Goal: Task Accomplishment & Management: Use online tool/utility

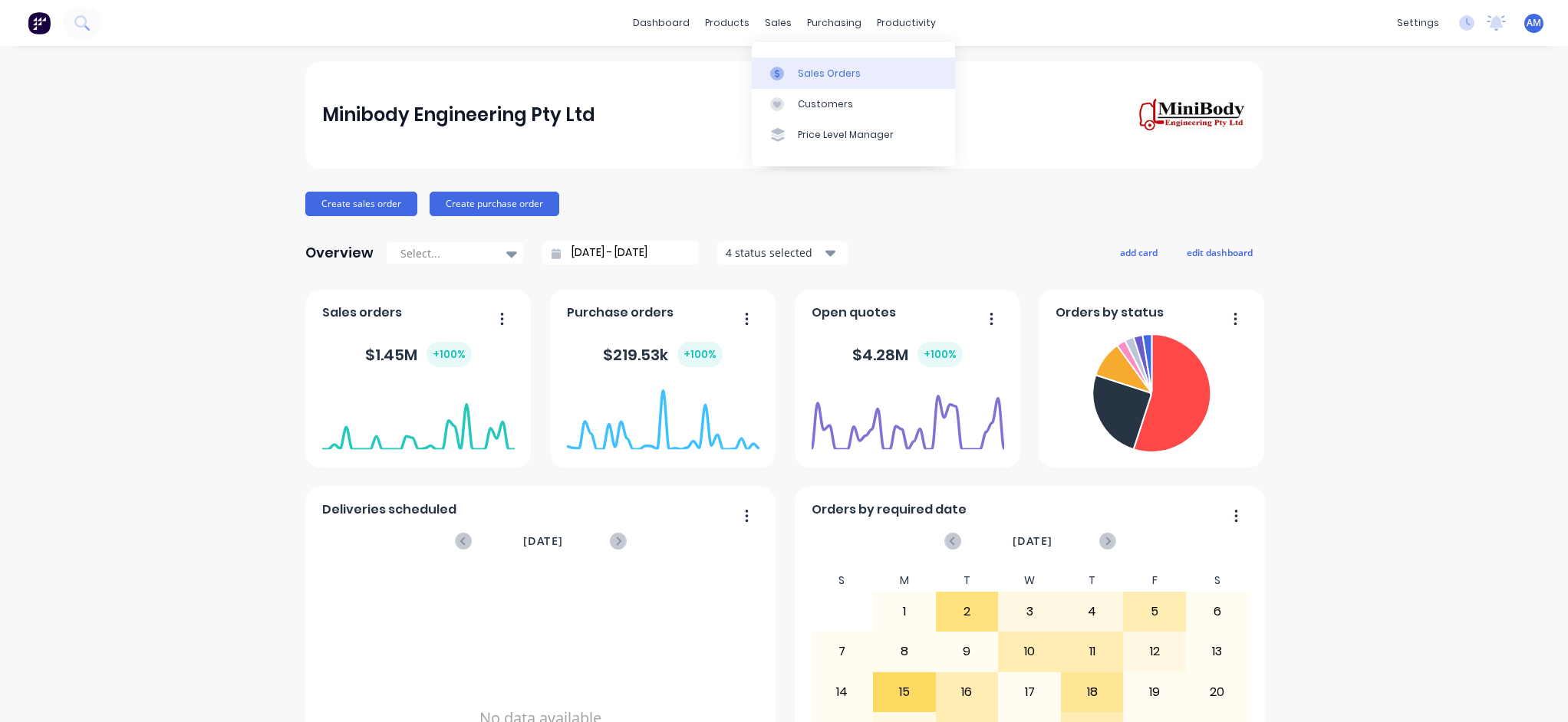
click at [787, 60] on link "Sales Orders" at bounding box center [854, 72] width 204 height 31
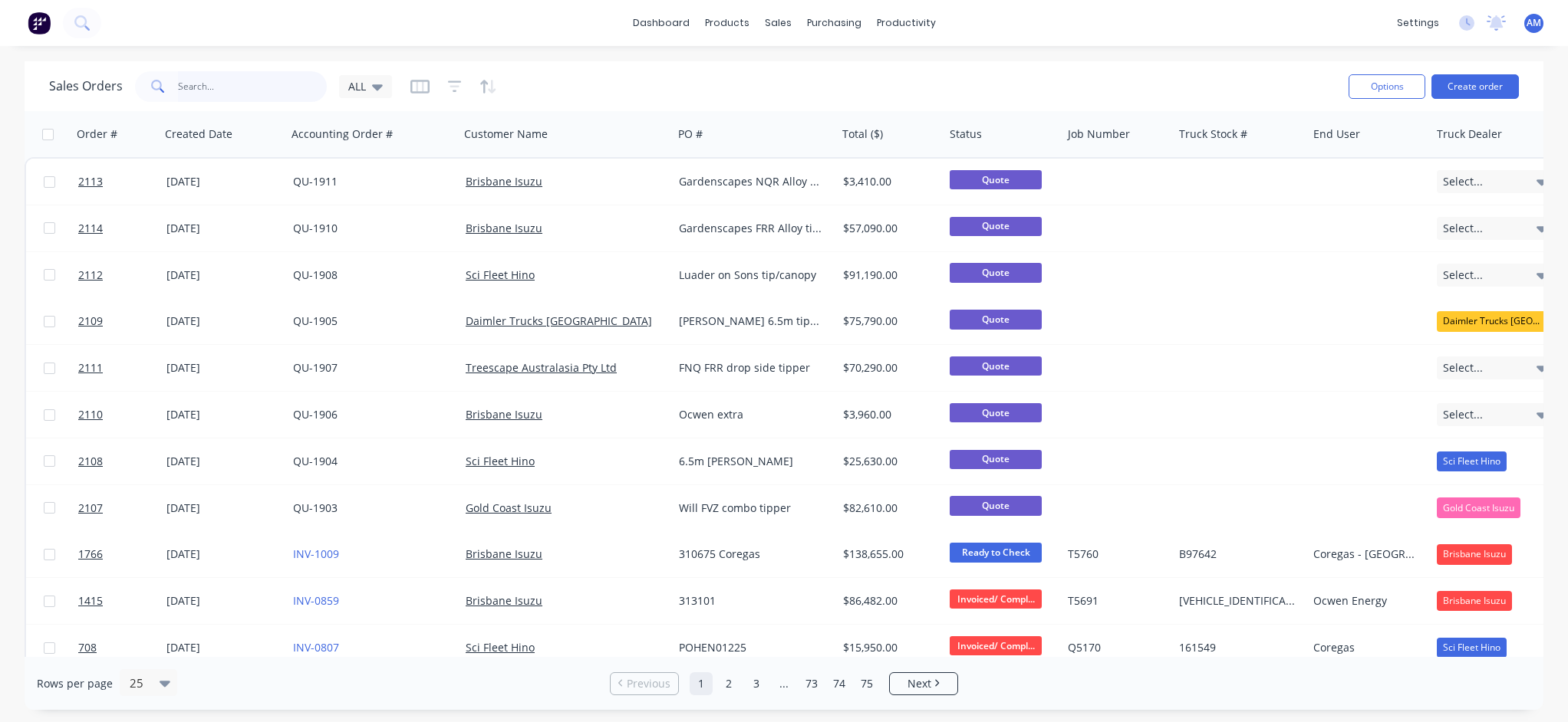
click at [229, 92] on input "text" at bounding box center [253, 87] width 150 height 31
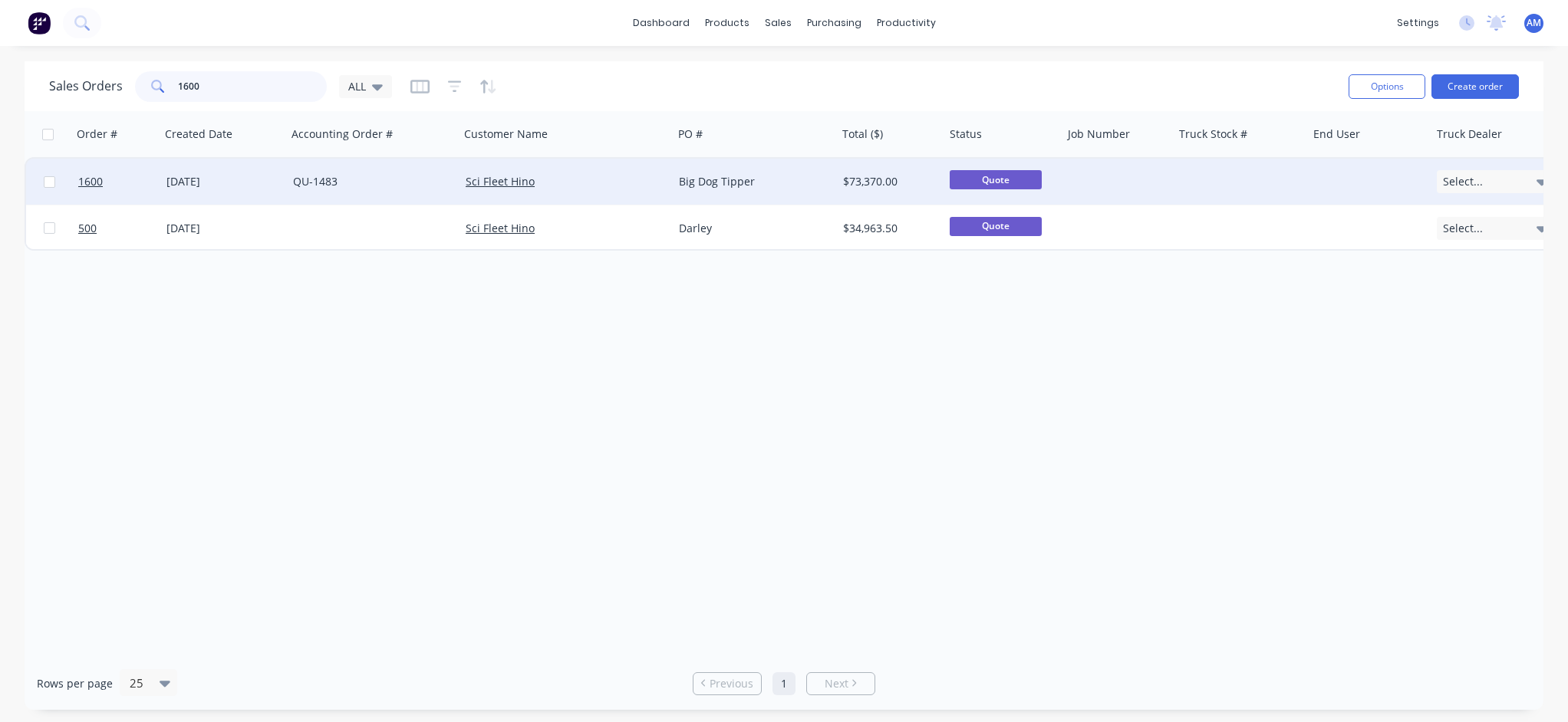
type input "1600"
click at [205, 177] on div "[DATE]" at bounding box center [224, 181] width 115 height 15
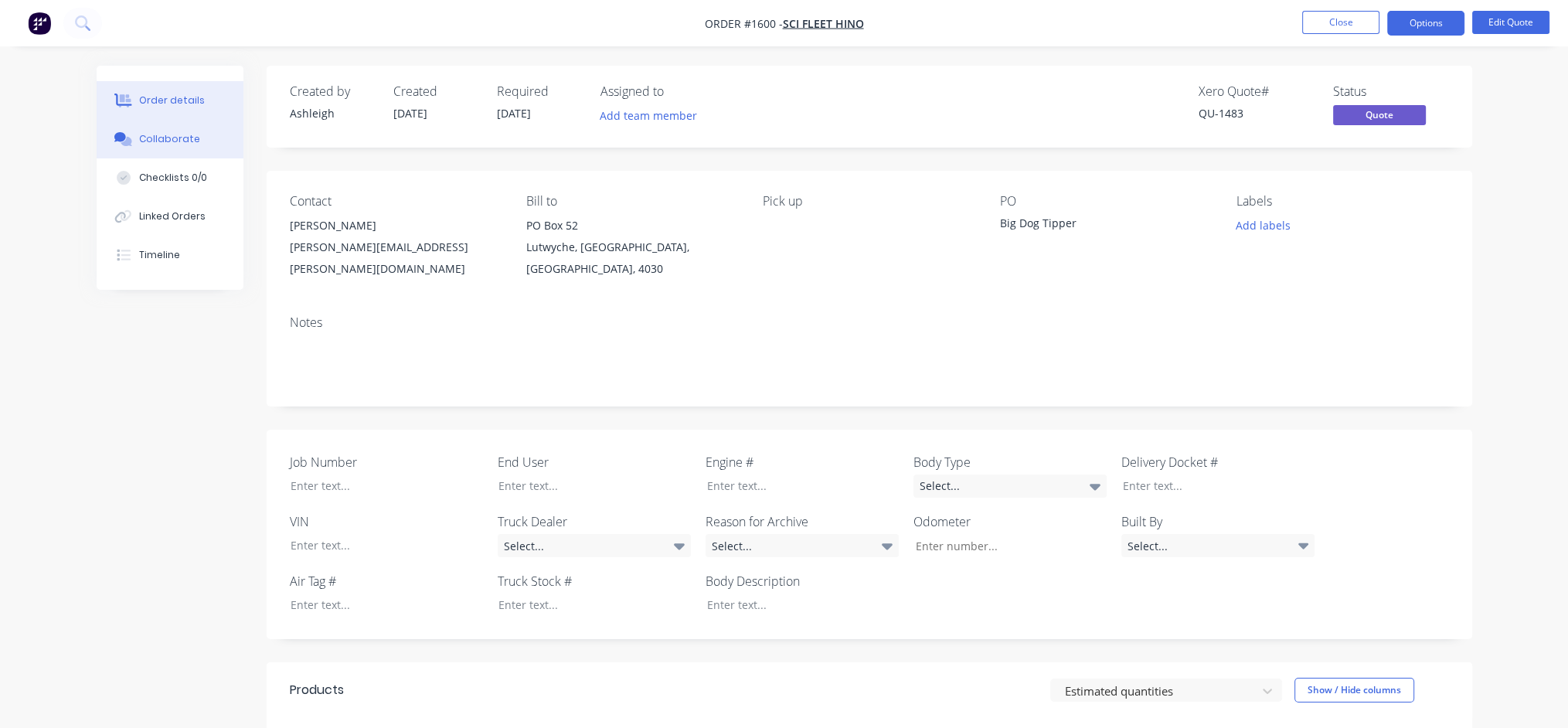
click at [188, 141] on div "Collaborate" at bounding box center [170, 139] width 61 height 14
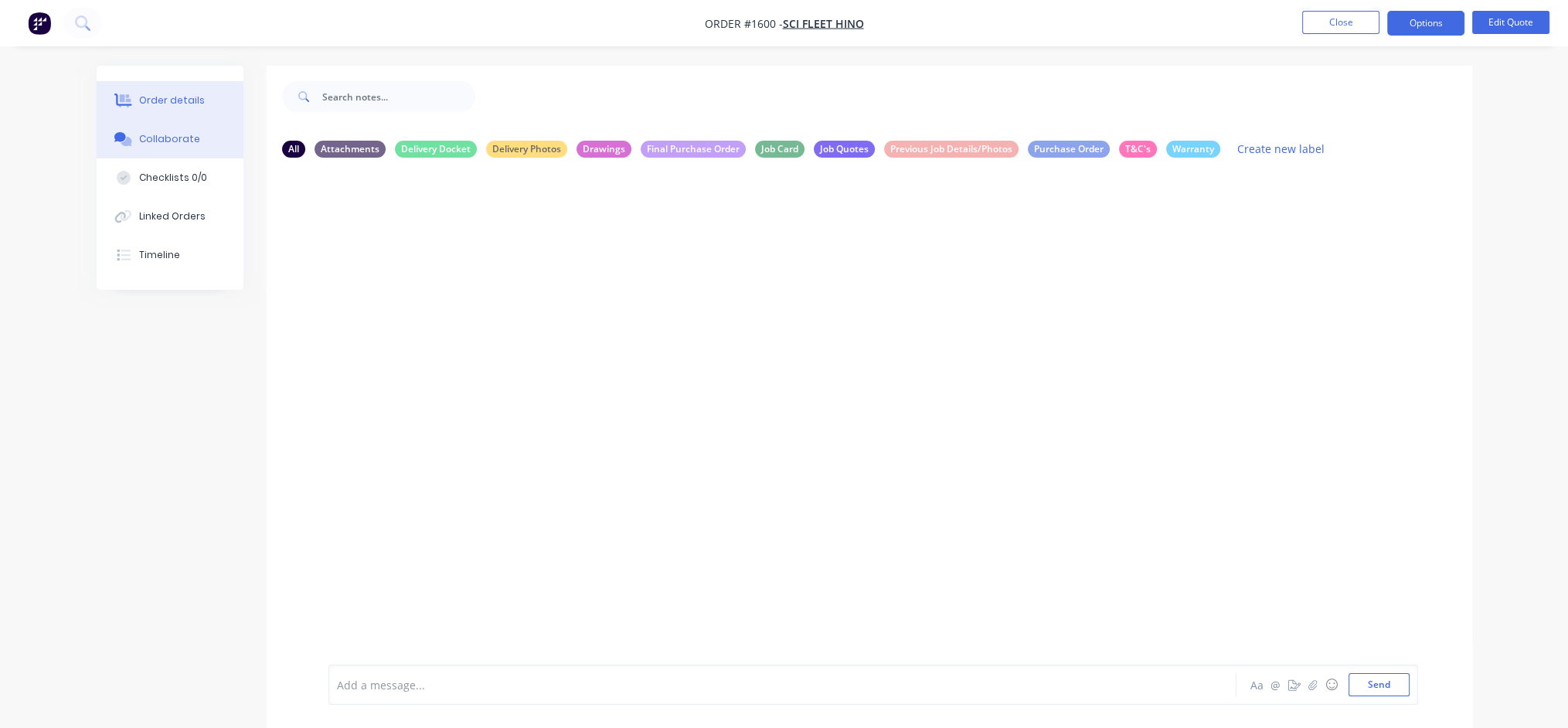
click at [181, 100] on div "Order details" at bounding box center [172, 100] width 66 height 14
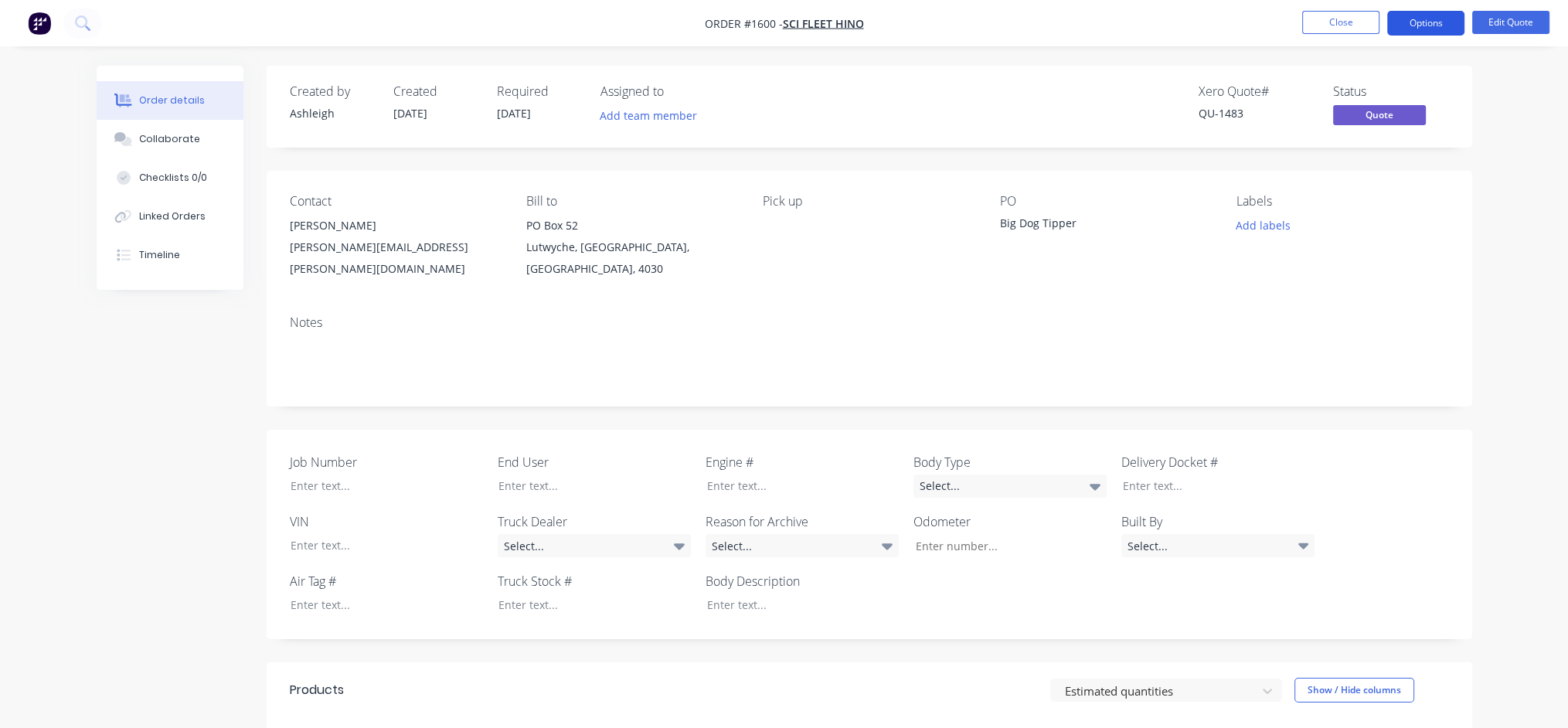
click at [1447, 26] on button "Options" at bounding box center [1426, 22] width 77 height 25
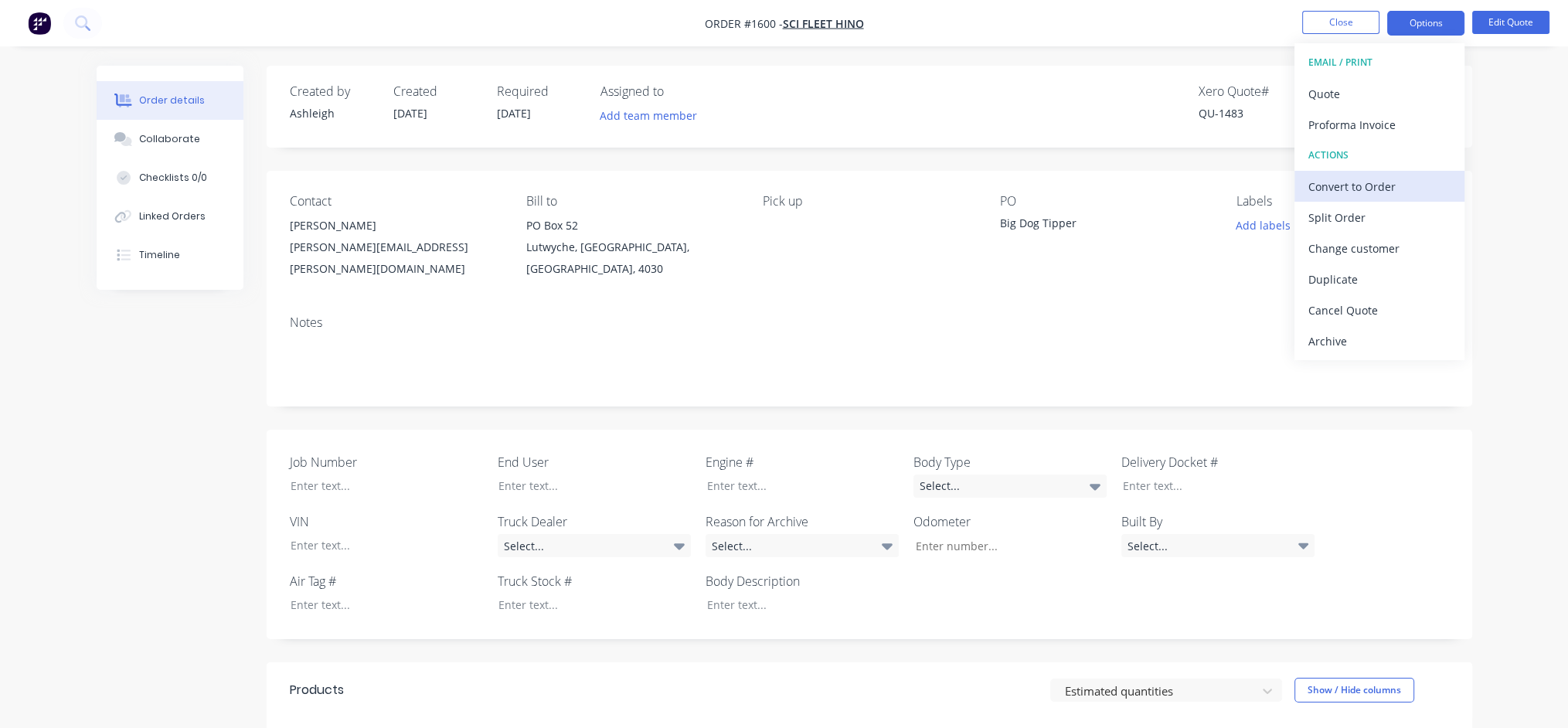
click at [1385, 188] on div "Convert to Order" at bounding box center [1379, 187] width 142 height 22
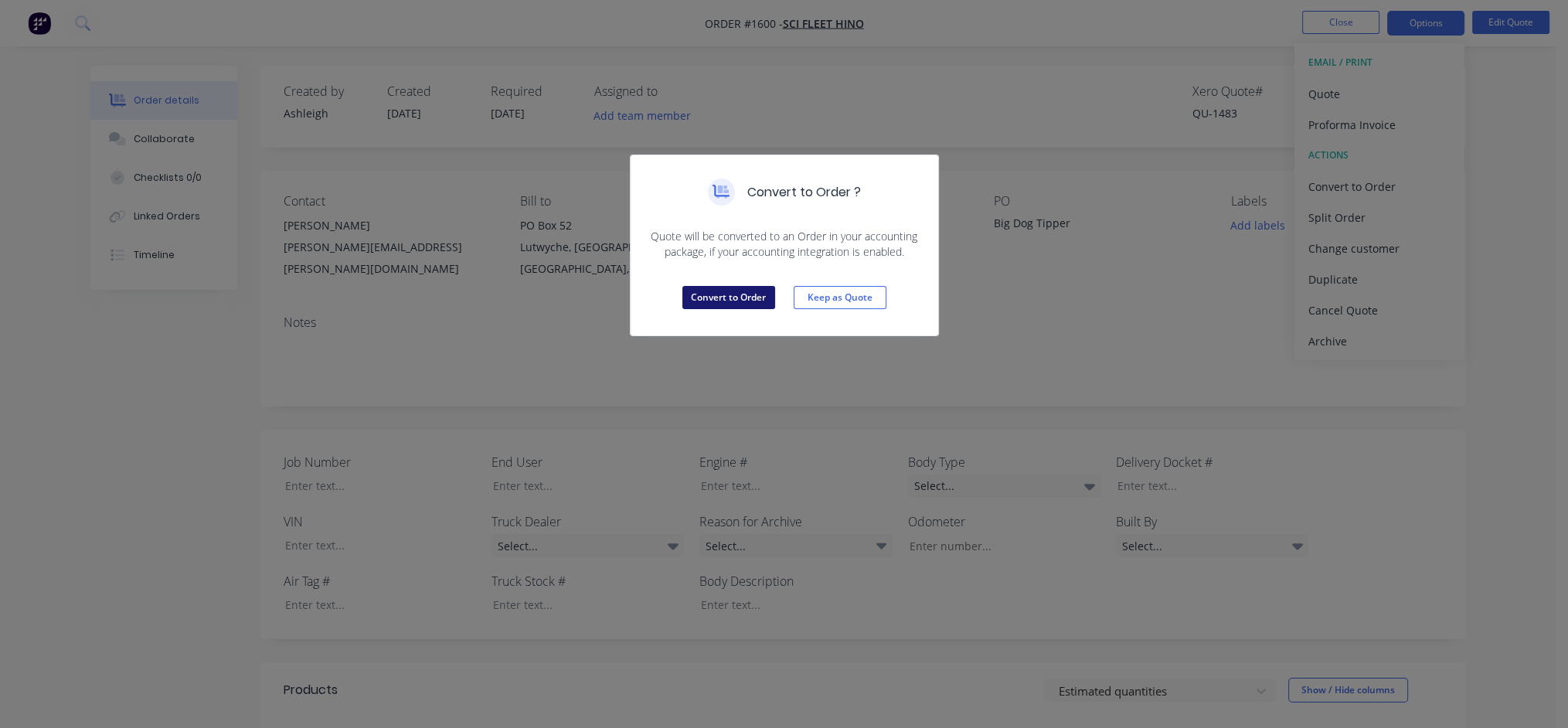
click at [747, 293] on button "Convert to Order" at bounding box center [729, 297] width 93 height 23
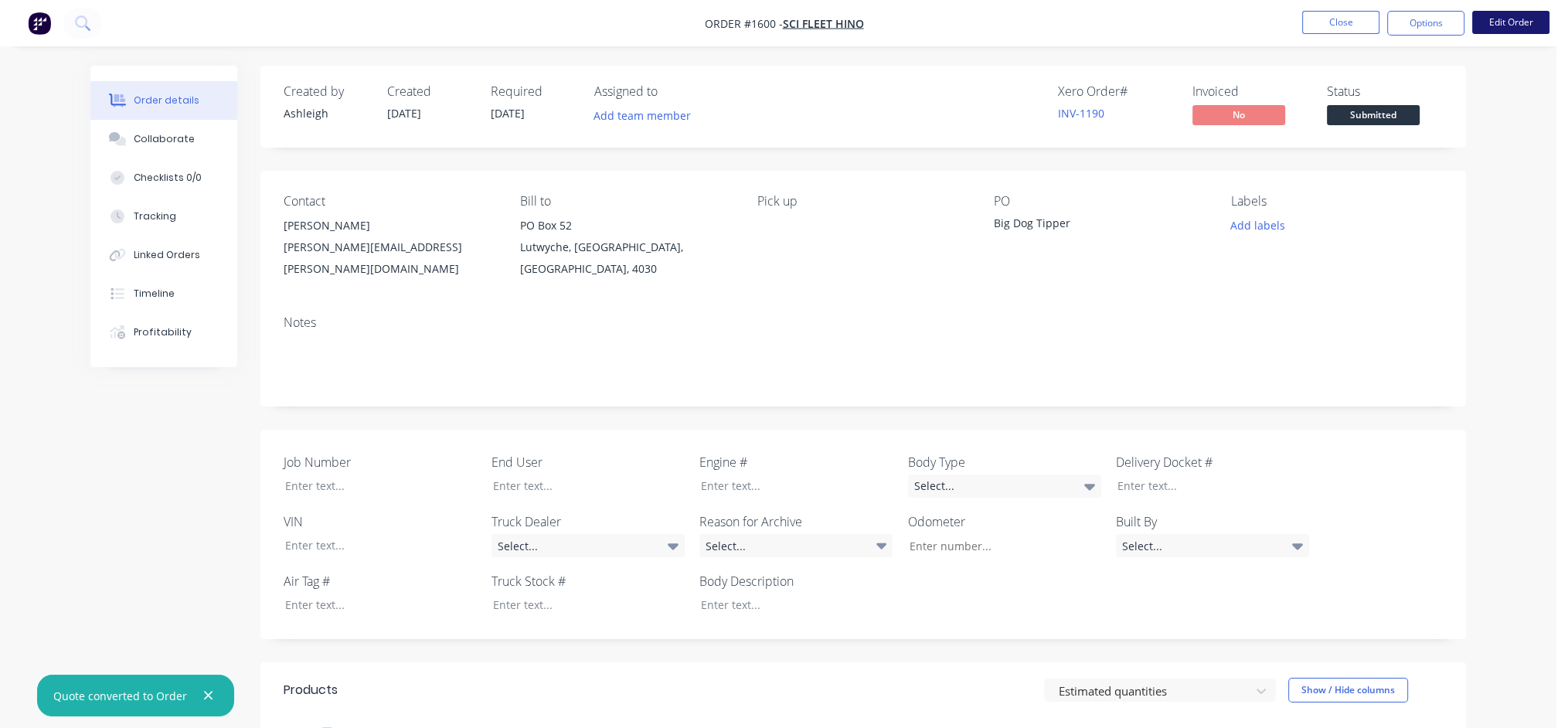
click at [1522, 26] on button "Edit Order" at bounding box center [1511, 22] width 77 height 23
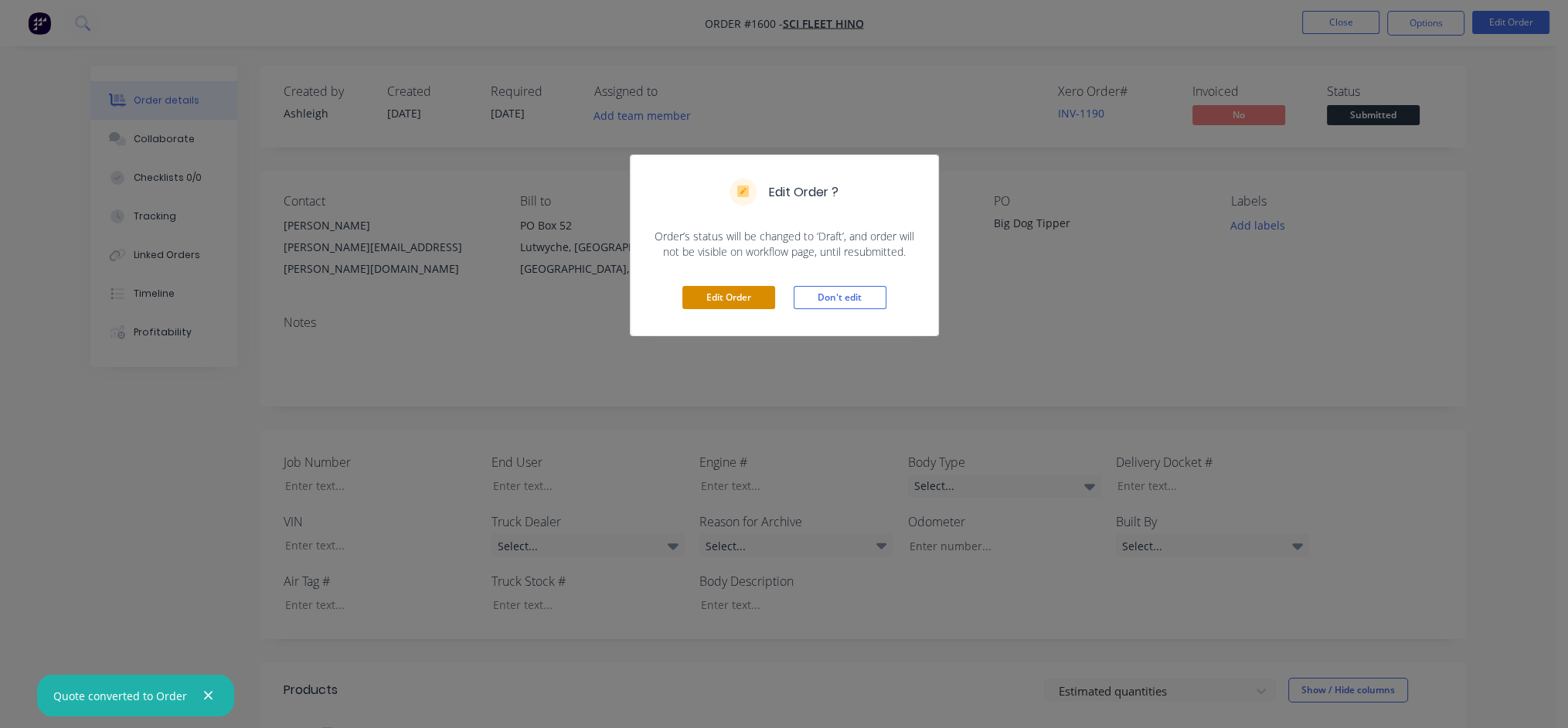
click at [746, 295] on button "Edit Order" at bounding box center [729, 297] width 93 height 23
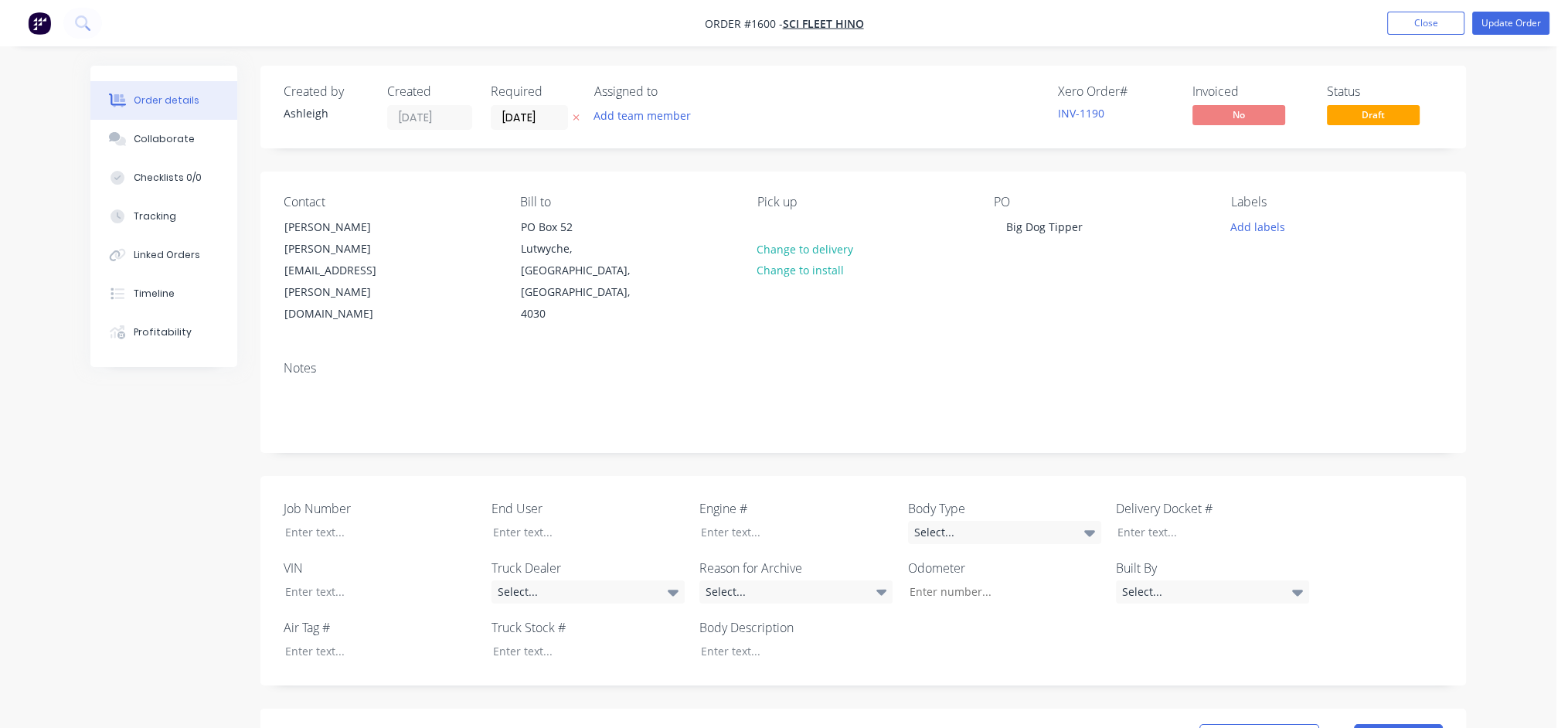
click at [1094, 229] on div "PO Big Dog Tipper" at bounding box center [1100, 260] width 212 height 131
drag, startPoint x: 1085, startPoint y: 227, endPoint x: 980, endPoint y: 227, distance: 105.0
click at [980, 227] on div "Contact Kelly Nicholas [EMAIL_ADDRESS][PERSON_NAME][DOMAIN_NAME] Bill to PO [GE…" at bounding box center [863, 260] width 1206 height 177
paste div
click at [538, 521] on div at bounding box center [577, 532] width 193 height 22
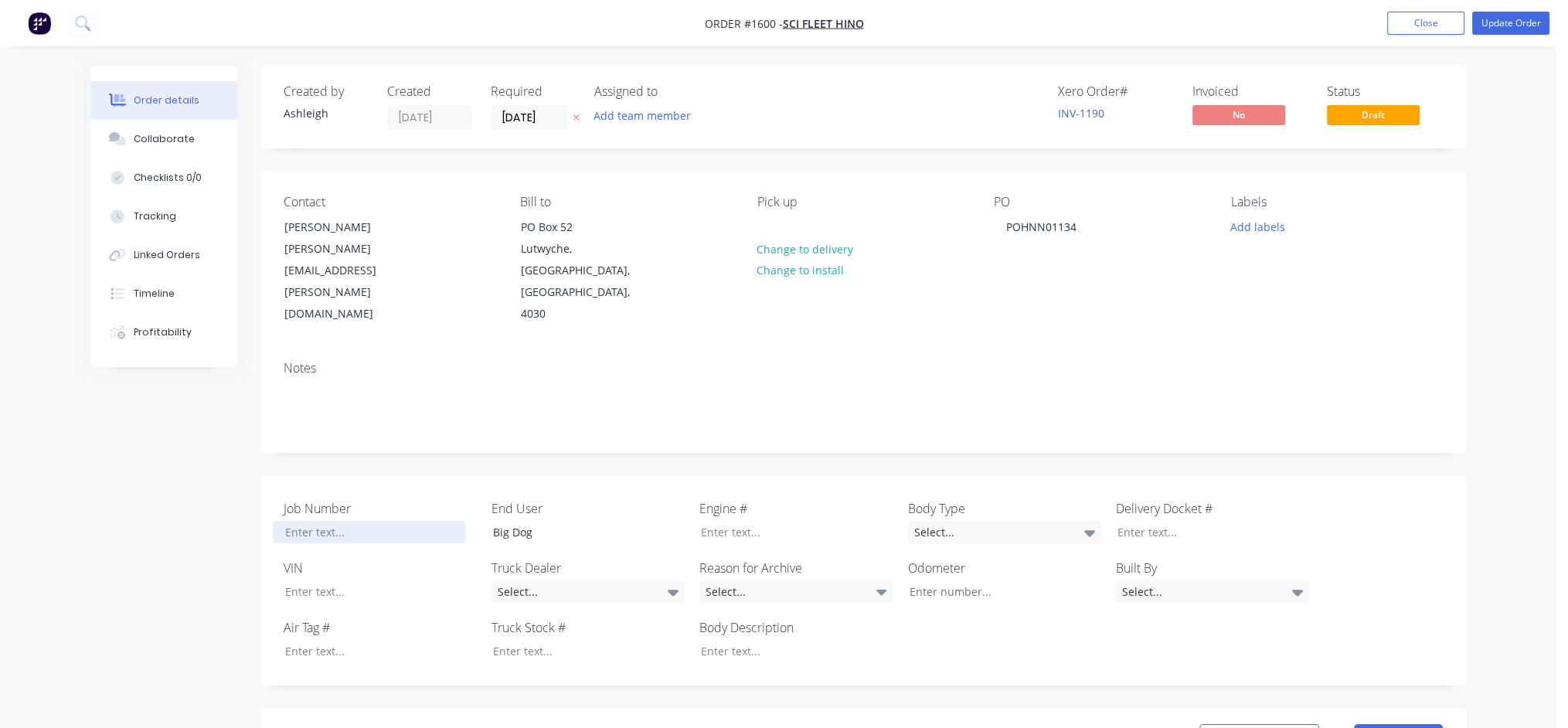
click at [325, 521] on div at bounding box center [369, 532] width 193 height 22
click at [313, 580] on div at bounding box center [369, 592] width 193 height 22
click at [527, 640] on div at bounding box center [577, 651] width 193 height 22
paste div
click at [798, 249] on button "Change to delivery" at bounding box center [805, 249] width 113 height 21
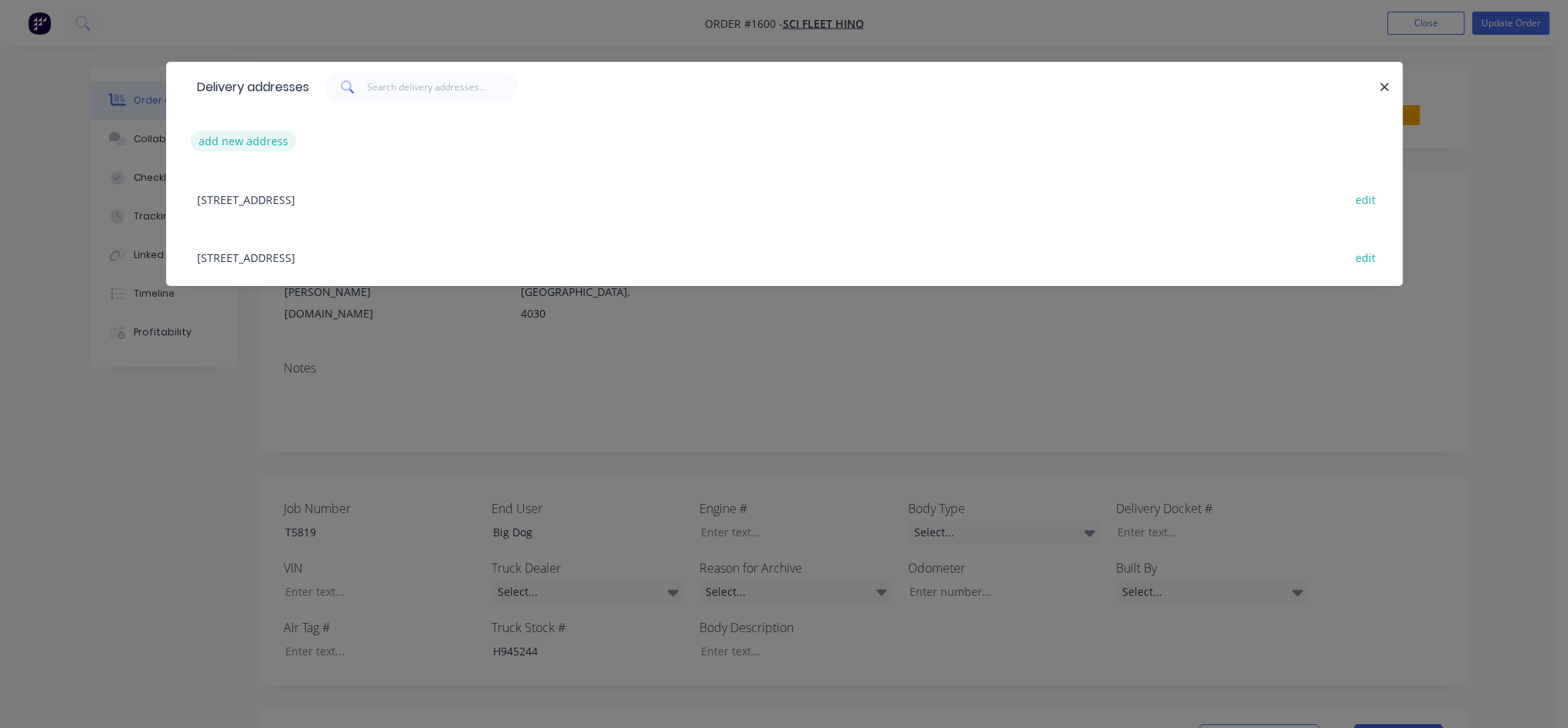
click at [223, 137] on button "add new address" at bounding box center [244, 141] width 106 height 21
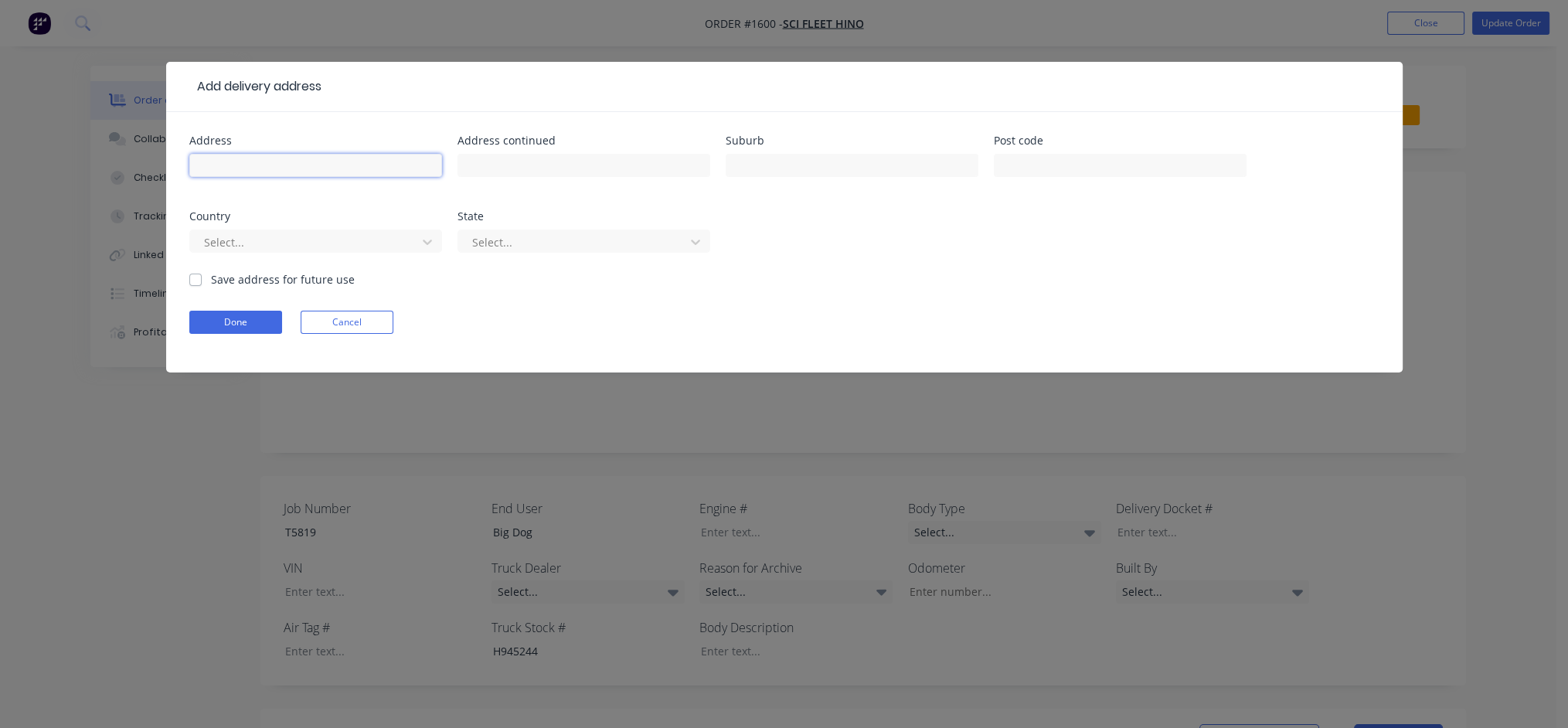
click at [220, 168] on input "text" at bounding box center [315, 165] width 253 height 23
click at [261, 164] on input "text" at bounding box center [315, 165] width 253 height 23
paste input "[STREET_ADDRESS][PERSON_NAME]"
type input "[STREET_ADDRESS][PERSON_NAME]"
click at [797, 167] on input "text" at bounding box center [851, 165] width 253 height 23
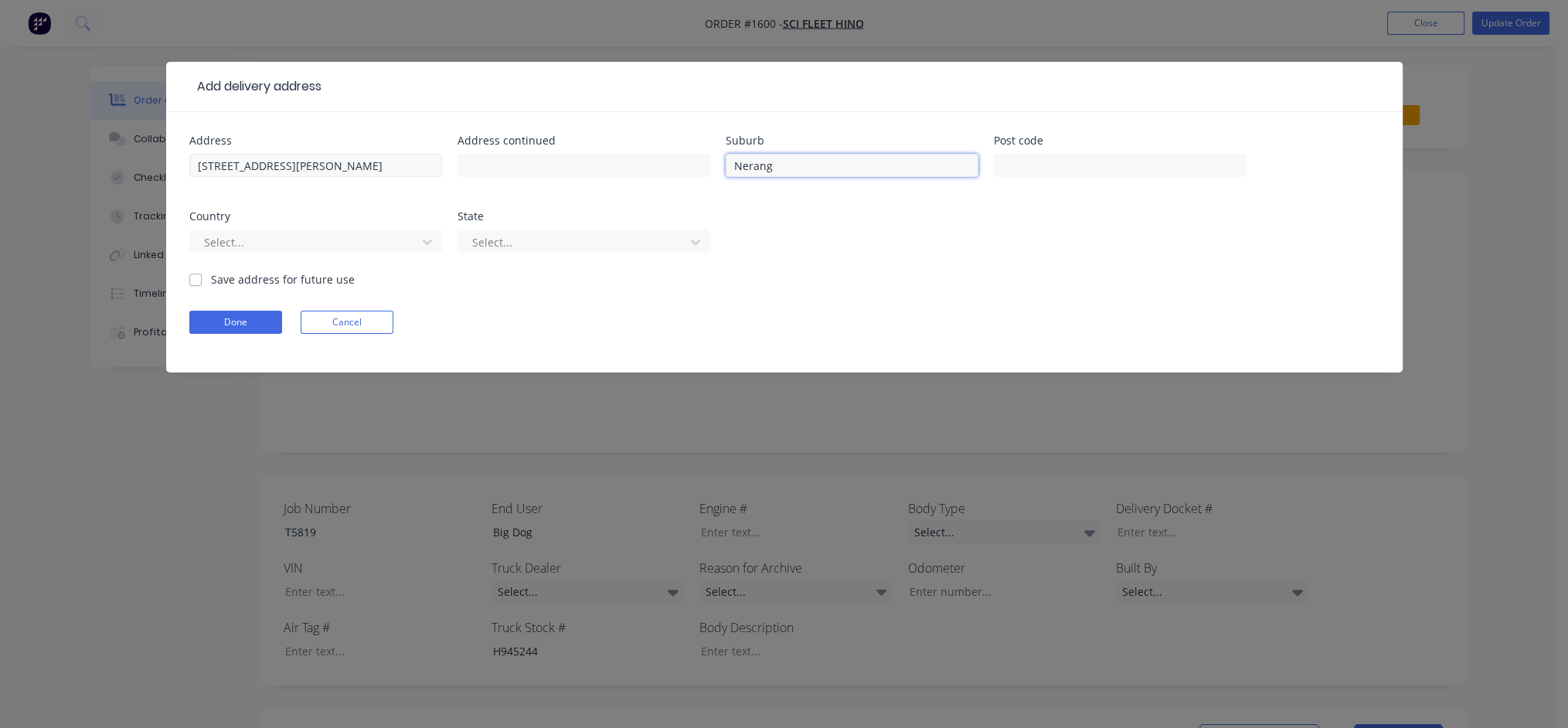
type input "Nerang"
drag, startPoint x: 230, startPoint y: 164, endPoint x: 308, endPoint y: 162, distance: 78.0
click at [308, 162] on input "[STREET_ADDRESS][PERSON_NAME]" at bounding box center [315, 165] width 253 height 23
type input "[STREET_ADDRESS][PERSON_NAME]"
click at [313, 237] on div at bounding box center [305, 242] width 206 height 19
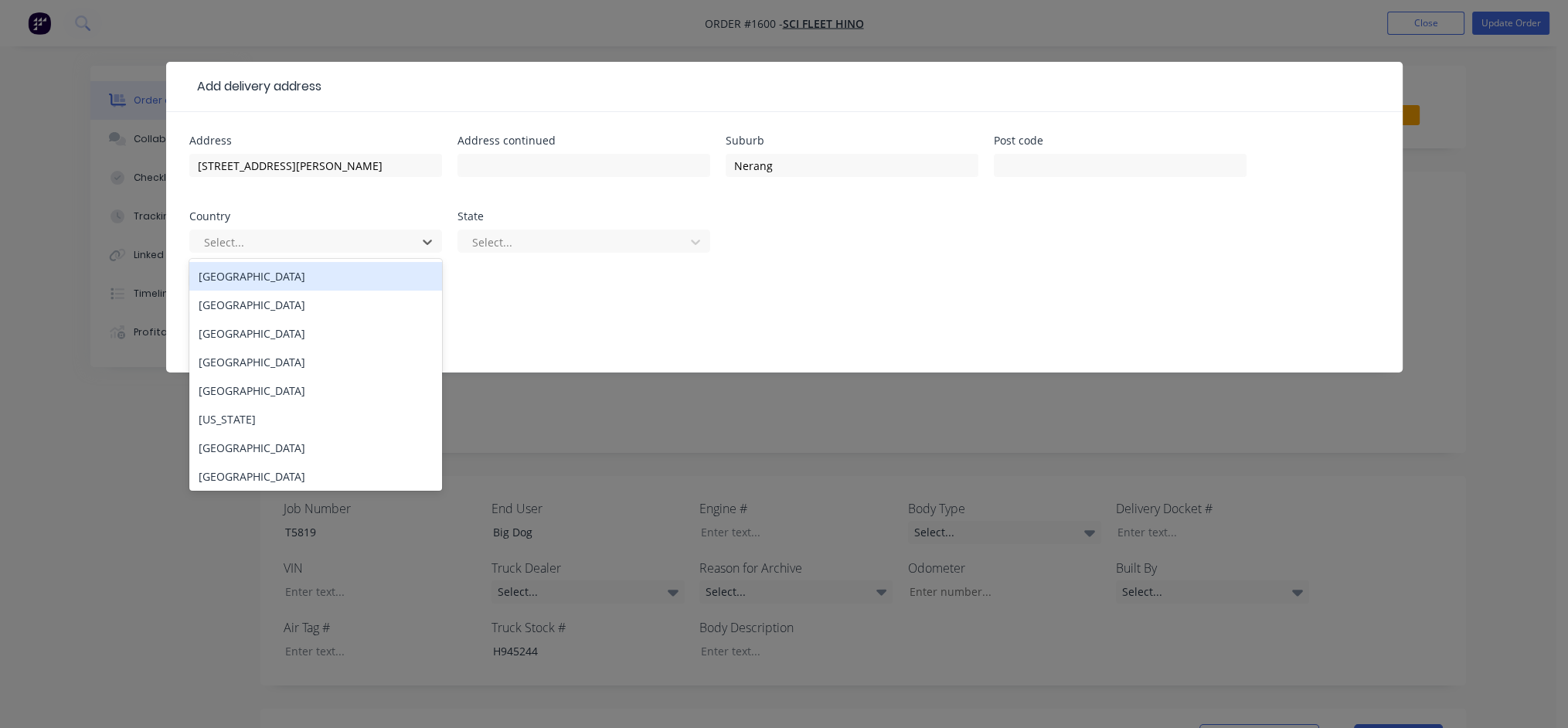
click at [278, 276] on div "[GEOGRAPHIC_DATA]" at bounding box center [315, 277] width 253 height 29
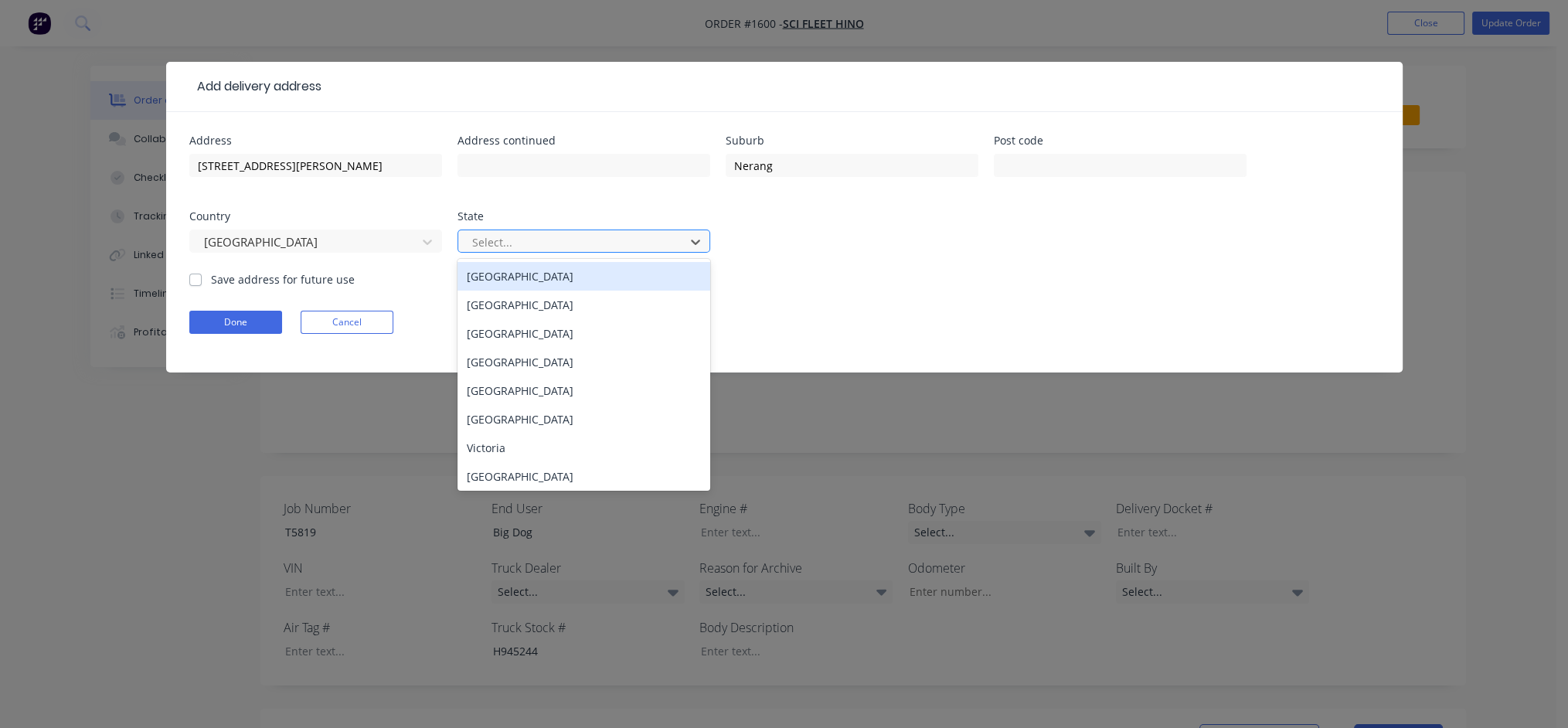
click at [528, 235] on div at bounding box center [573, 242] width 206 height 19
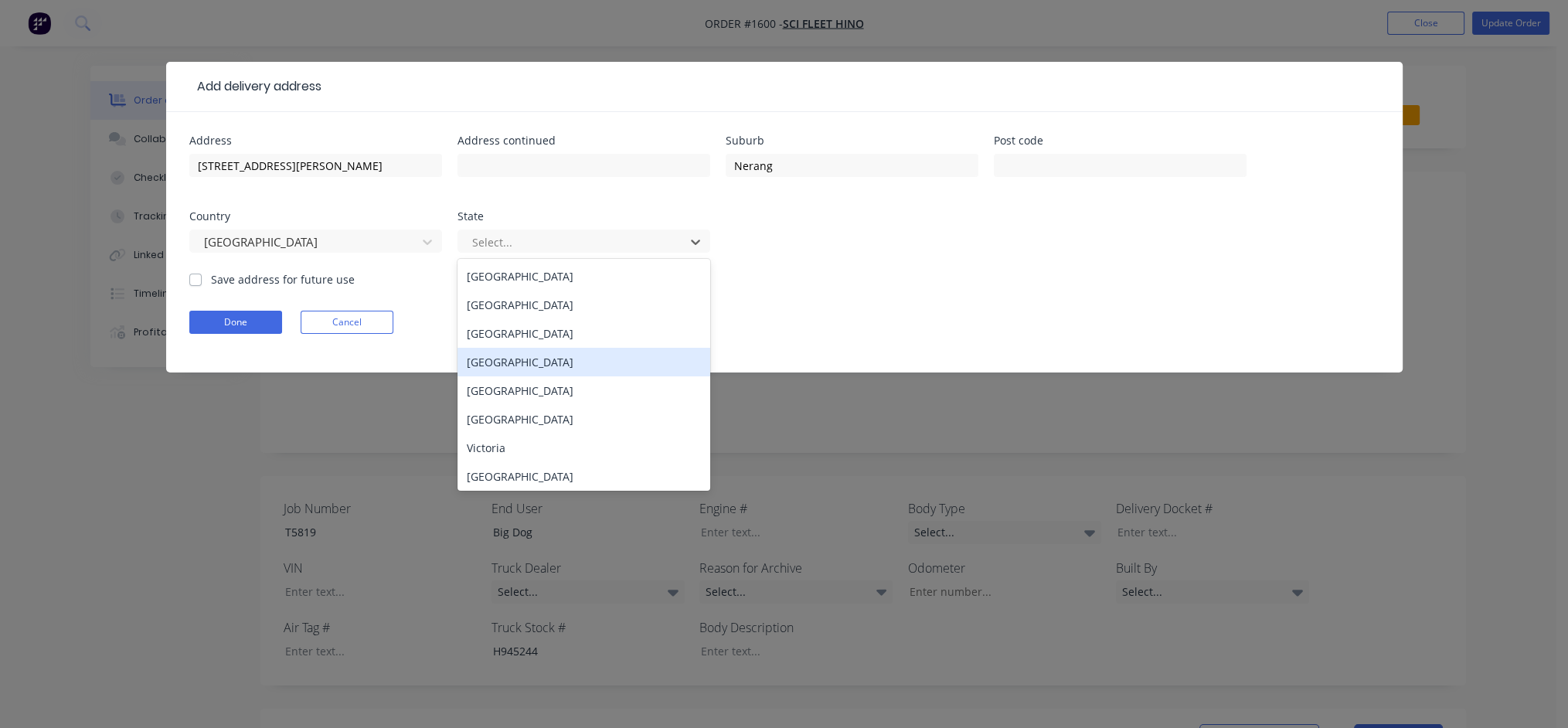
click at [535, 361] on div "[GEOGRAPHIC_DATA]" at bounding box center [584, 362] width 253 height 29
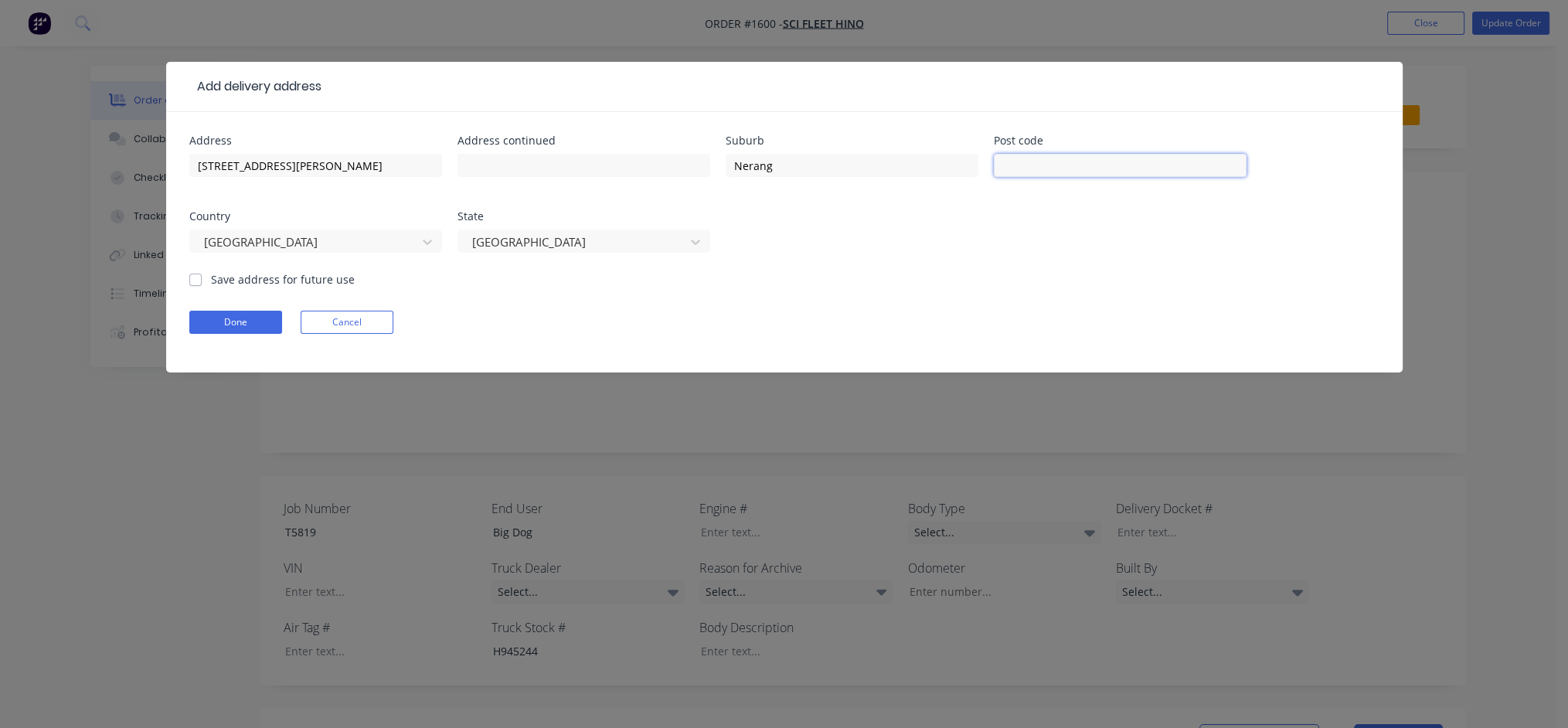
click at [1052, 168] on input "text" at bounding box center [1120, 165] width 253 height 23
type input "4211"
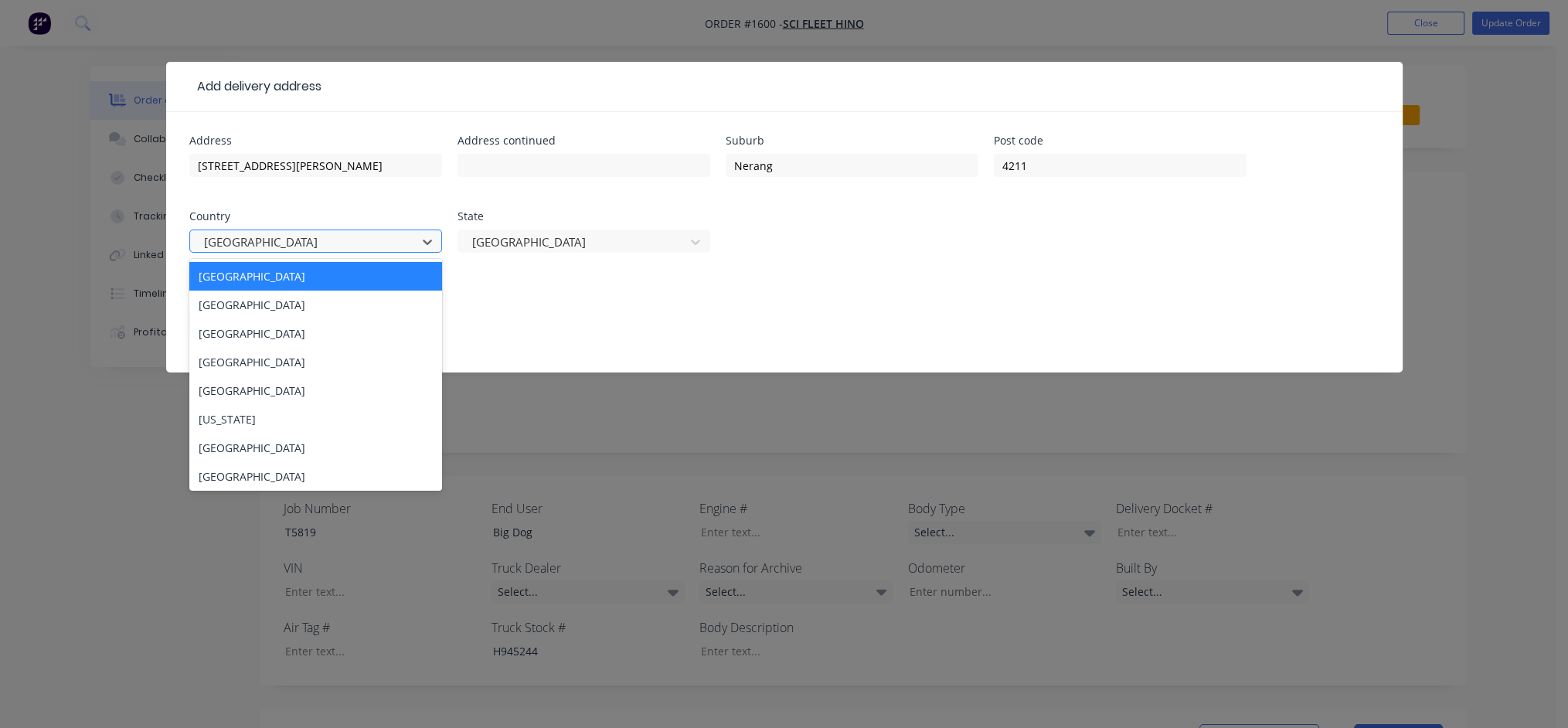
click at [425, 200] on div "Address [STREET_ADDRESS][PERSON_NAME] Address continued Suburb Nerang Post code…" at bounding box center [784, 204] width 1190 height 136
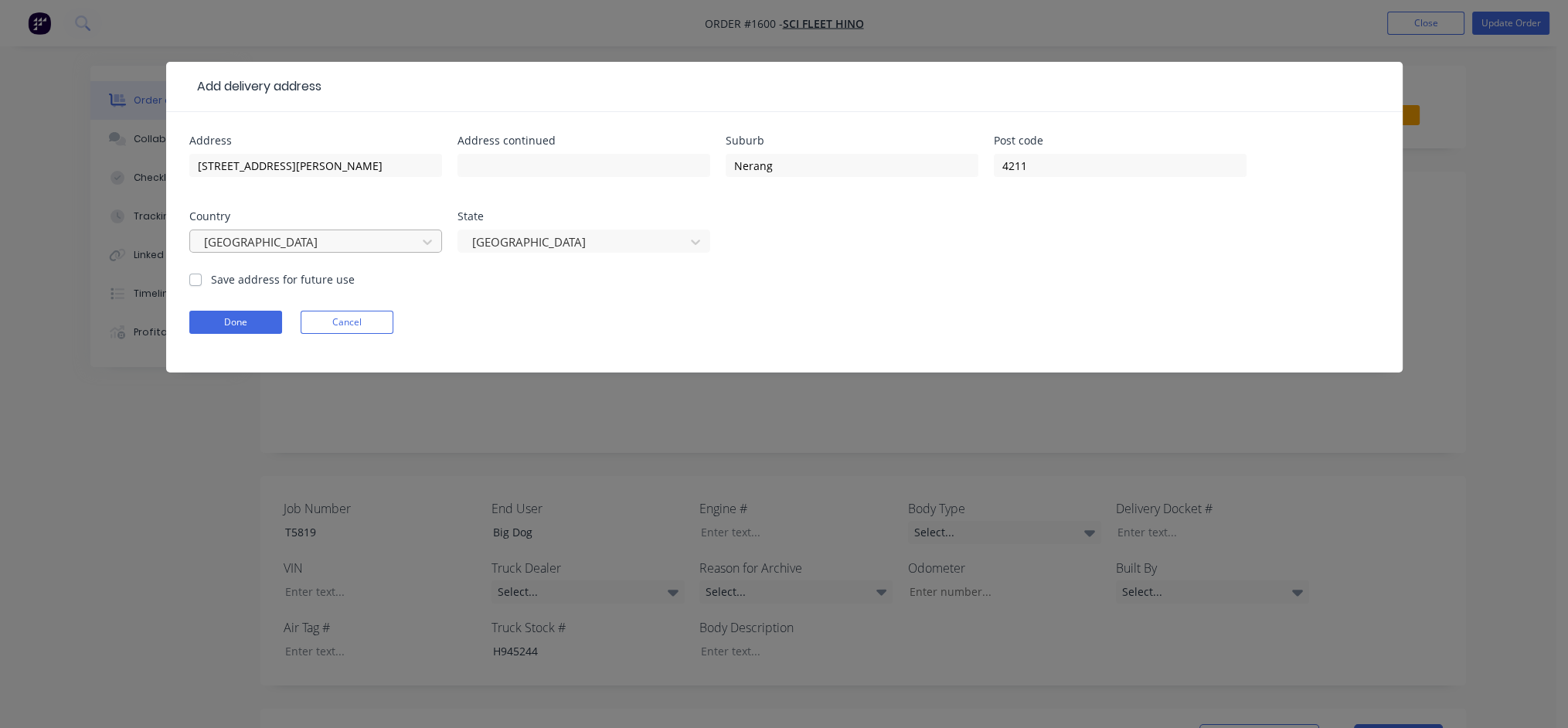
click at [211, 278] on label "Save address for future use" at bounding box center [282, 279] width 143 height 16
click at [192, 278] on input "Save address for future use" at bounding box center [195, 278] width 12 height 14
checkbox input "true"
click at [232, 324] on button "Done" at bounding box center [236, 322] width 93 height 23
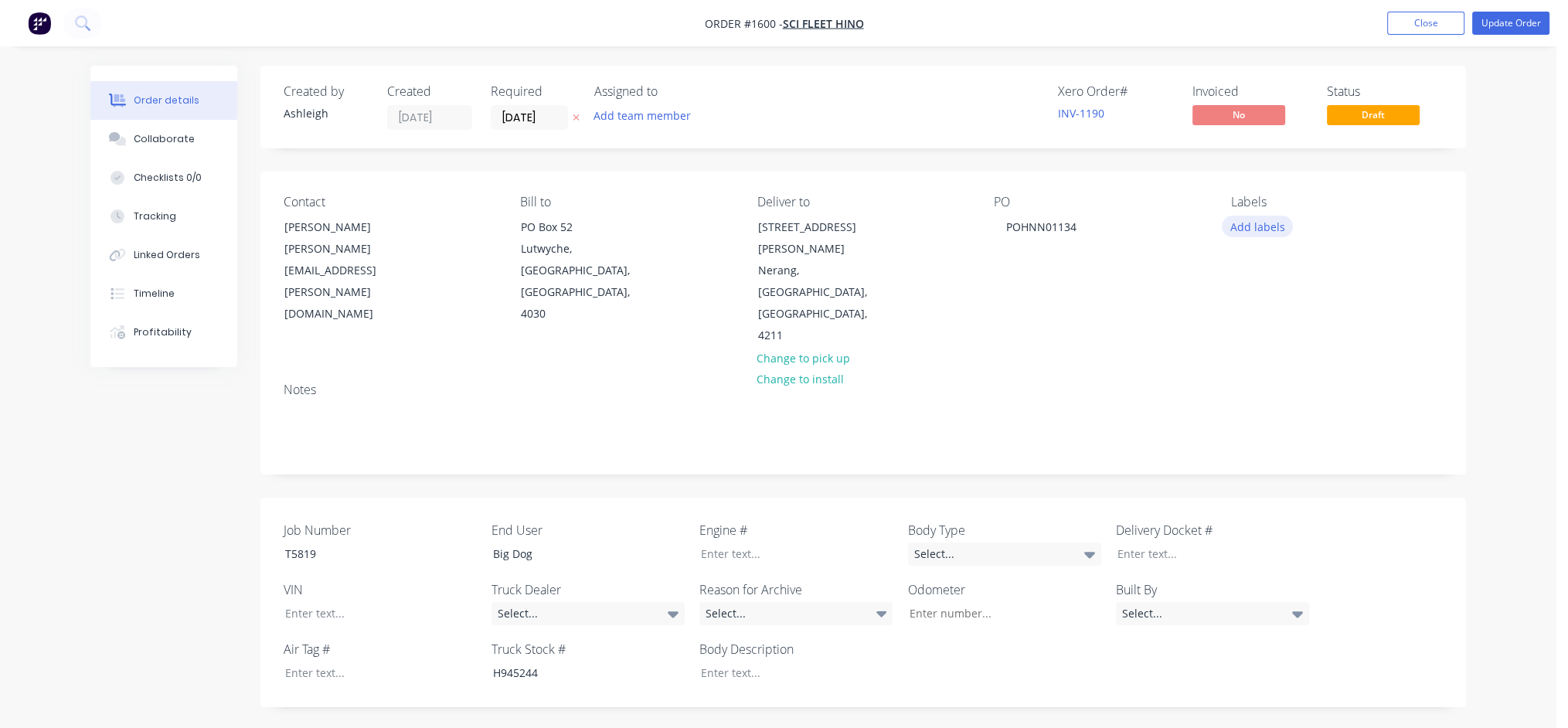
click at [1247, 227] on button "Add labels" at bounding box center [1257, 226] width 71 height 21
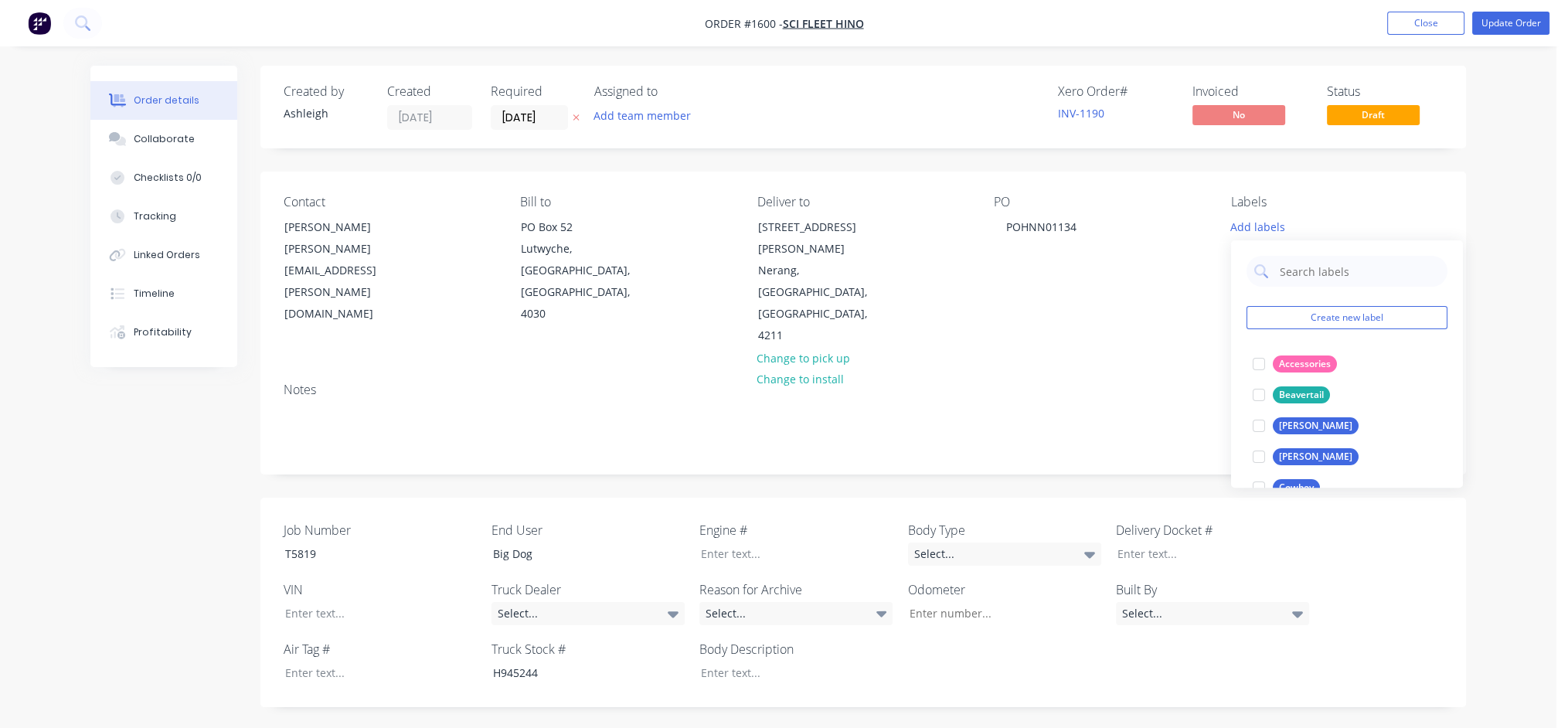
click at [1191, 235] on div "PO POHNN01134" at bounding box center [1100, 271] width 212 height 152
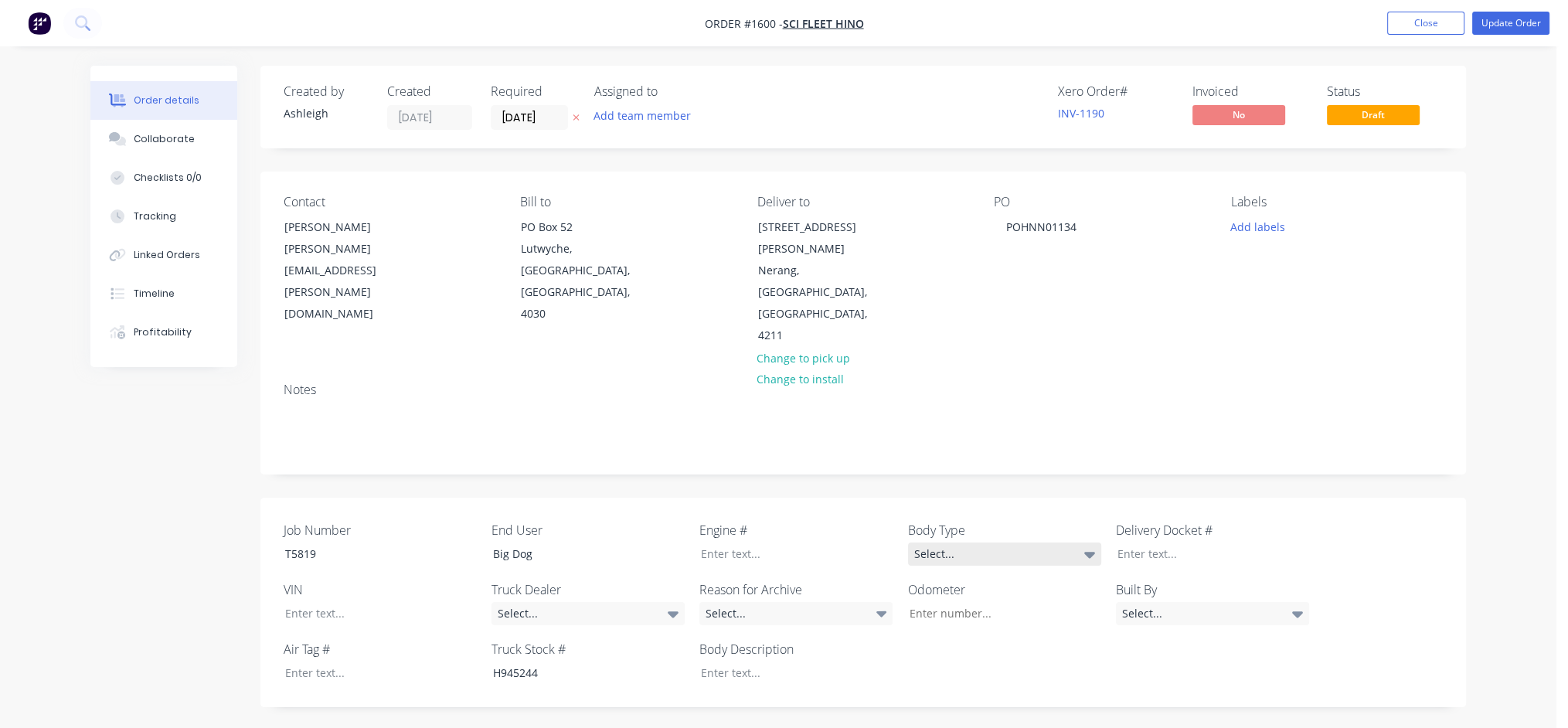
click at [956, 543] on div "Select..." at bounding box center [1004, 554] width 193 height 23
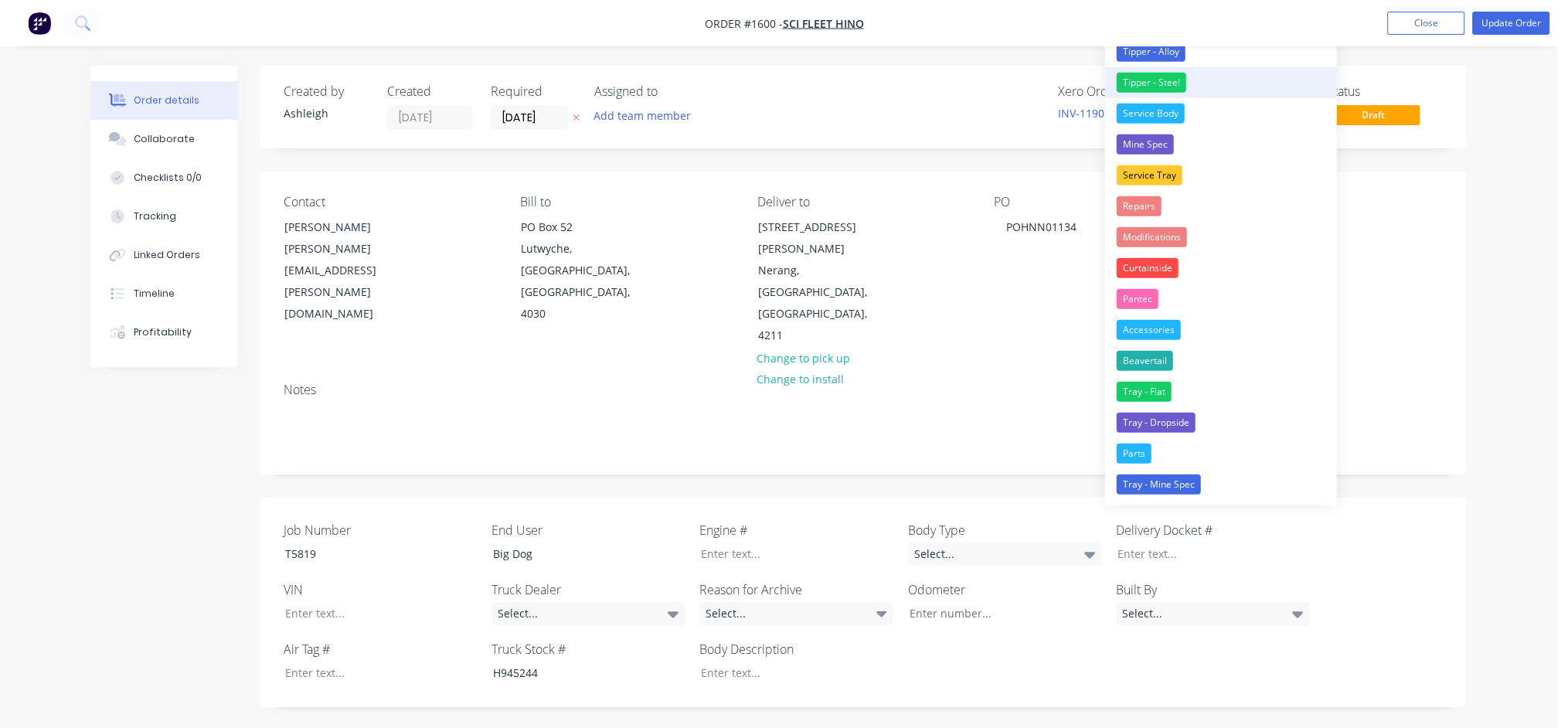
click at [1165, 89] on div "Tipper - Steel" at bounding box center [1151, 83] width 70 height 20
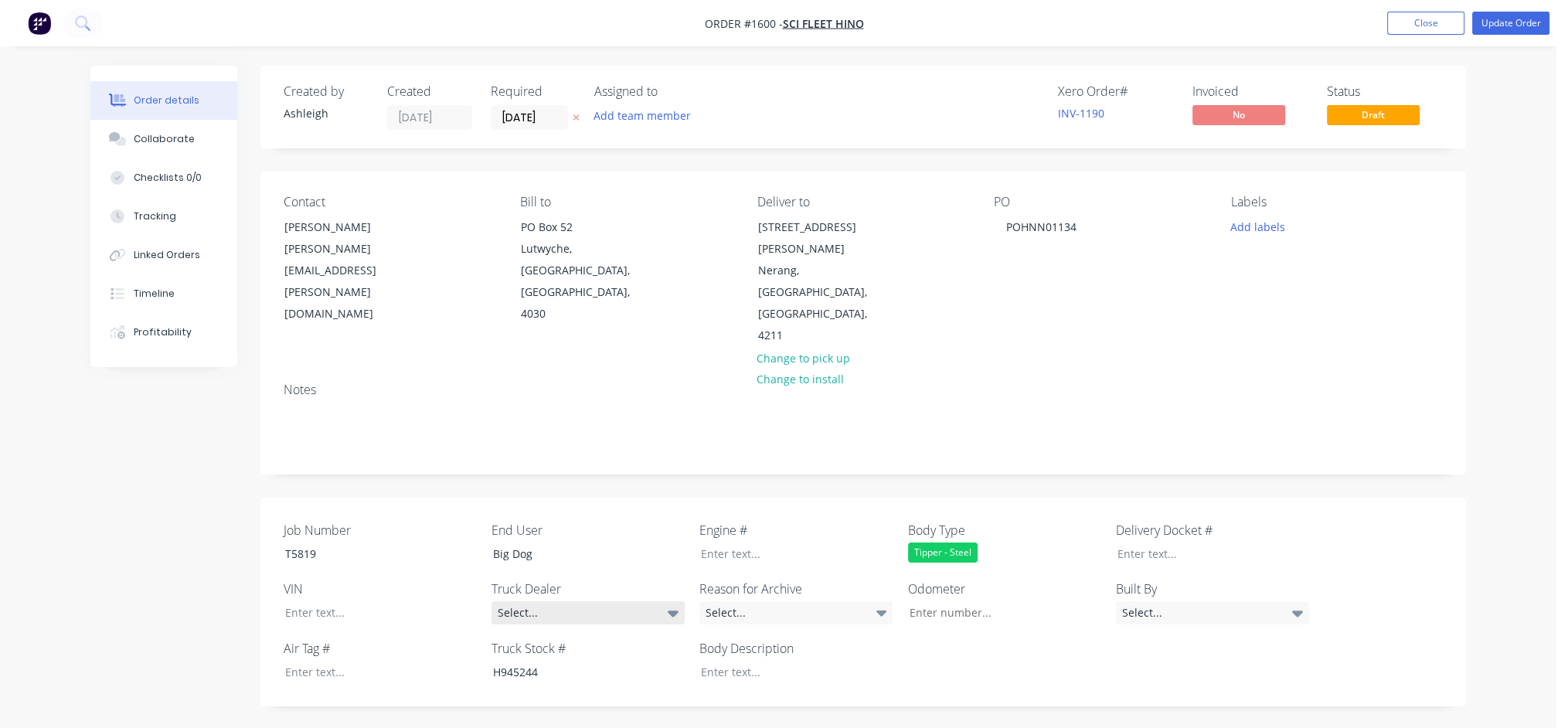
click at [600, 601] on div "Select..." at bounding box center [588, 613] width 193 height 23
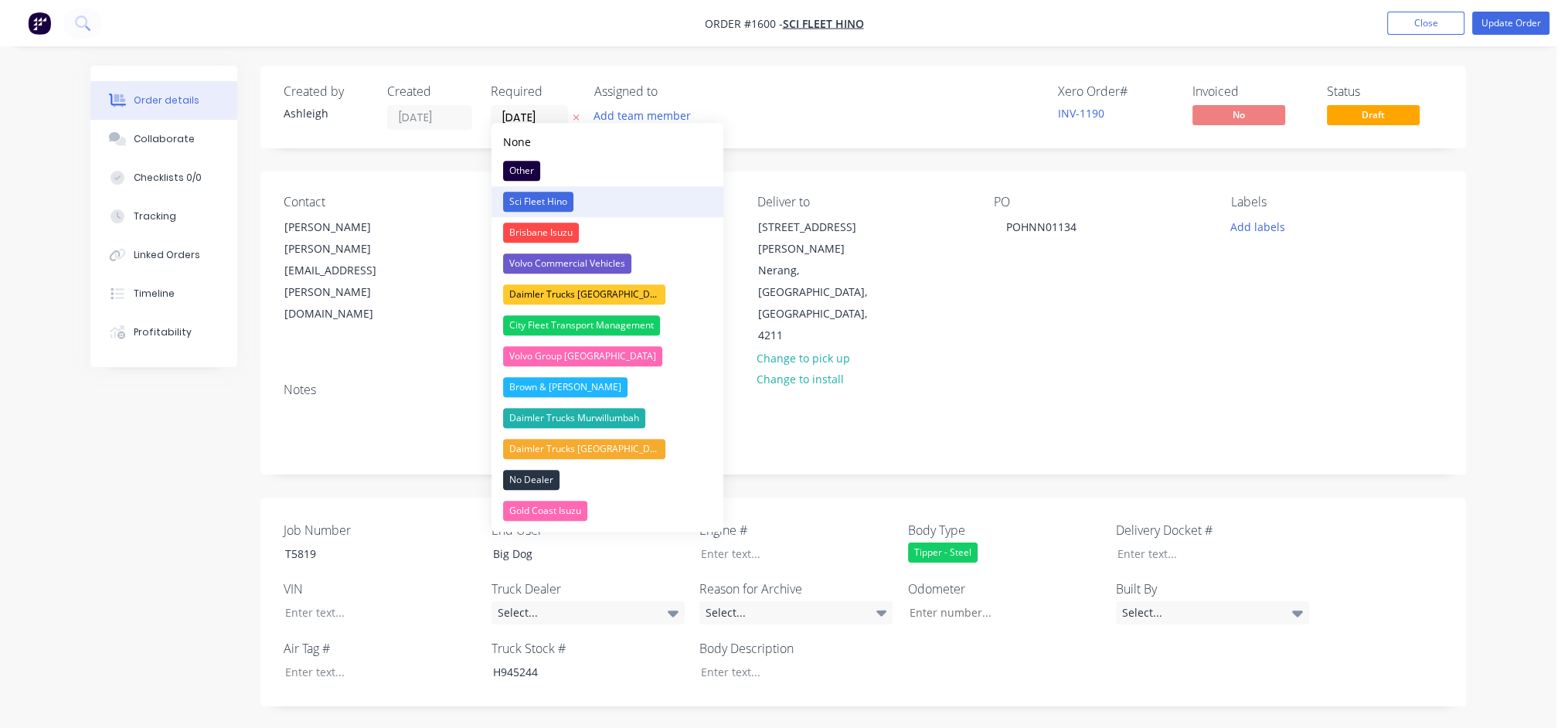
drag, startPoint x: 554, startPoint y: 193, endPoint x: 553, endPoint y: 205, distance: 12.0
click at [553, 193] on div "Sci Fleet Hino" at bounding box center [539, 201] width 71 height 20
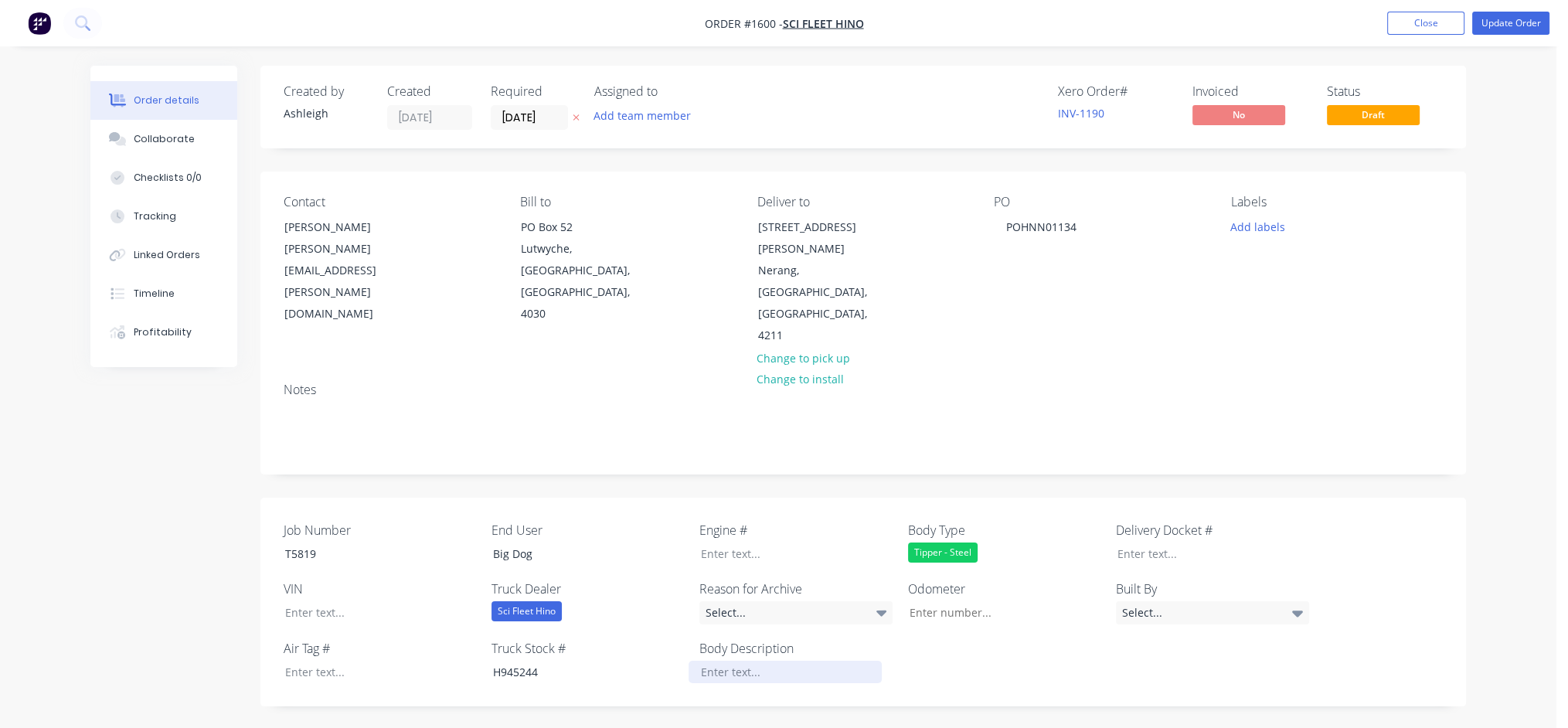
click at [716, 661] on div at bounding box center [785, 672] width 193 height 22
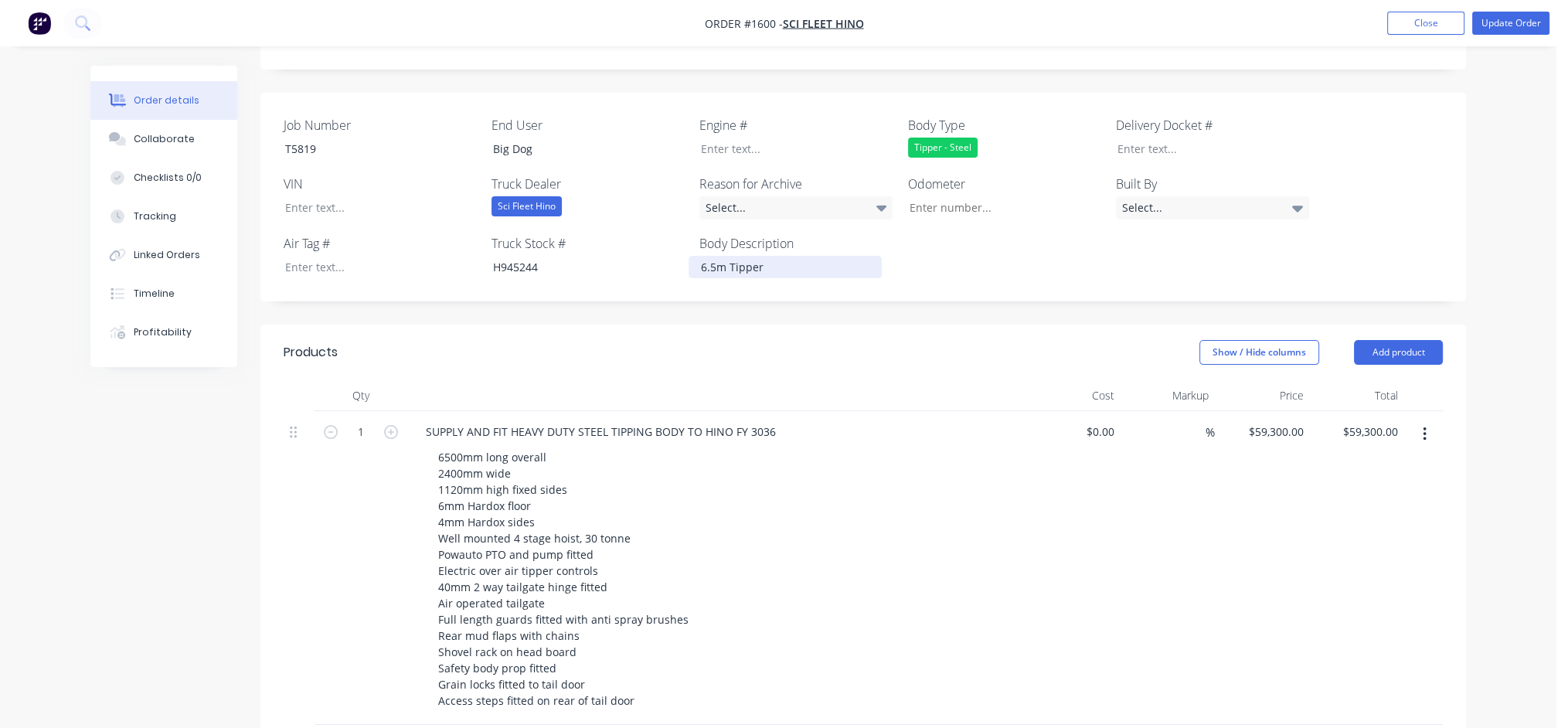
scroll to position [309, 0]
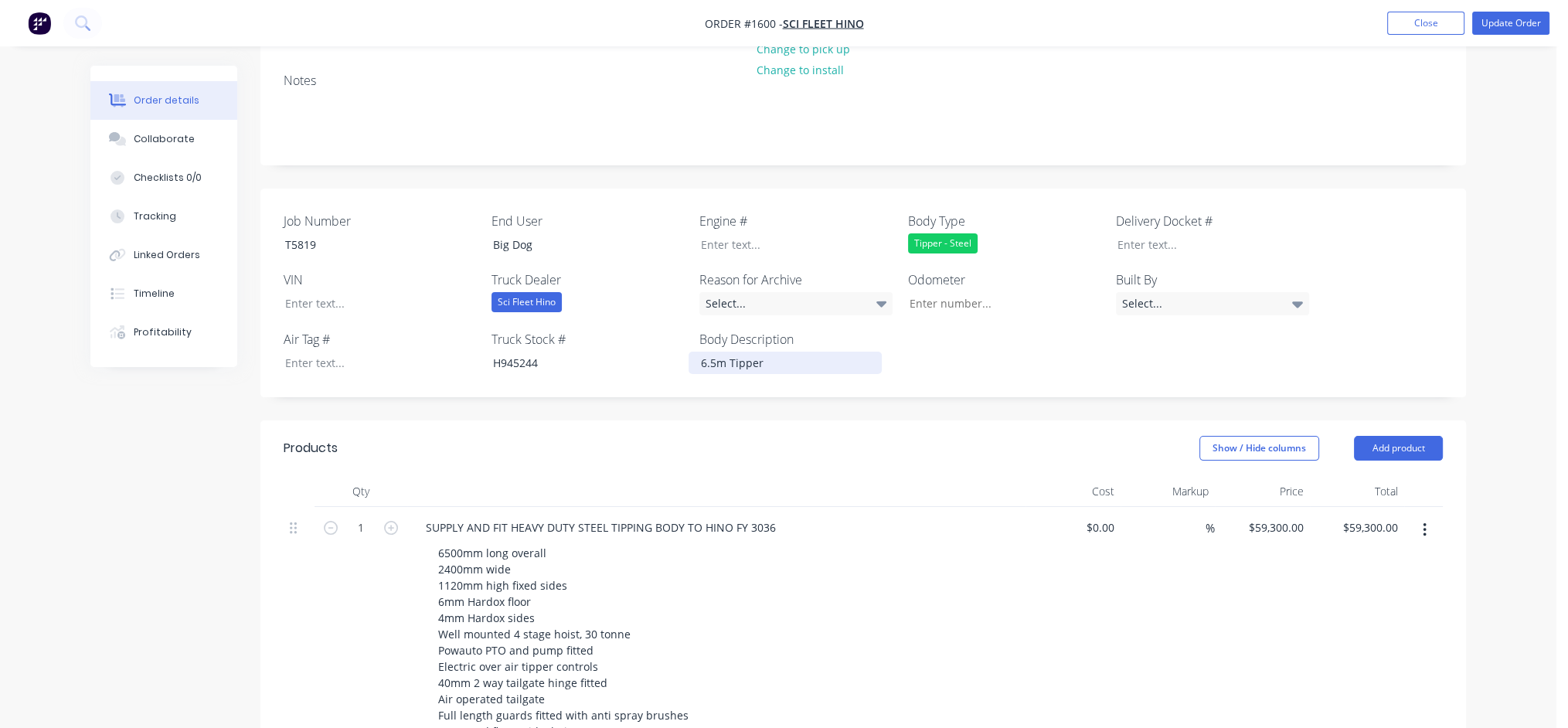
click at [728, 352] on div "6.5m Tipper" at bounding box center [785, 363] width 193 height 22
click at [794, 352] on div "6.5m Highside Tipper" at bounding box center [785, 363] width 193 height 22
click at [858, 352] on div "6.5m Highside Tipper" at bounding box center [785, 363] width 193 height 22
click at [752, 352] on div "6.5m Highside Tipper" at bounding box center [785, 363] width 193 height 22
click at [782, 352] on div "6.5m High side Tipper" at bounding box center [785, 363] width 193 height 22
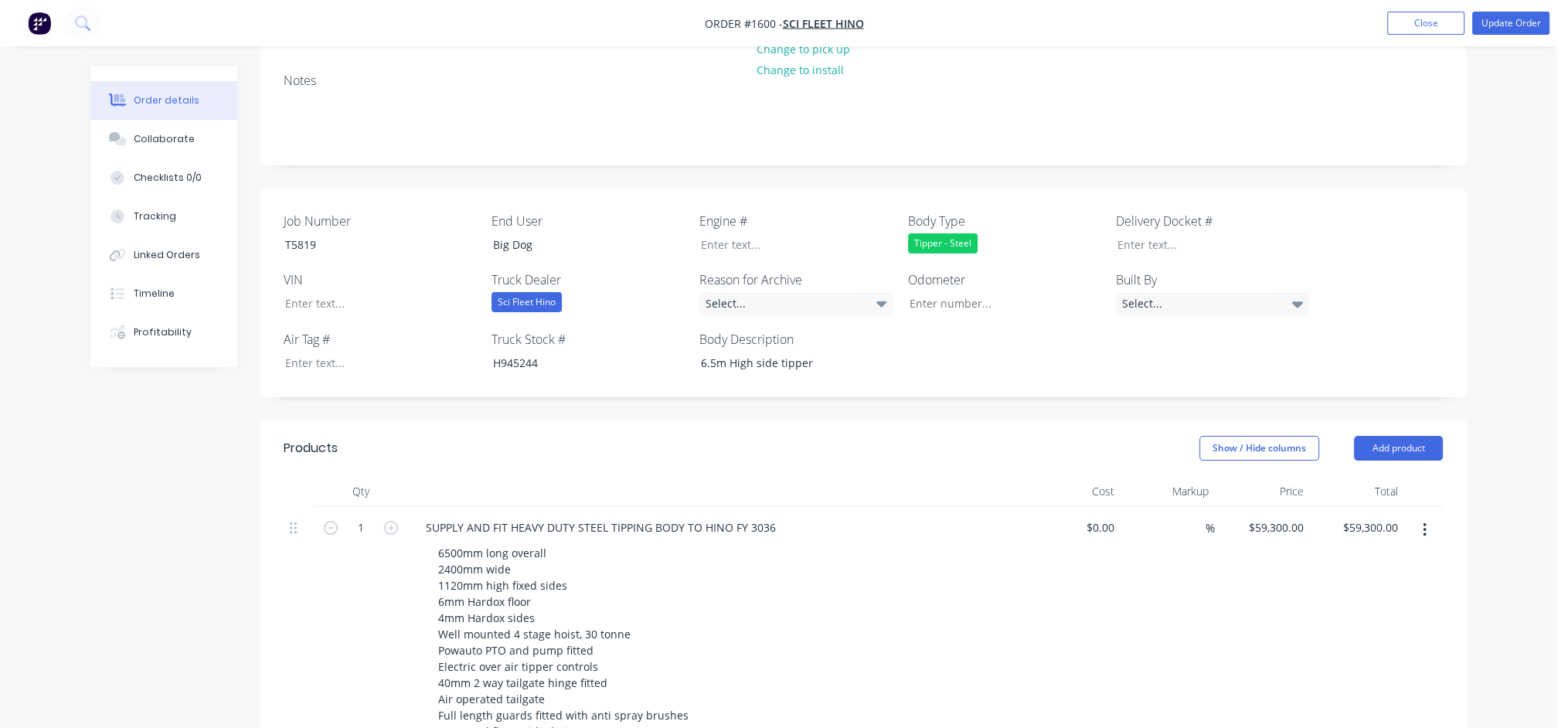
click at [1319, 188] on div "Job Number T5819 End User Big Dog Engine # Body Type Tipper - Steel Delivery Do…" at bounding box center [863, 293] width 1206 height 208
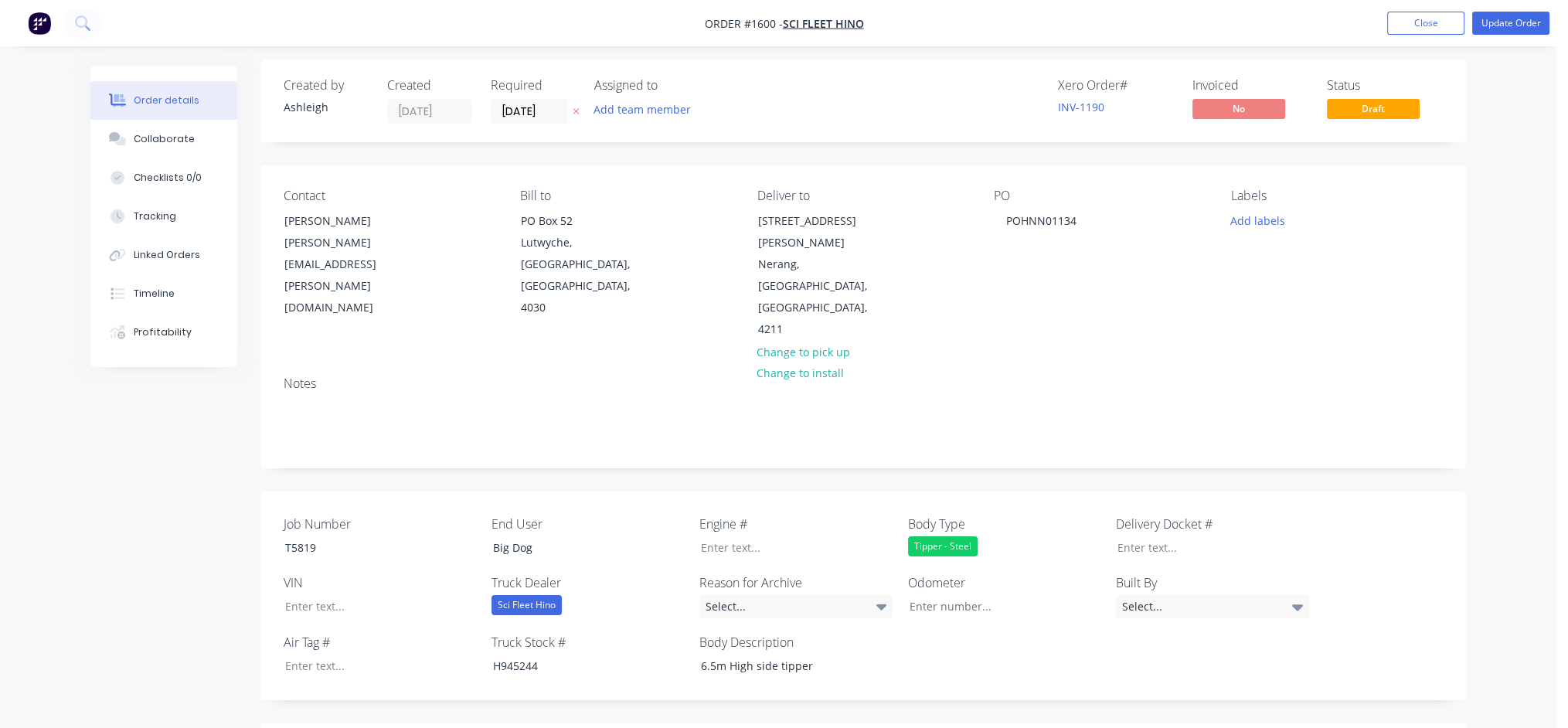
scroll to position [0, 0]
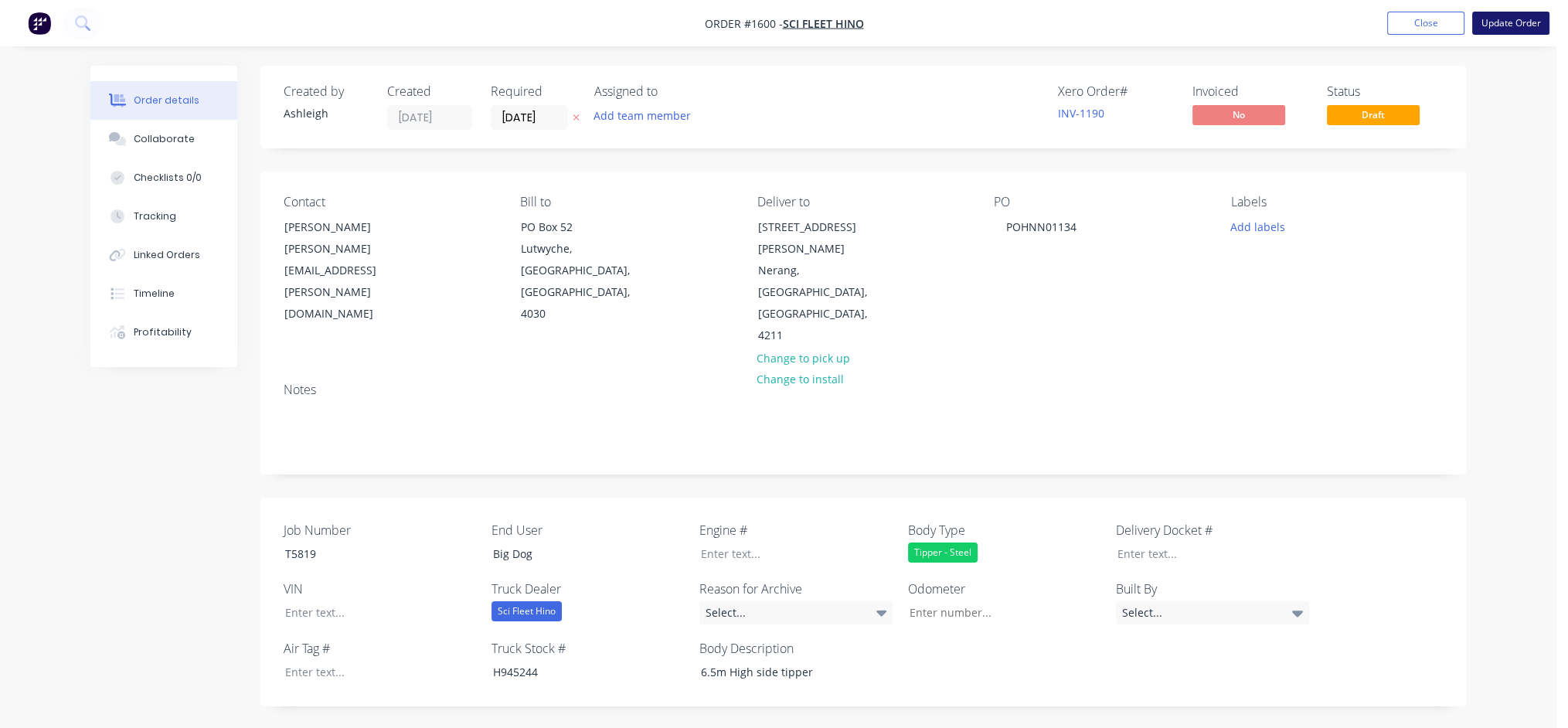
click at [1515, 22] on button "Update Order" at bounding box center [1511, 22] width 77 height 23
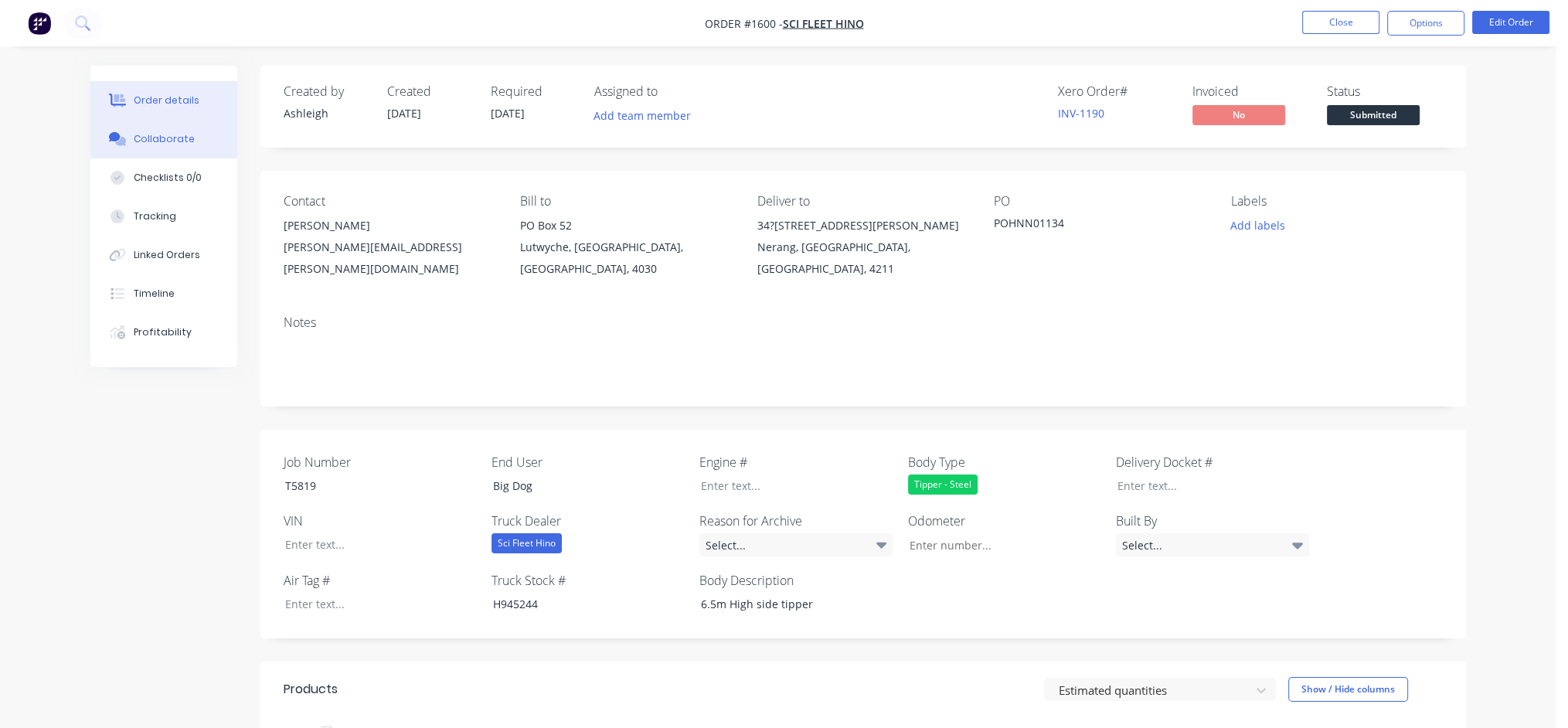
drag, startPoint x: 170, startPoint y: 135, endPoint x: 80, endPoint y: 139, distance: 90.1
click at [170, 136] on div "Collaborate" at bounding box center [164, 139] width 61 height 14
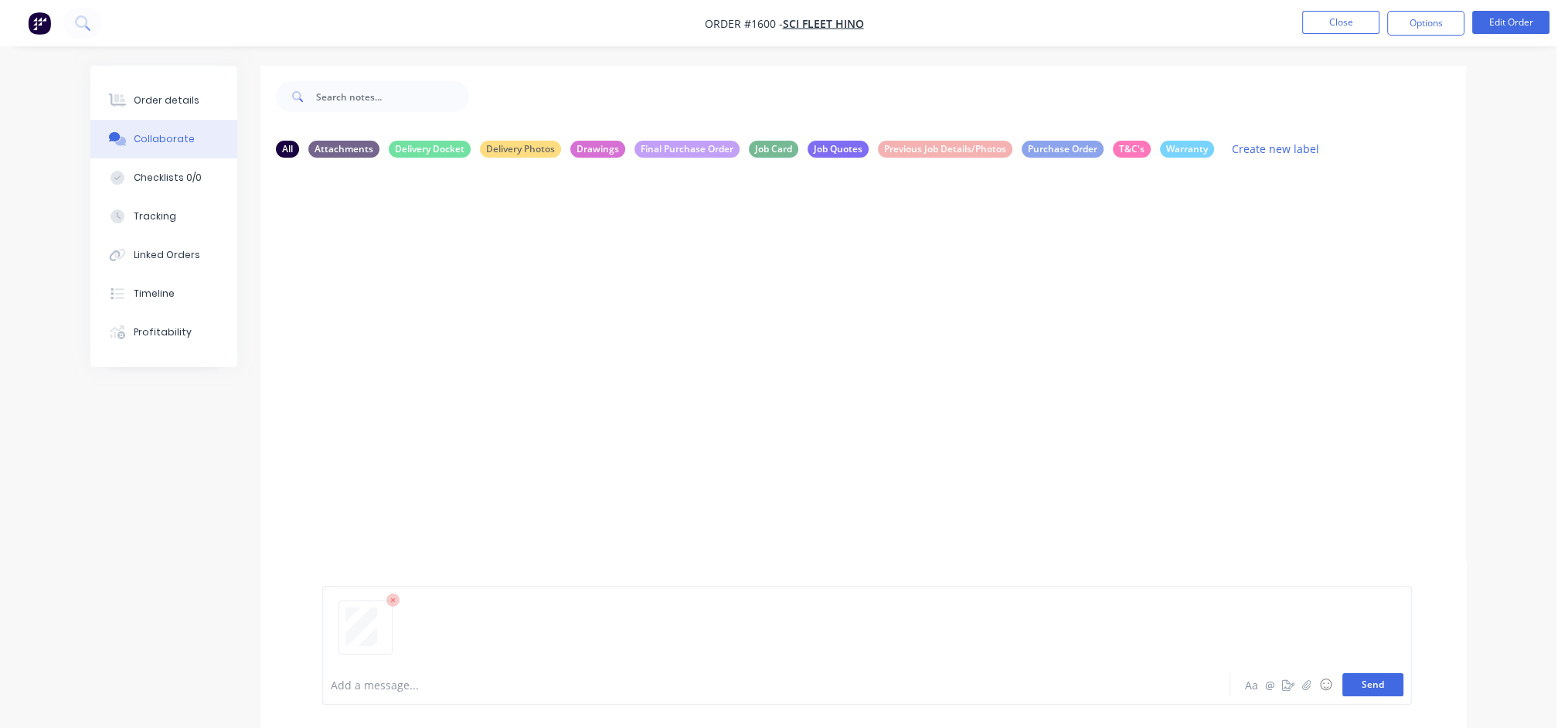
click at [1384, 686] on button "Send" at bounding box center [1373, 685] width 61 height 23
click at [443, 289] on div "Labels Download Delete" at bounding box center [527, 289] width 174 height 22
click at [443, 289] on button "button" at bounding box center [447, 289] width 6 height 22
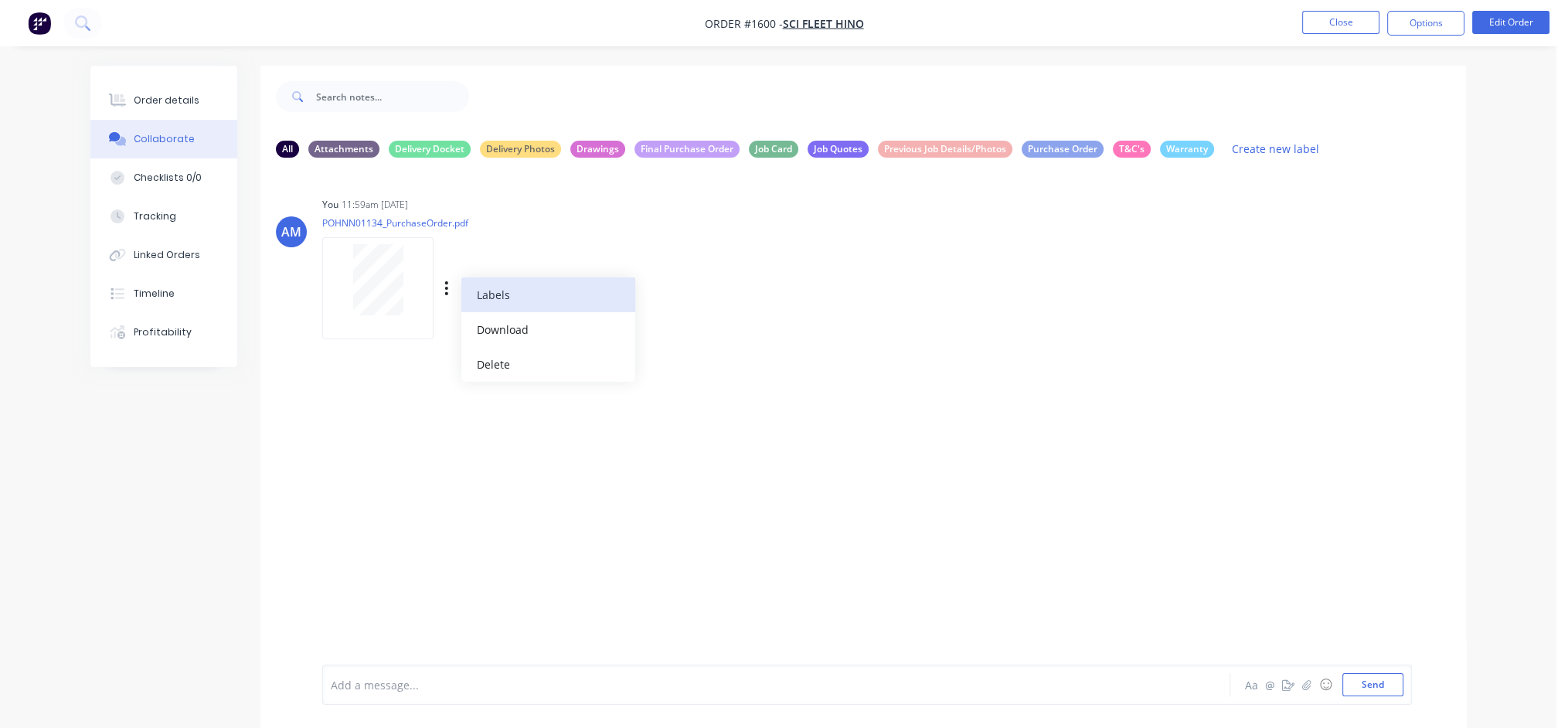
click at [502, 290] on button "Labels" at bounding box center [548, 294] width 174 height 34
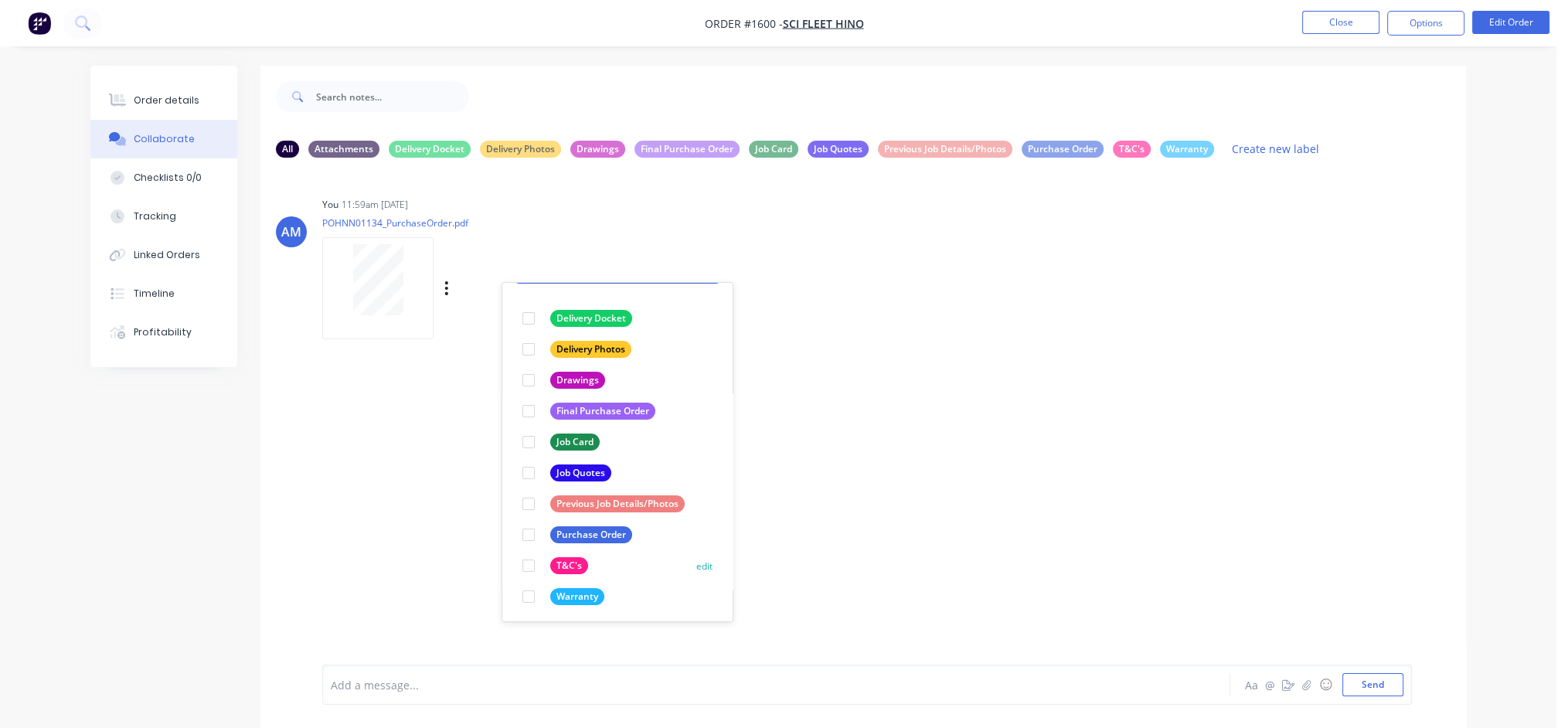
scroll to position [89, 0]
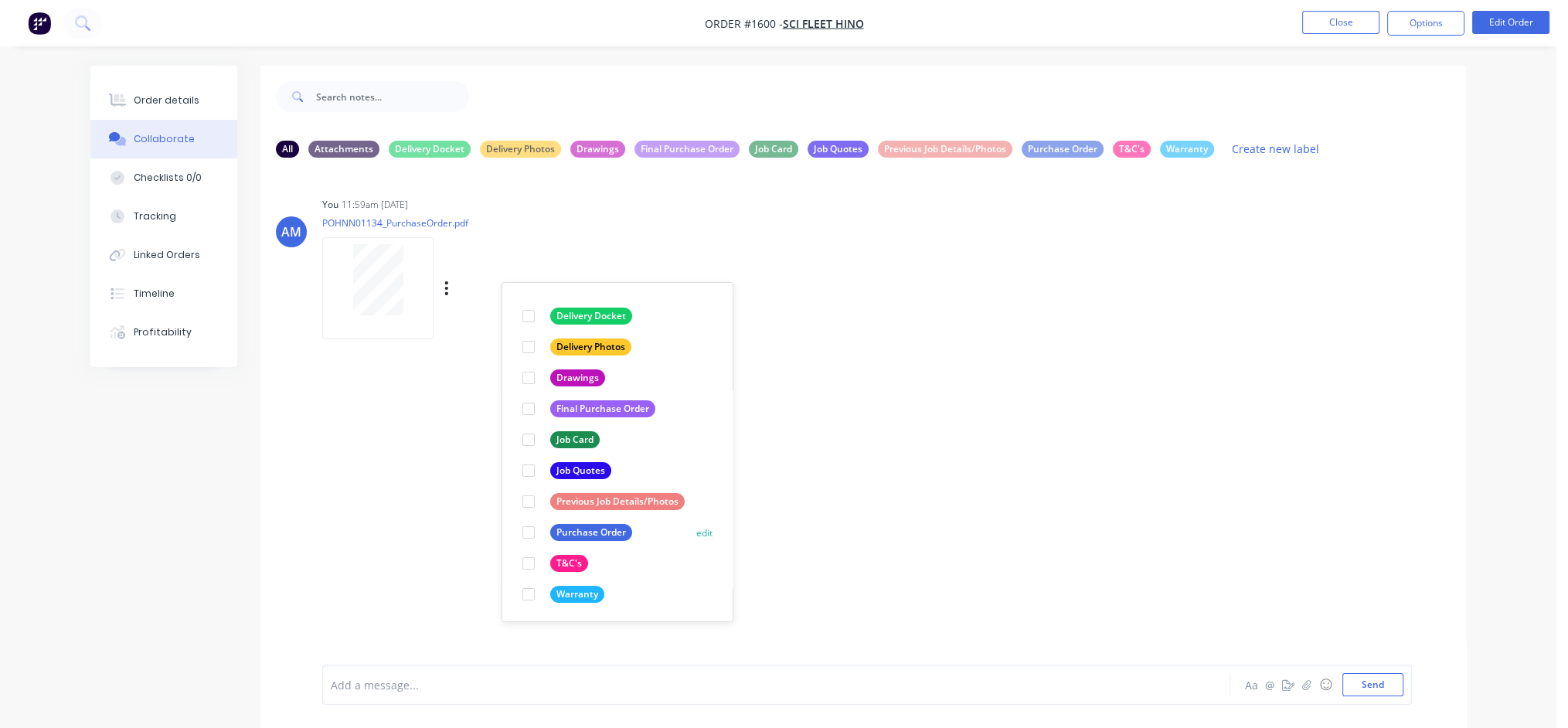
click at [531, 532] on div at bounding box center [528, 532] width 31 height 31
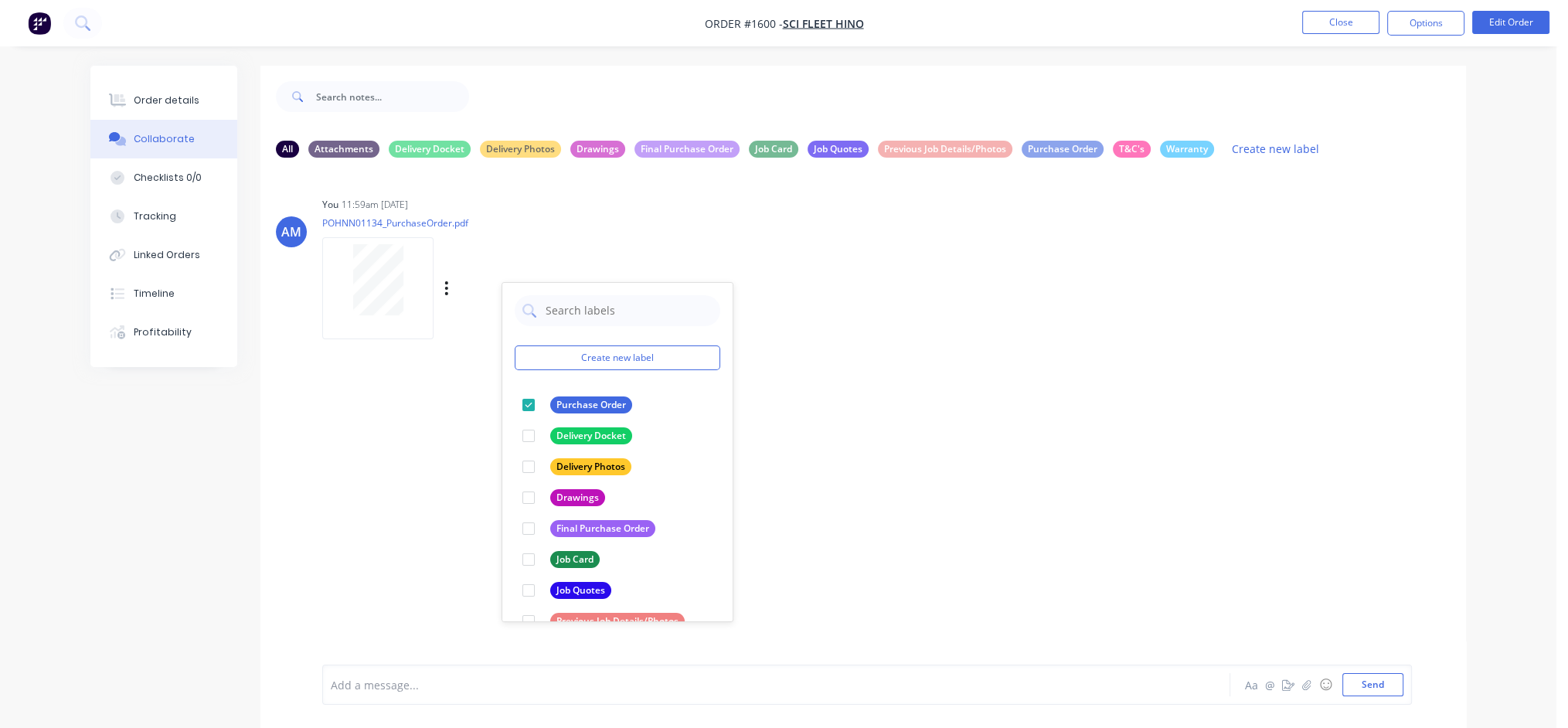
click at [365, 472] on div "AM You 11:59am [DATE] POHNN01134_PurchaseOrder.pdf Labels Download Delete Creat…" at bounding box center [863, 417] width 1206 height 495
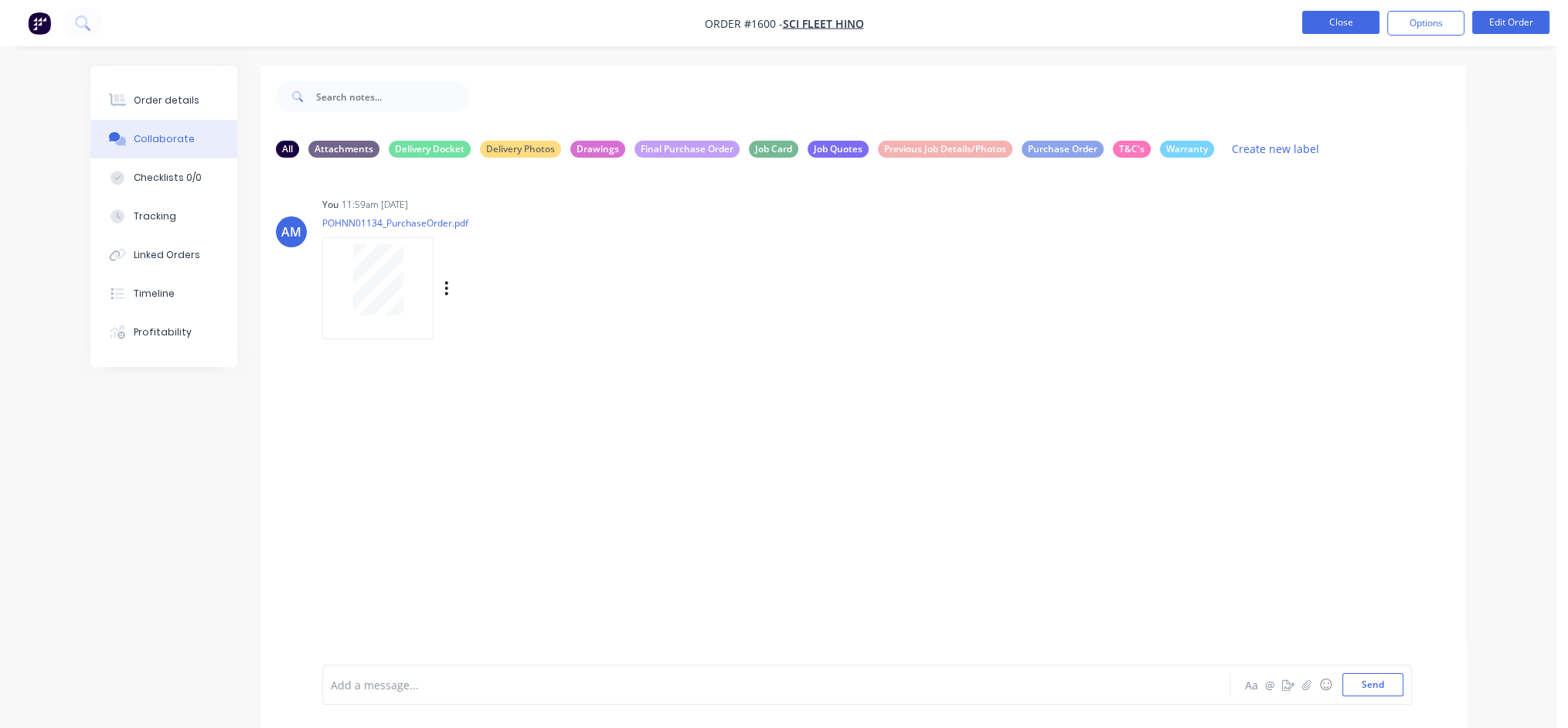
click at [1344, 22] on button "Close" at bounding box center [1341, 22] width 77 height 23
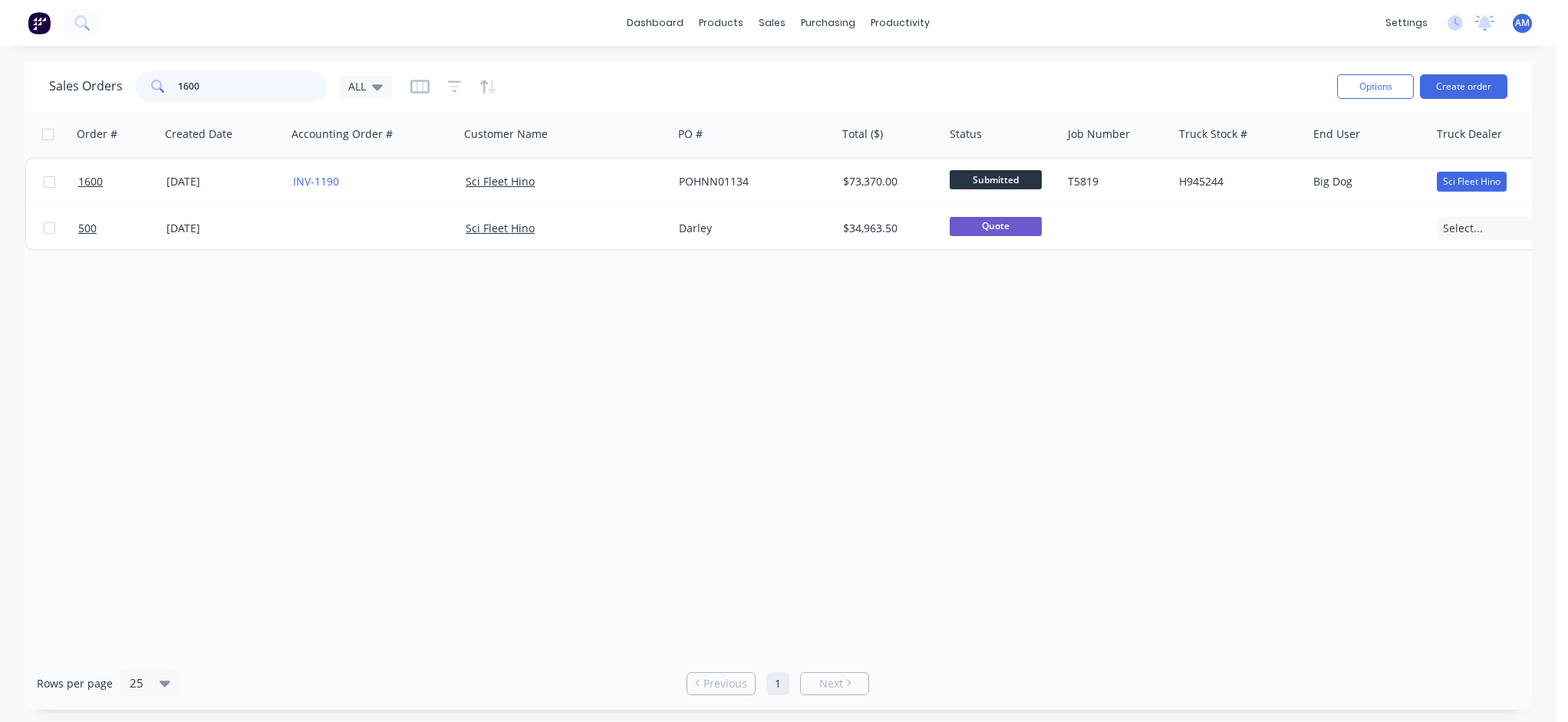
drag, startPoint x: 216, startPoint y: 86, endPoint x: 111, endPoint y: 85, distance: 105.0
click at [111, 85] on div "Sales Orders 1600 ALL" at bounding box center [220, 87] width 343 height 31
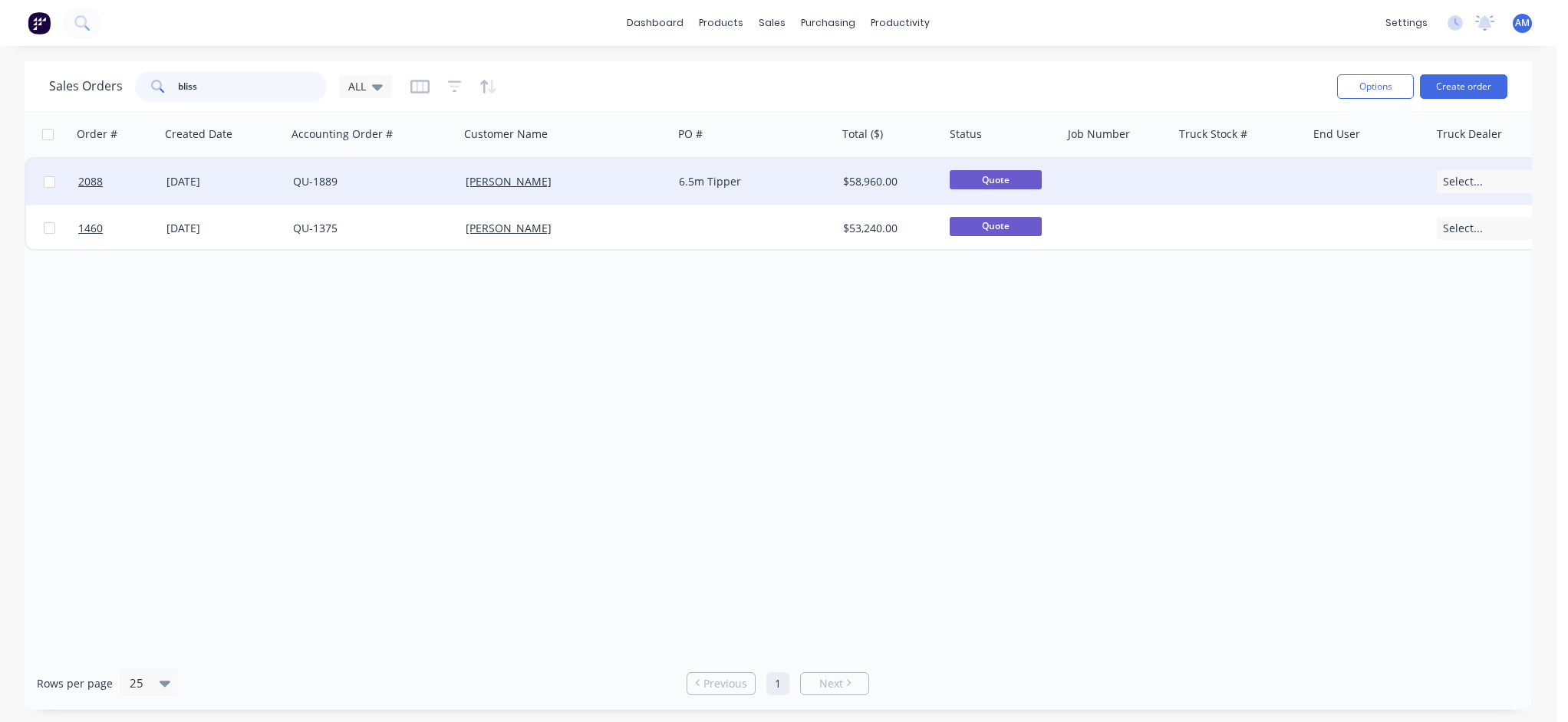
type input "bliss"
click at [218, 180] on div "[DATE]" at bounding box center [224, 181] width 115 height 15
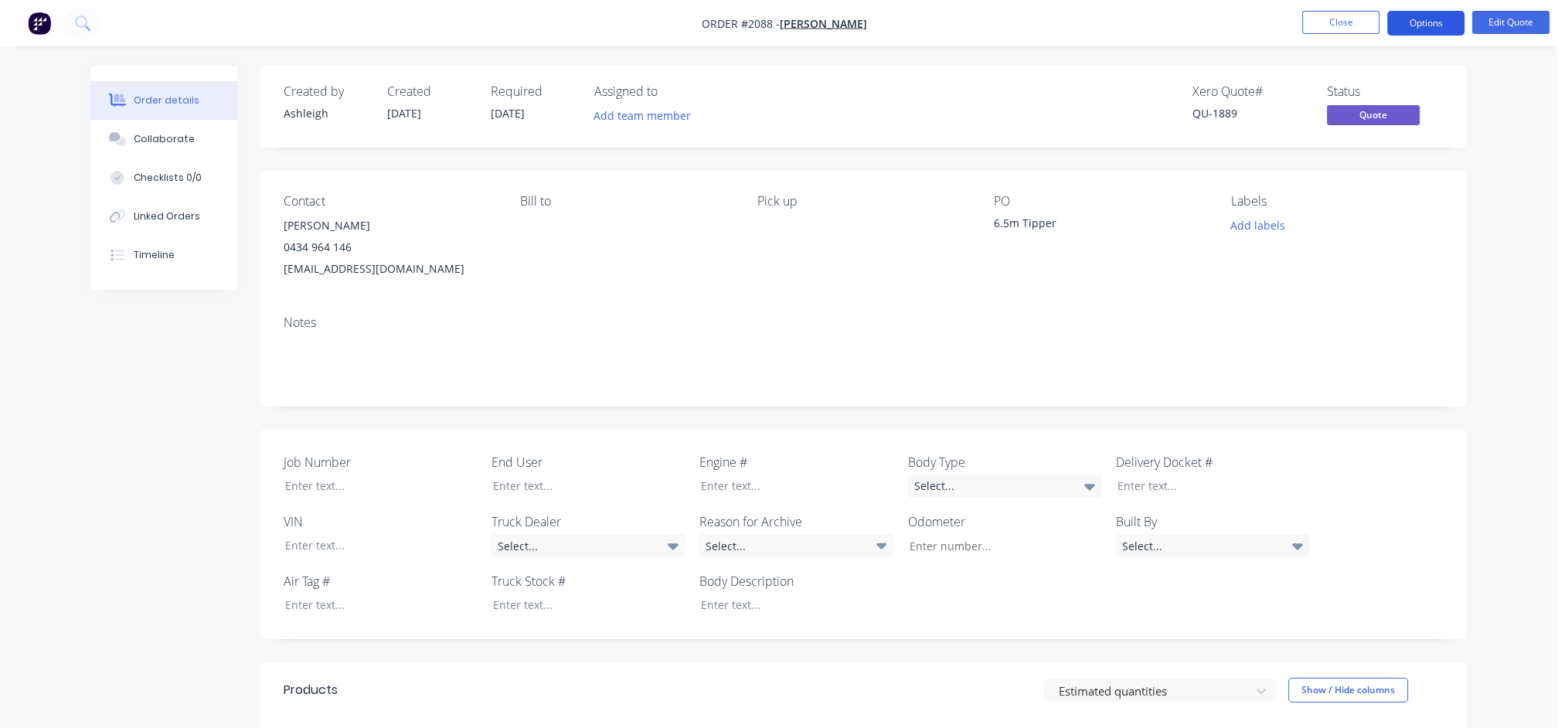
click at [1453, 23] on button "Options" at bounding box center [1426, 22] width 77 height 25
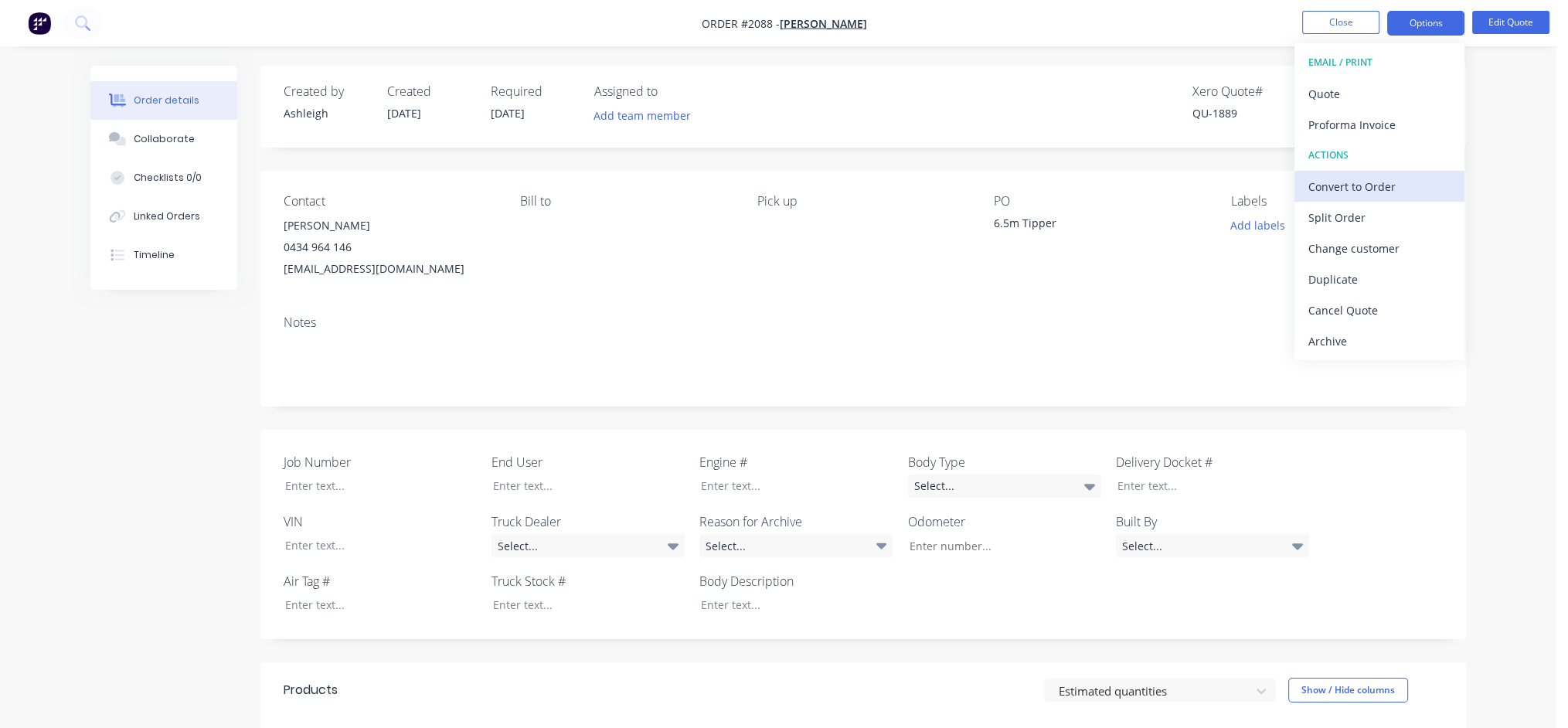
click at [1384, 177] on div "Convert to Order" at bounding box center [1379, 187] width 142 height 22
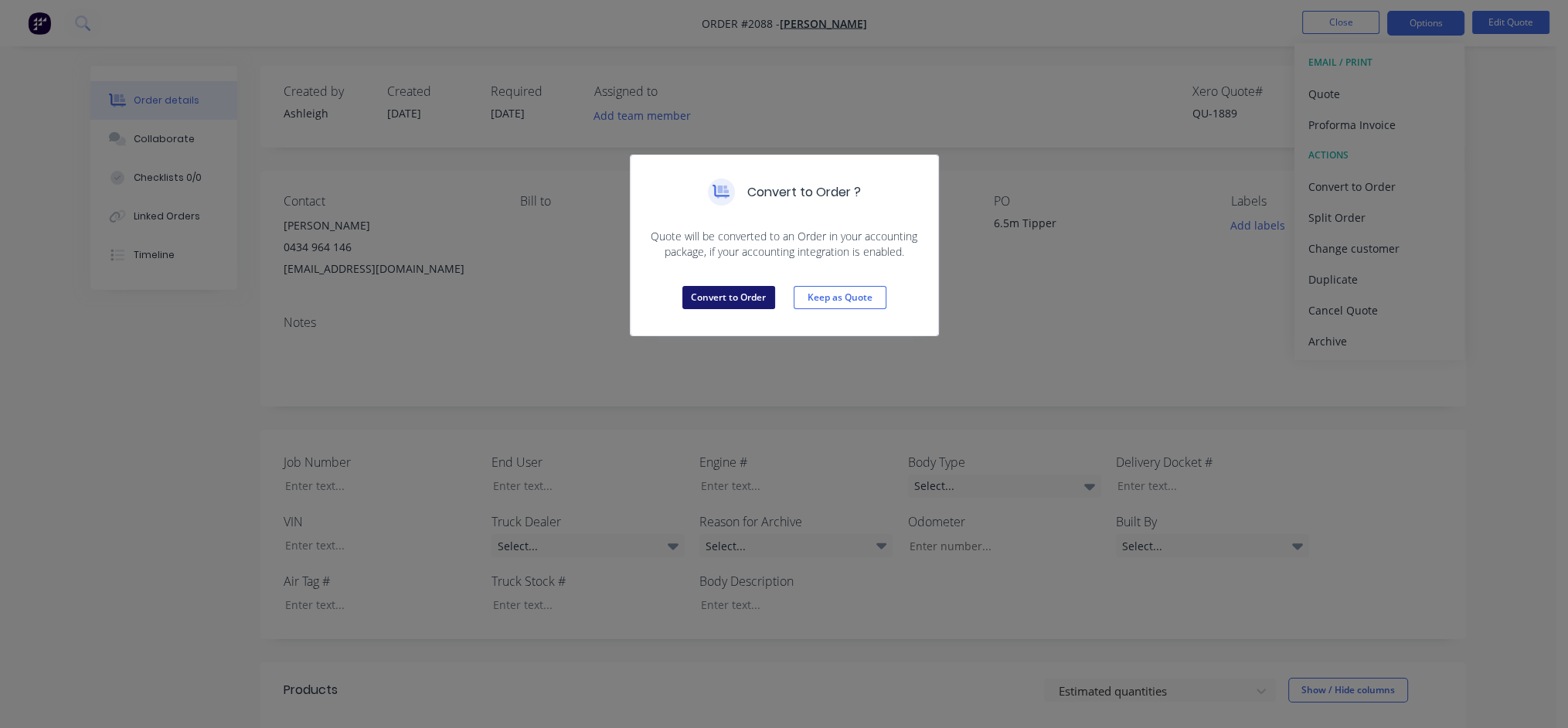
click at [753, 295] on button "Convert to Order" at bounding box center [729, 297] width 93 height 23
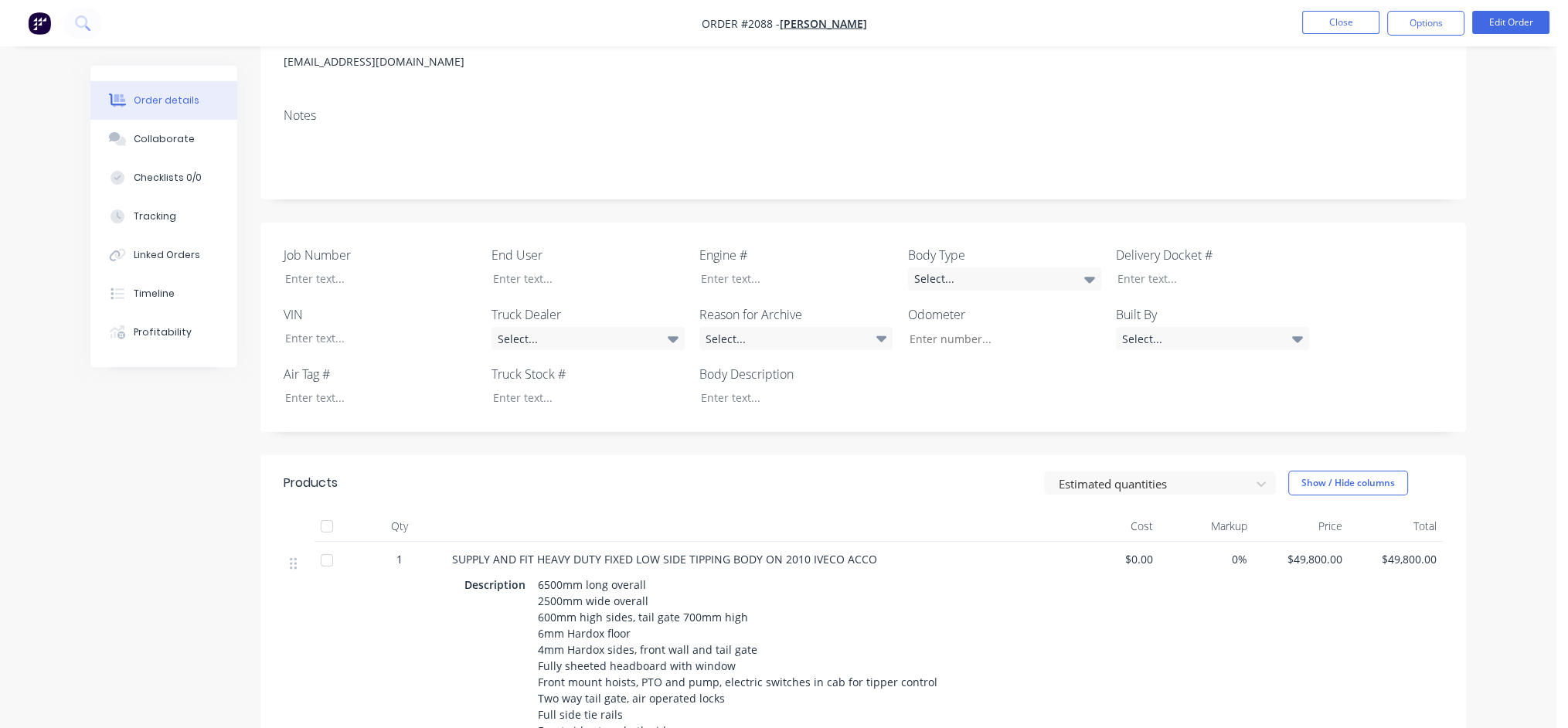
scroll to position [232, 0]
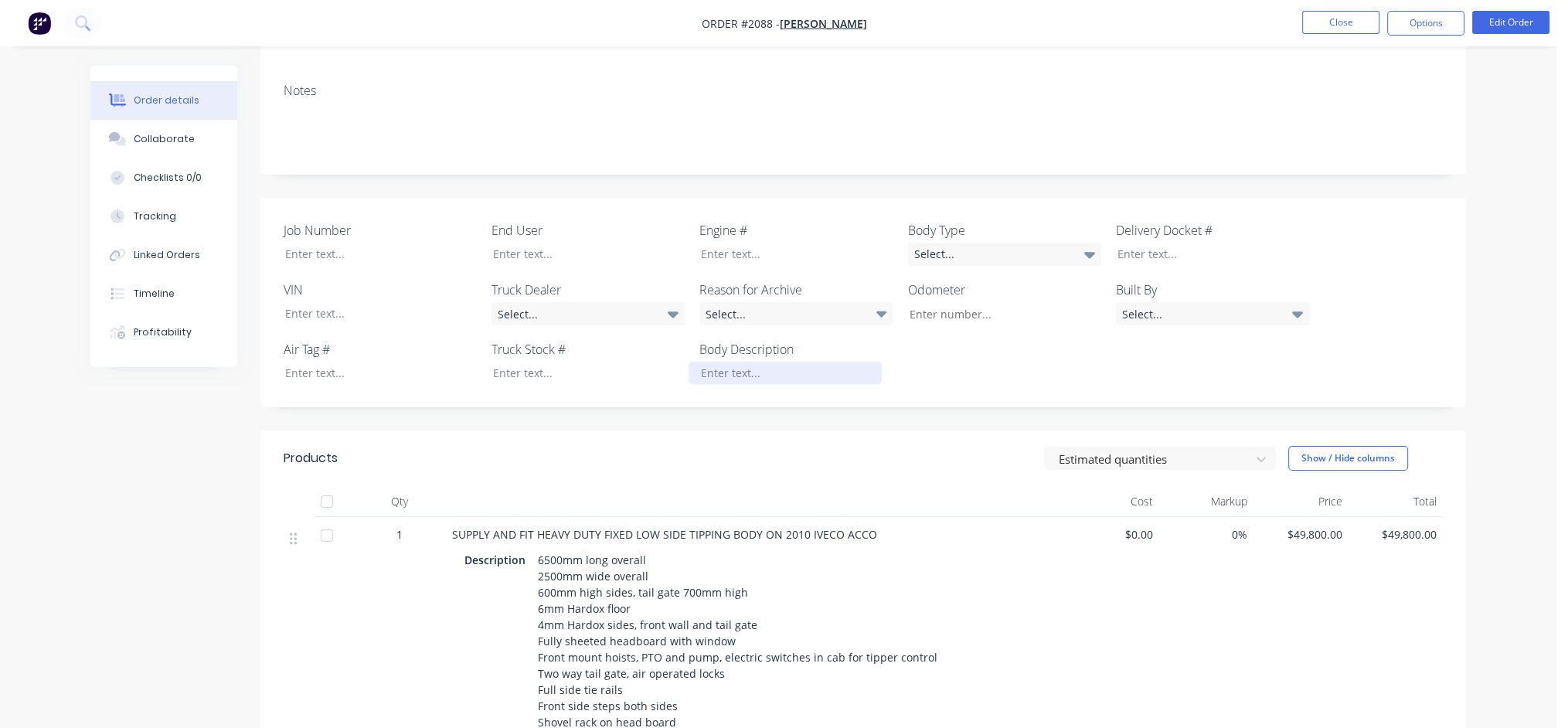
click at [709, 370] on div at bounding box center [785, 373] width 193 height 22
click at [304, 253] on div at bounding box center [369, 254] width 193 height 22
click at [523, 255] on div at bounding box center [577, 254] width 193 height 22
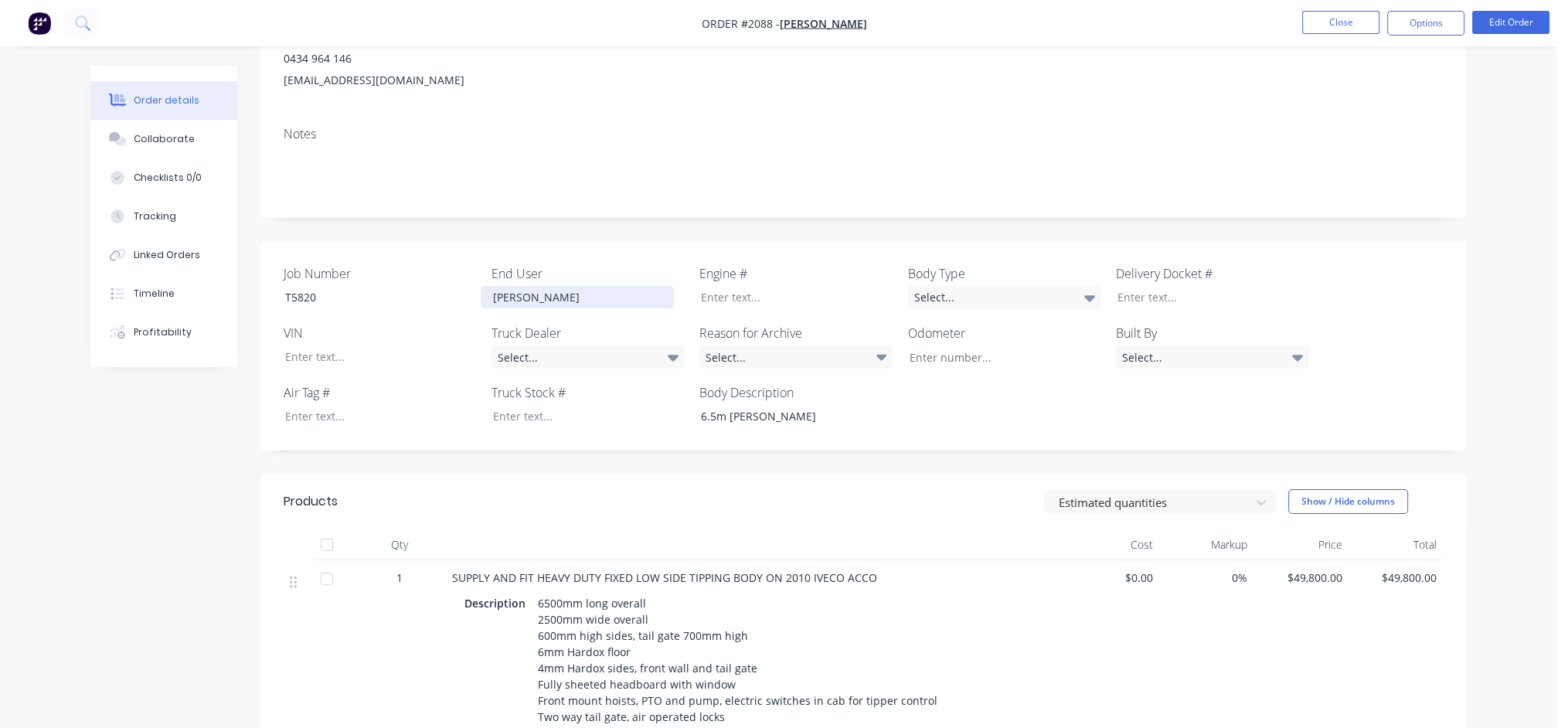
scroll to position [155, 0]
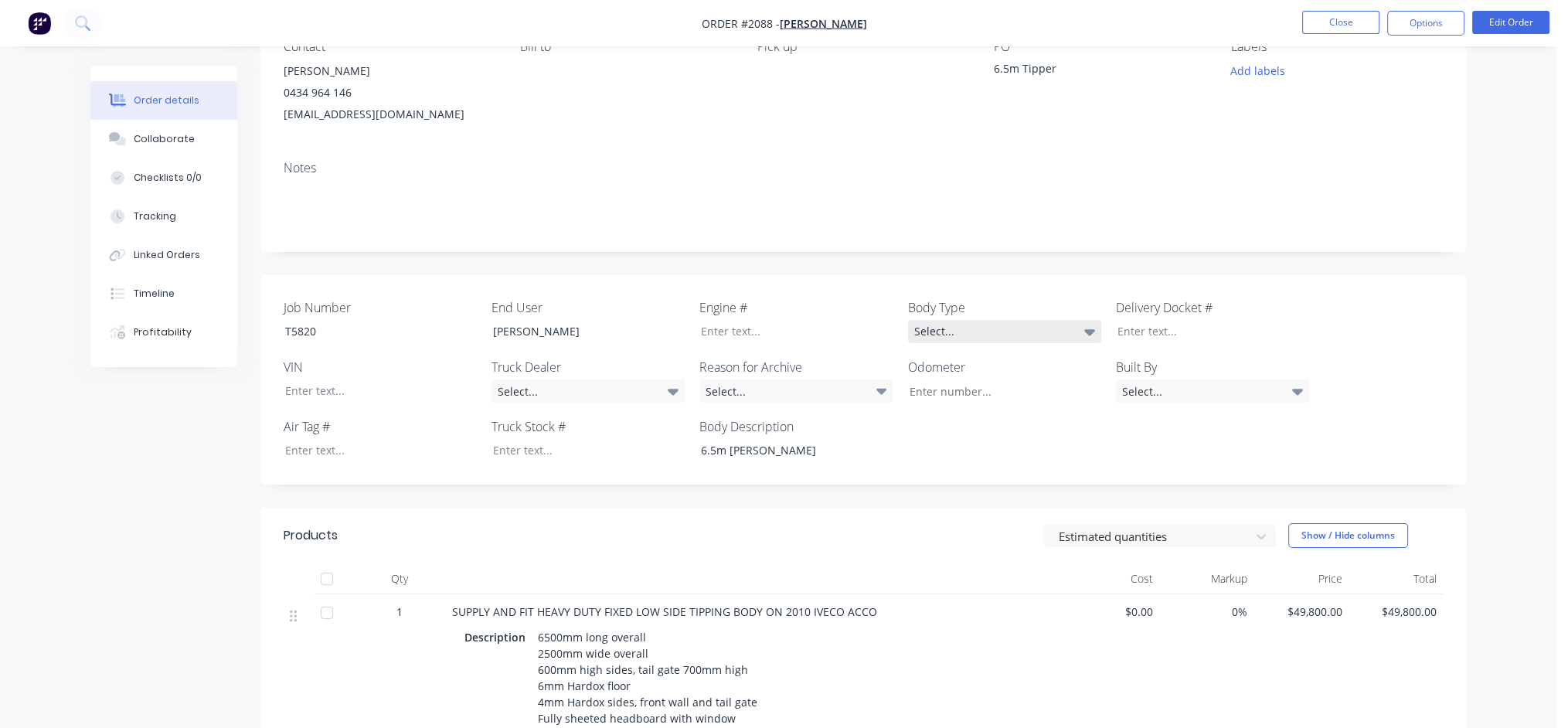
click at [971, 335] on div "Select..." at bounding box center [1004, 331] width 193 height 23
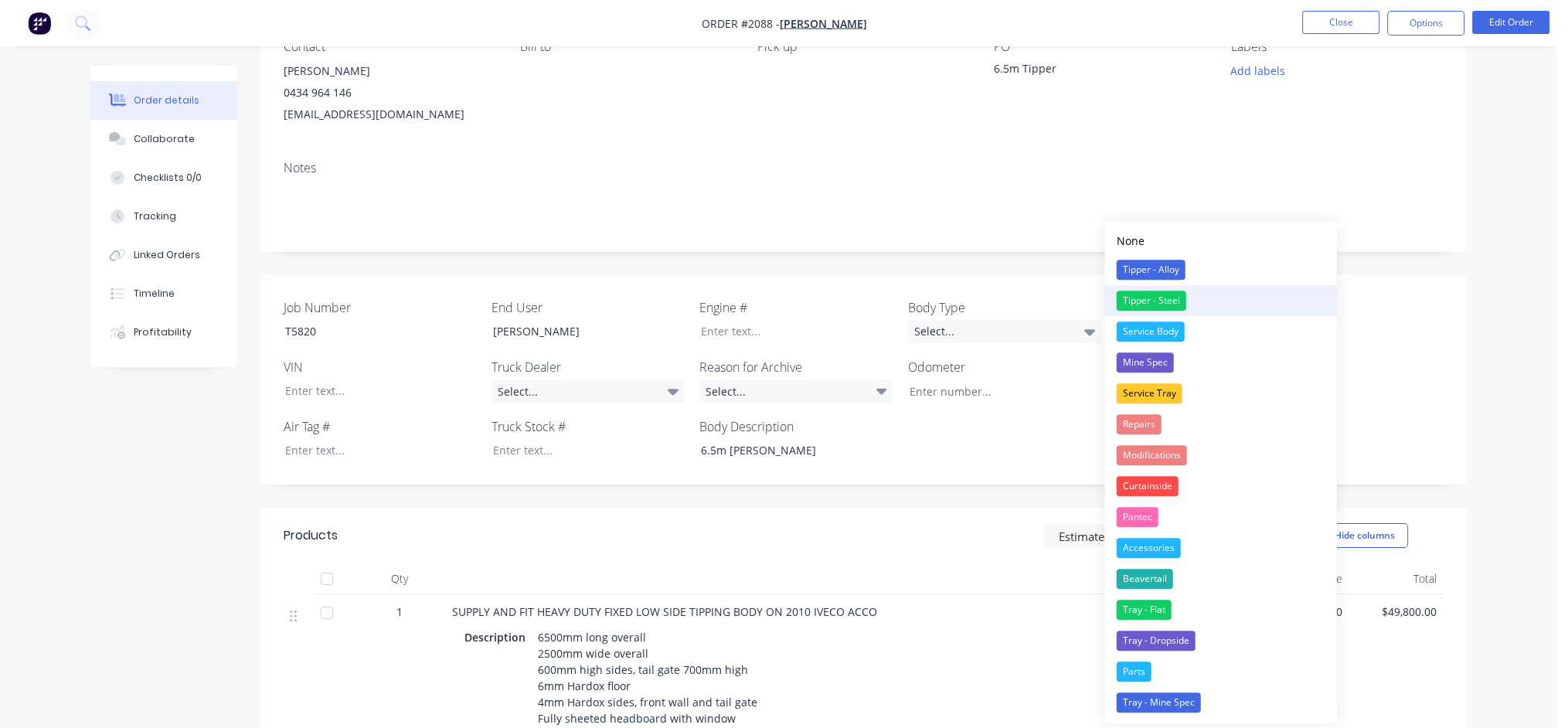
click at [1142, 305] on div "Tipper - Steel" at bounding box center [1151, 301] width 70 height 20
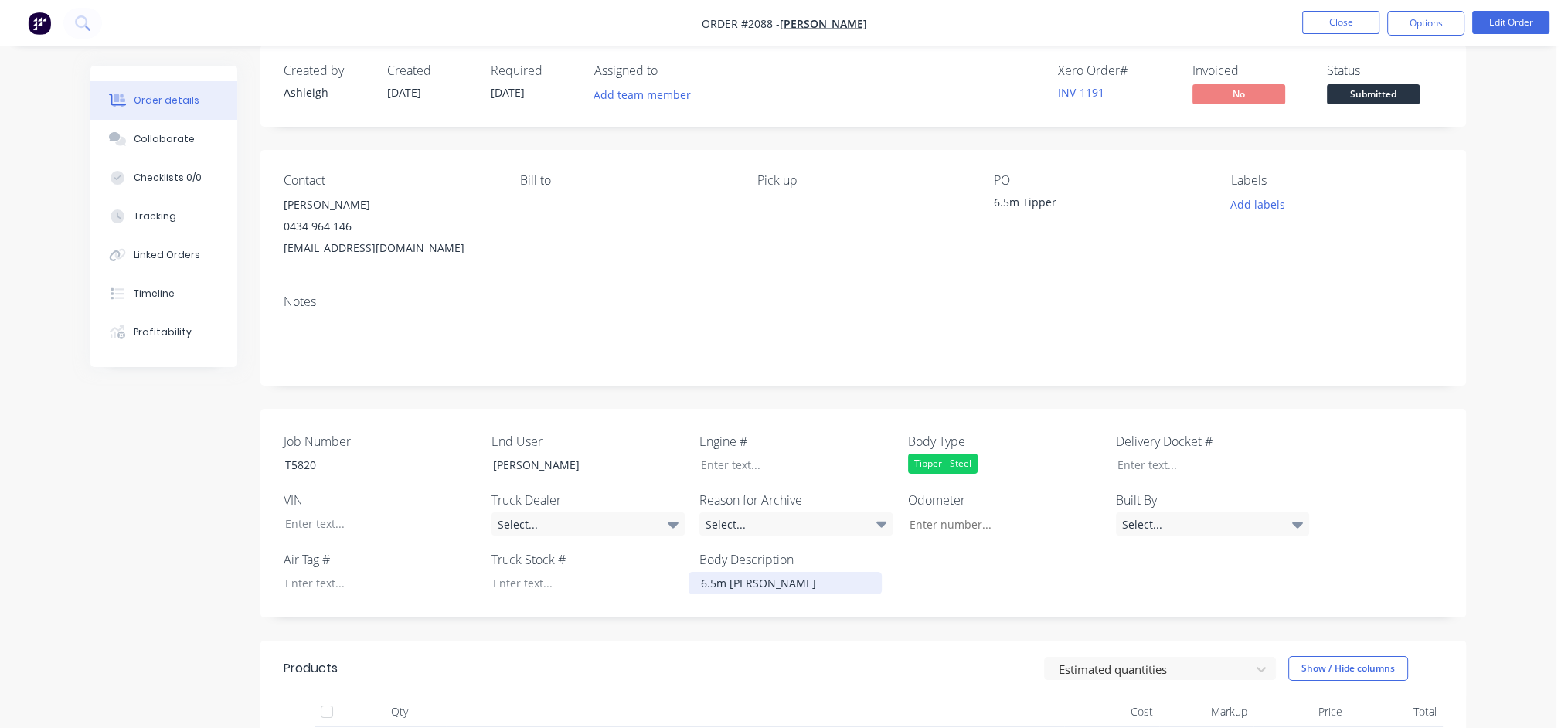
scroll to position [0, 0]
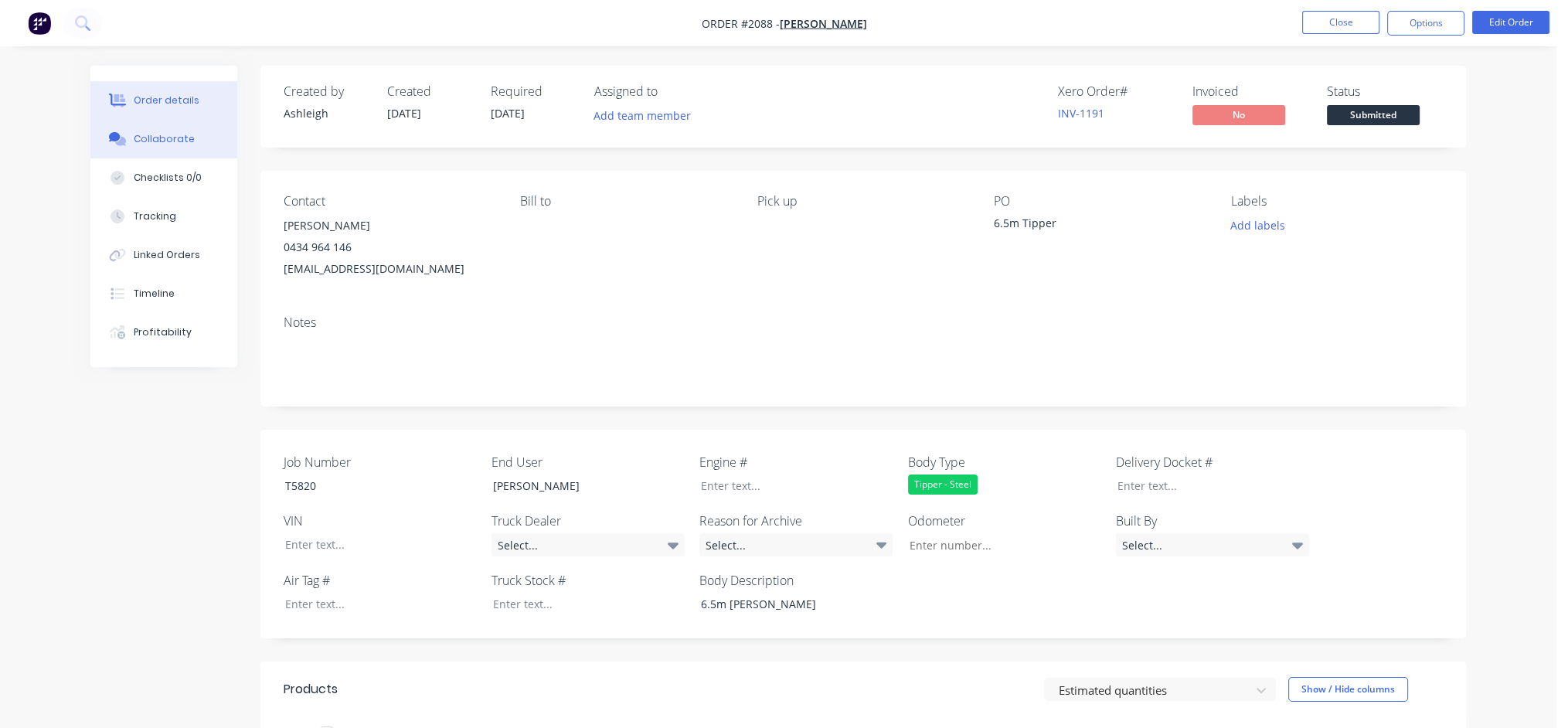
click at [185, 138] on div "Collaborate" at bounding box center [164, 139] width 61 height 14
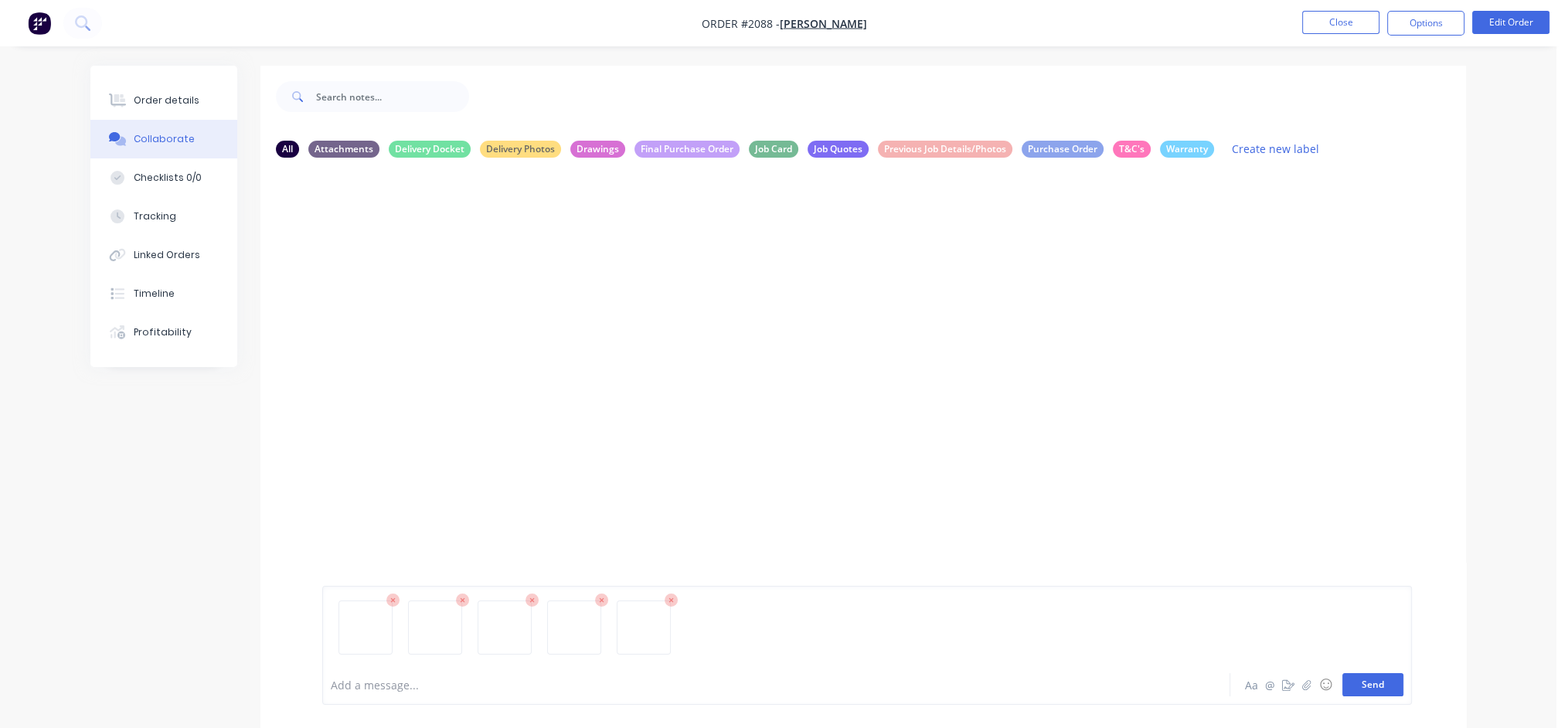
click at [1376, 681] on button "Send" at bounding box center [1373, 685] width 61 height 23
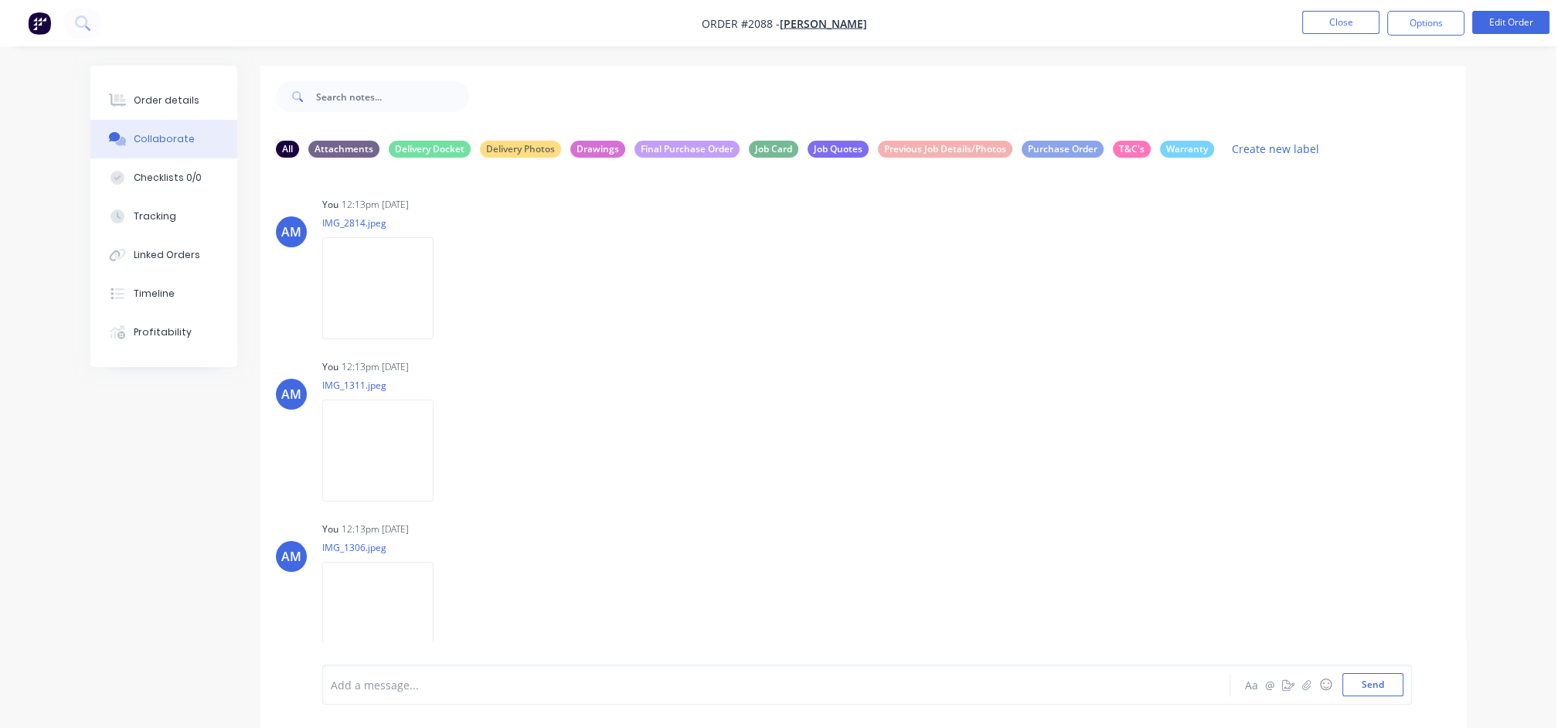
click at [436, 49] on div "Order details Collaborate Checklists 0/0 Tracking Linked Orders Timeline Profit…" at bounding box center [778, 375] width 1557 height 751
click at [1378, 686] on button "Send" at bounding box center [1373, 685] width 61 height 23
click at [148, 106] on div "Order details" at bounding box center [167, 100] width 66 height 14
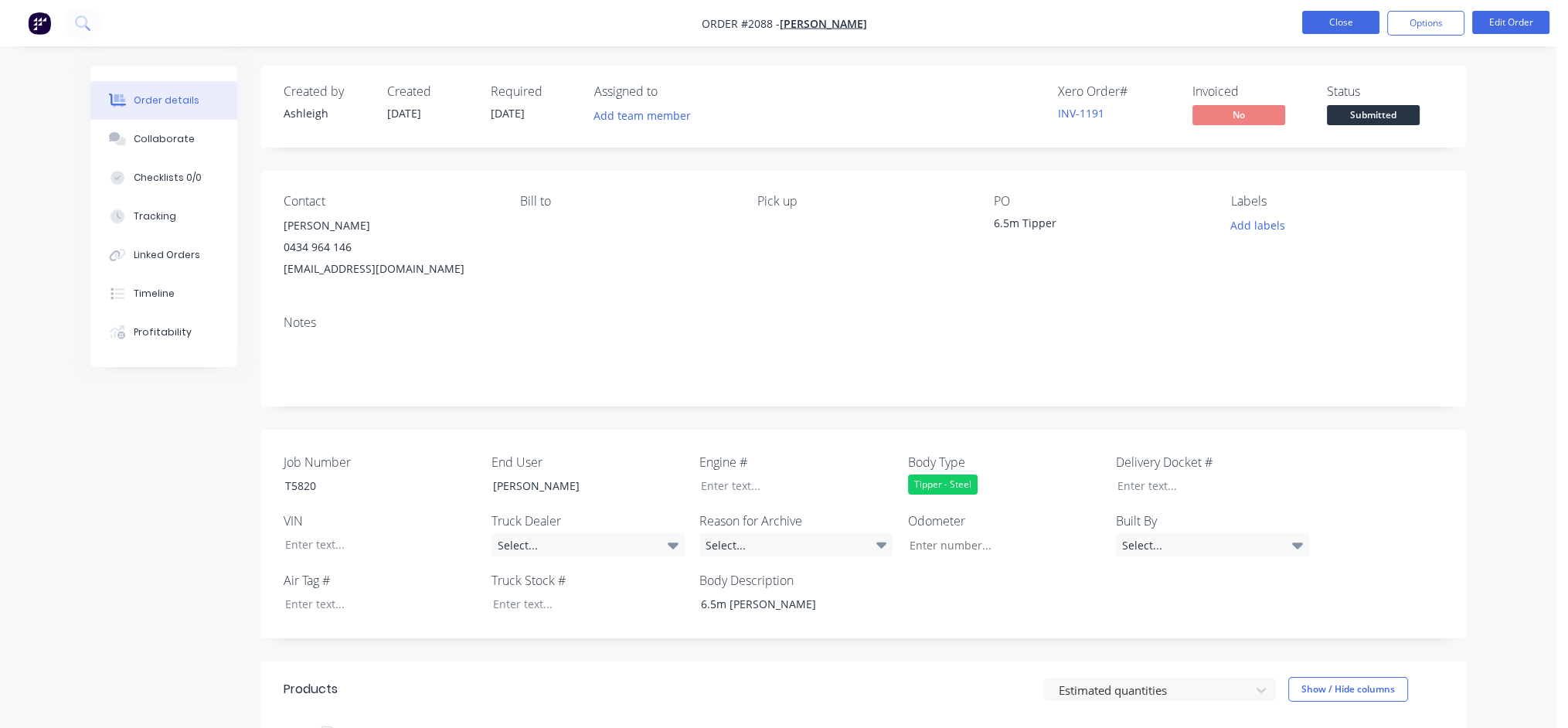
click at [1362, 28] on button "Close" at bounding box center [1341, 22] width 77 height 23
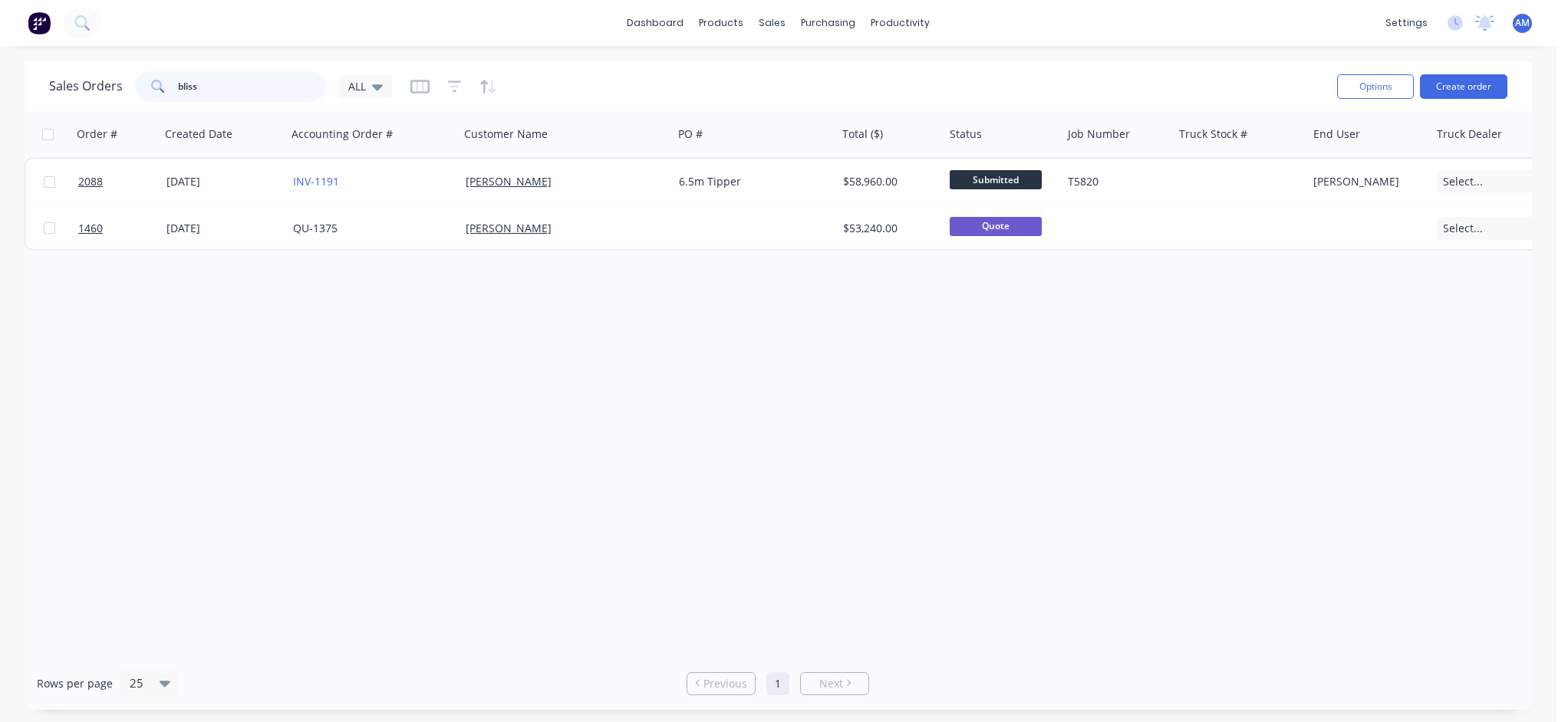
drag, startPoint x: 214, startPoint y: 90, endPoint x: 160, endPoint y: 90, distance: 54.0
click at [160, 90] on div "bliss" at bounding box center [231, 87] width 192 height 31
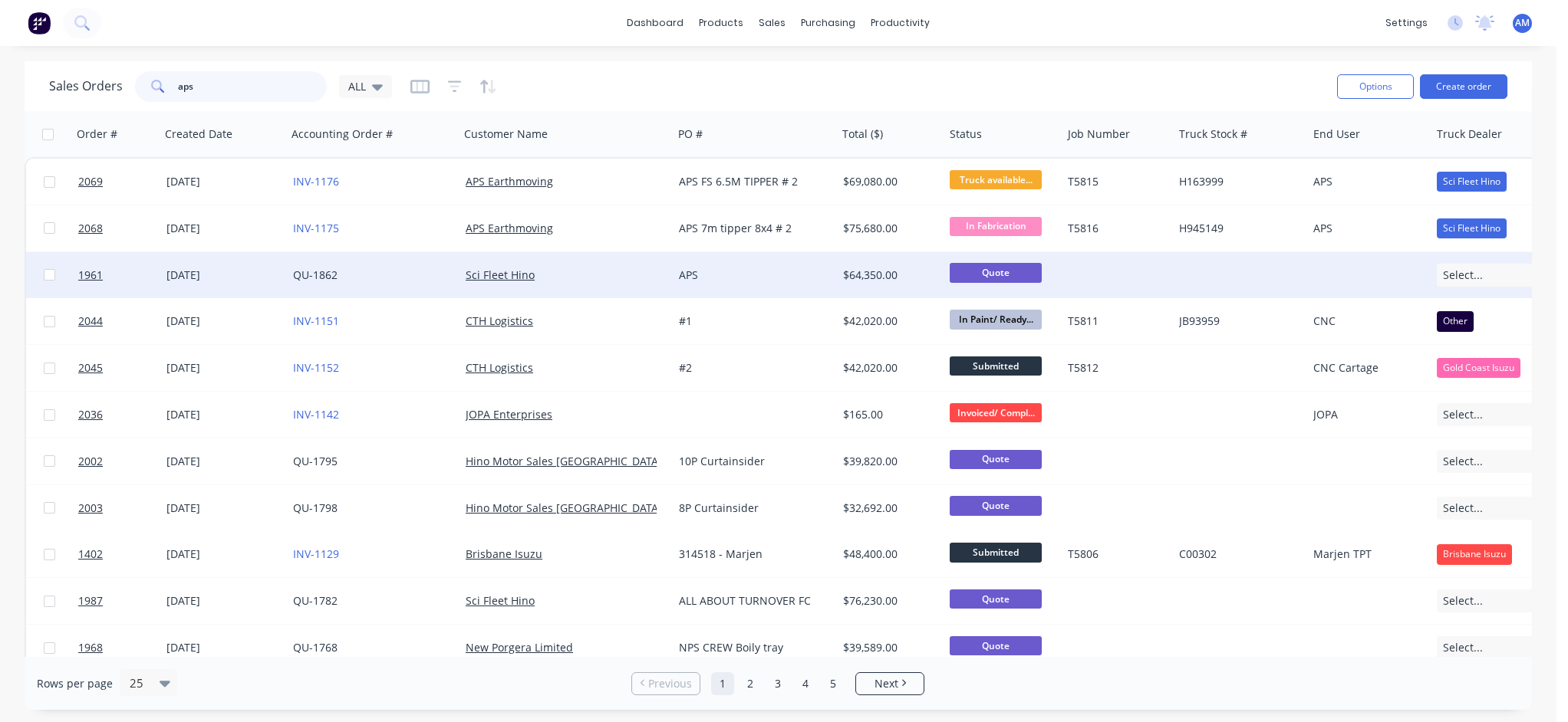
type input "aps"
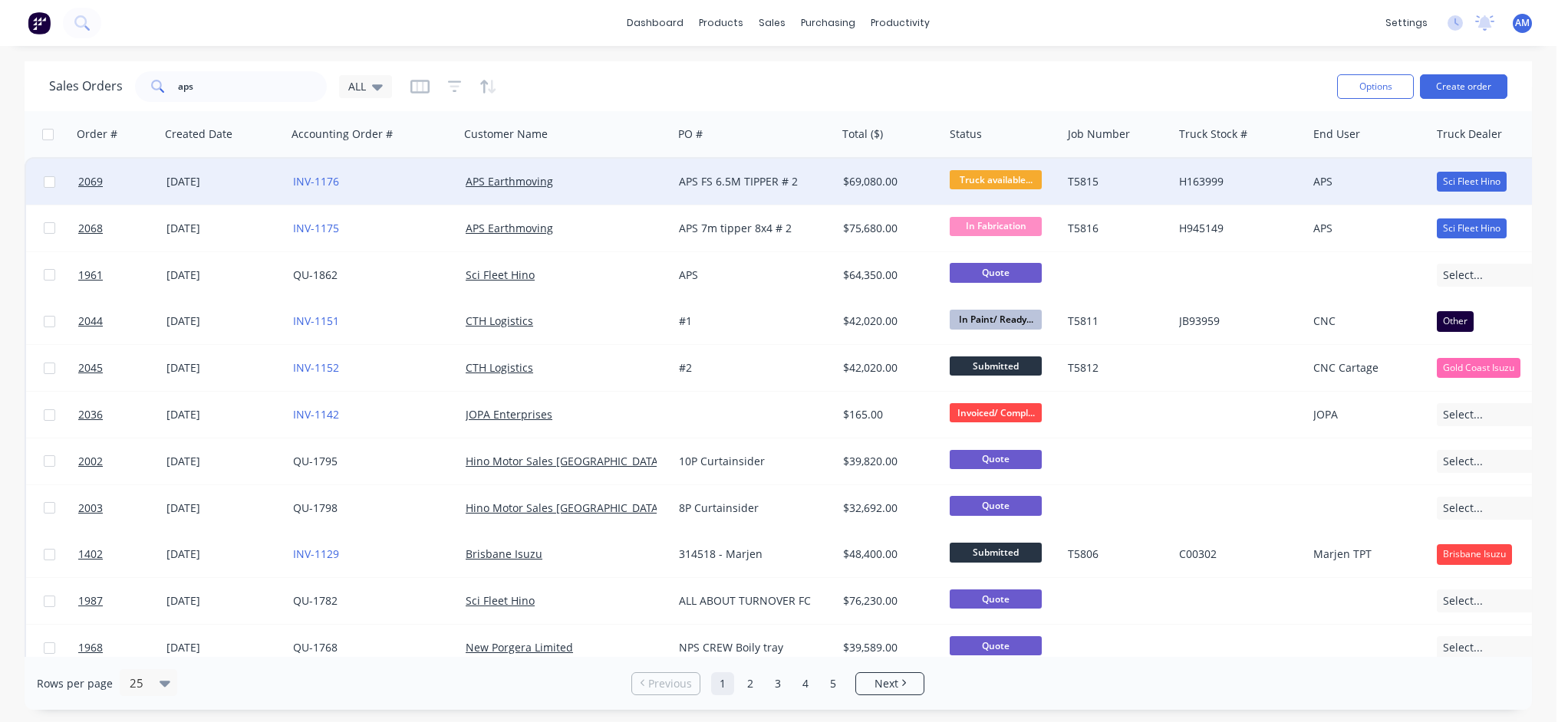
click at [169, 182] on div "[DATE]" at bounding box center [224, 181] width 115 height 15
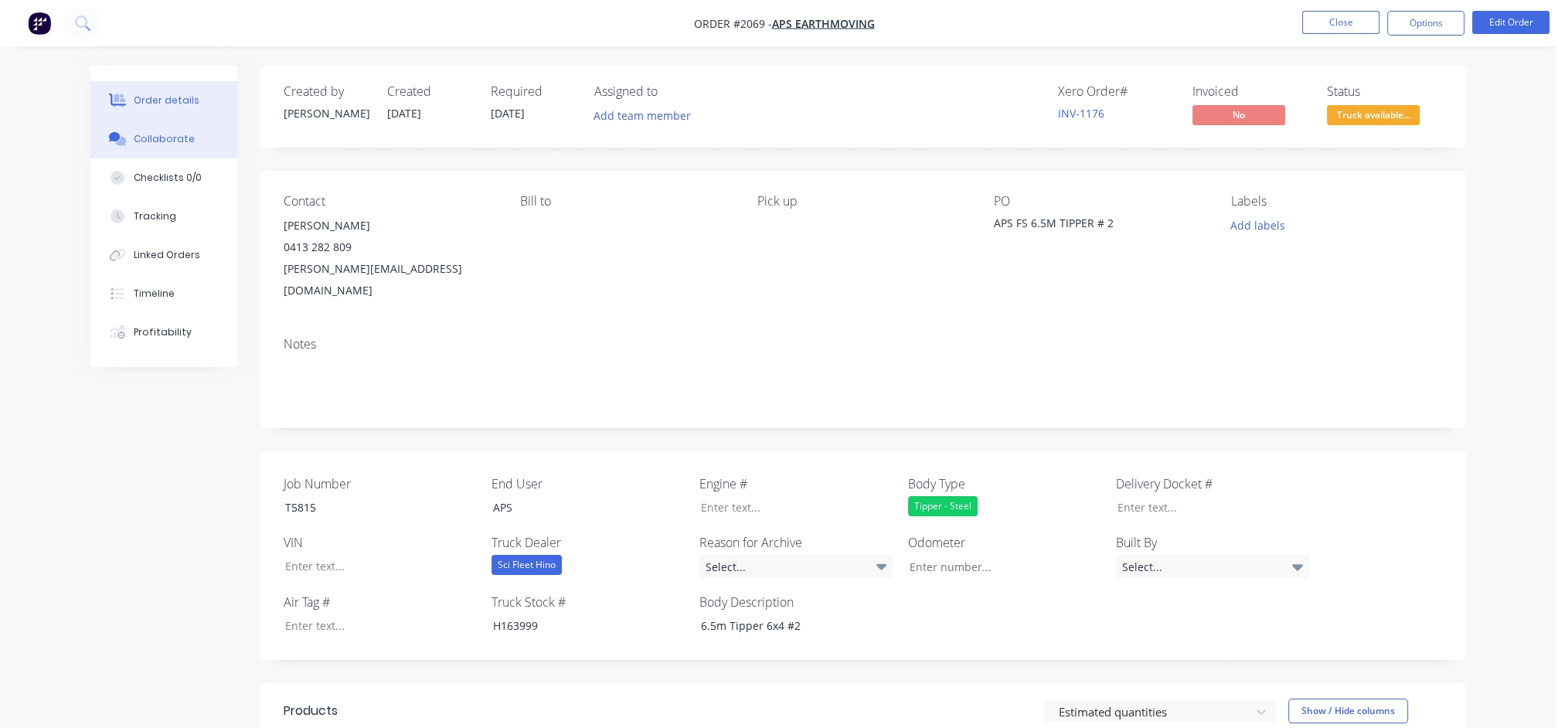
click at [164, 142] on div "Collaborate" at bounding box center [164, 139] width 61 height 14
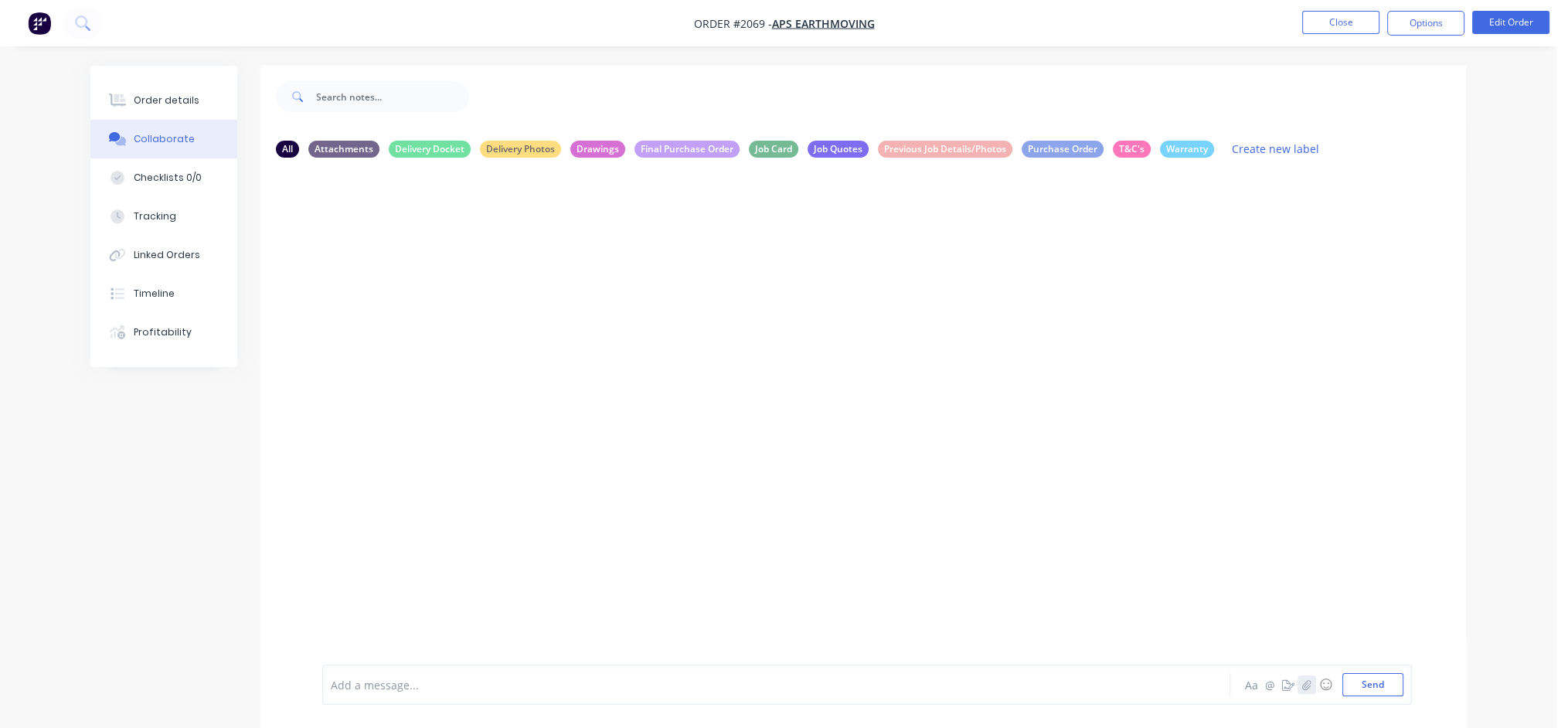
click at [1307, 686] on icon "button" at bounding box center [1307, 685] width 10 height 10
click at [362, 684] on div at bounding box center [733, 686] width 804 height 16
click at [1380, 682] on button "Send" at bounding box center [1373, 685] width 61 height 23
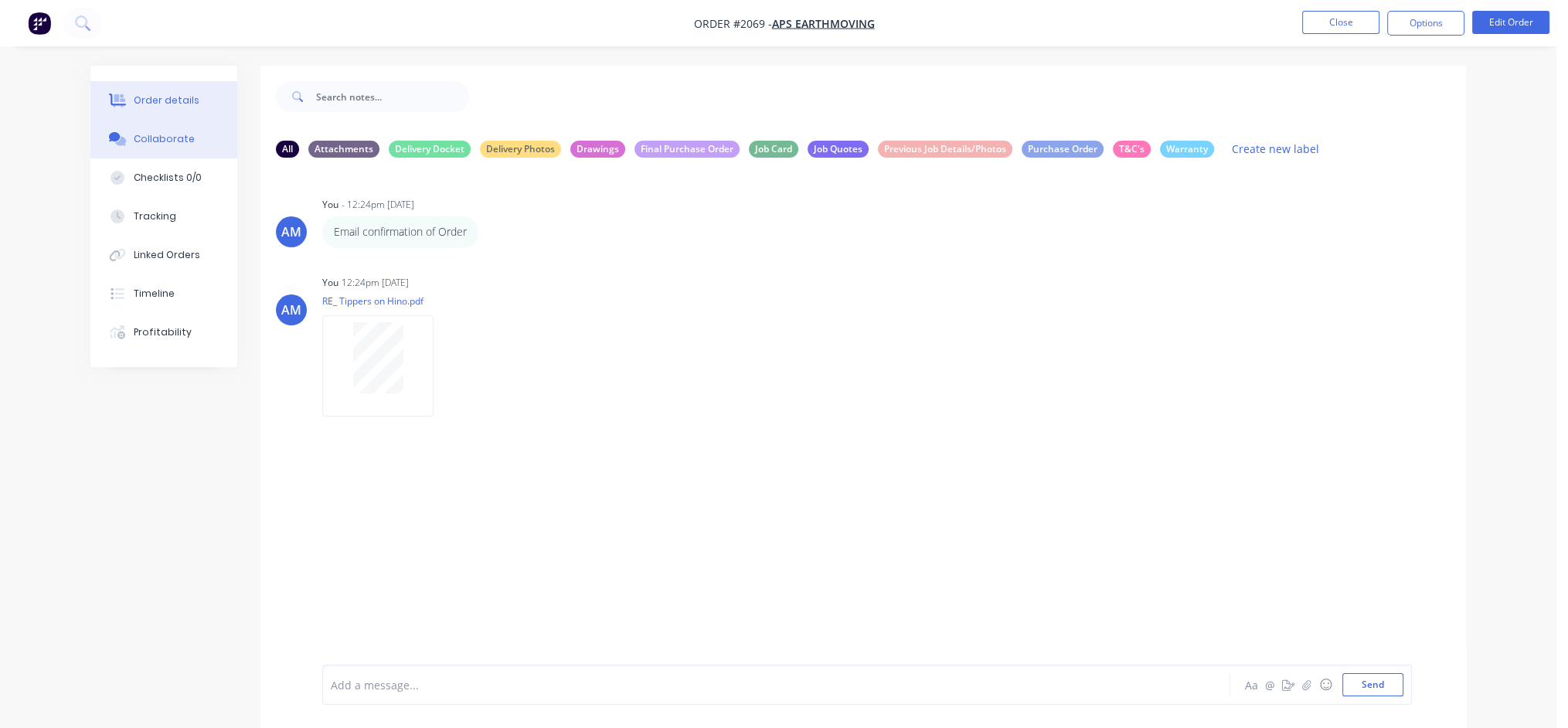
click at [178, 95] on div "Order details" at bounding box center [167, 100] width 66 height 14
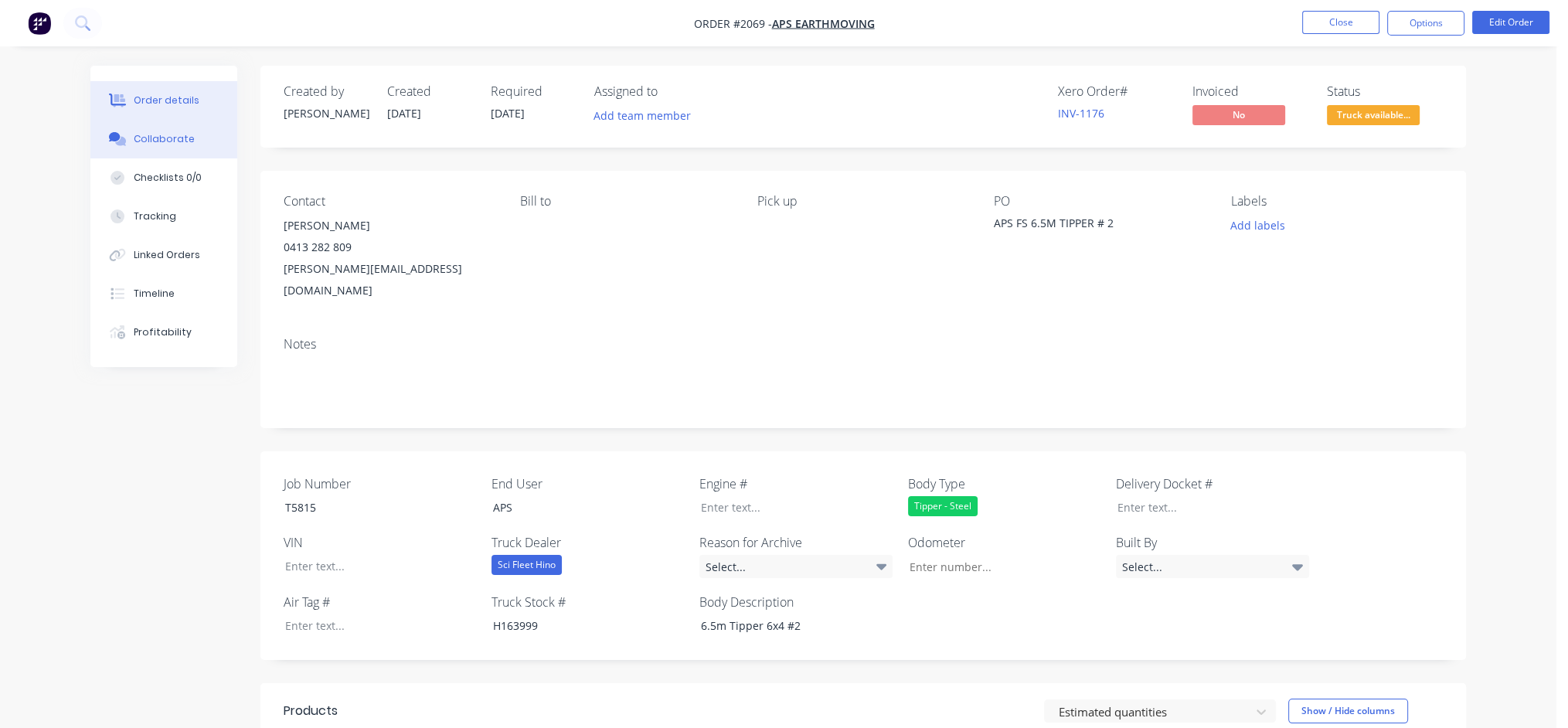
click at [182, 144] on div "Collaborate" at bounding box center [164, 139] width 61 height 14
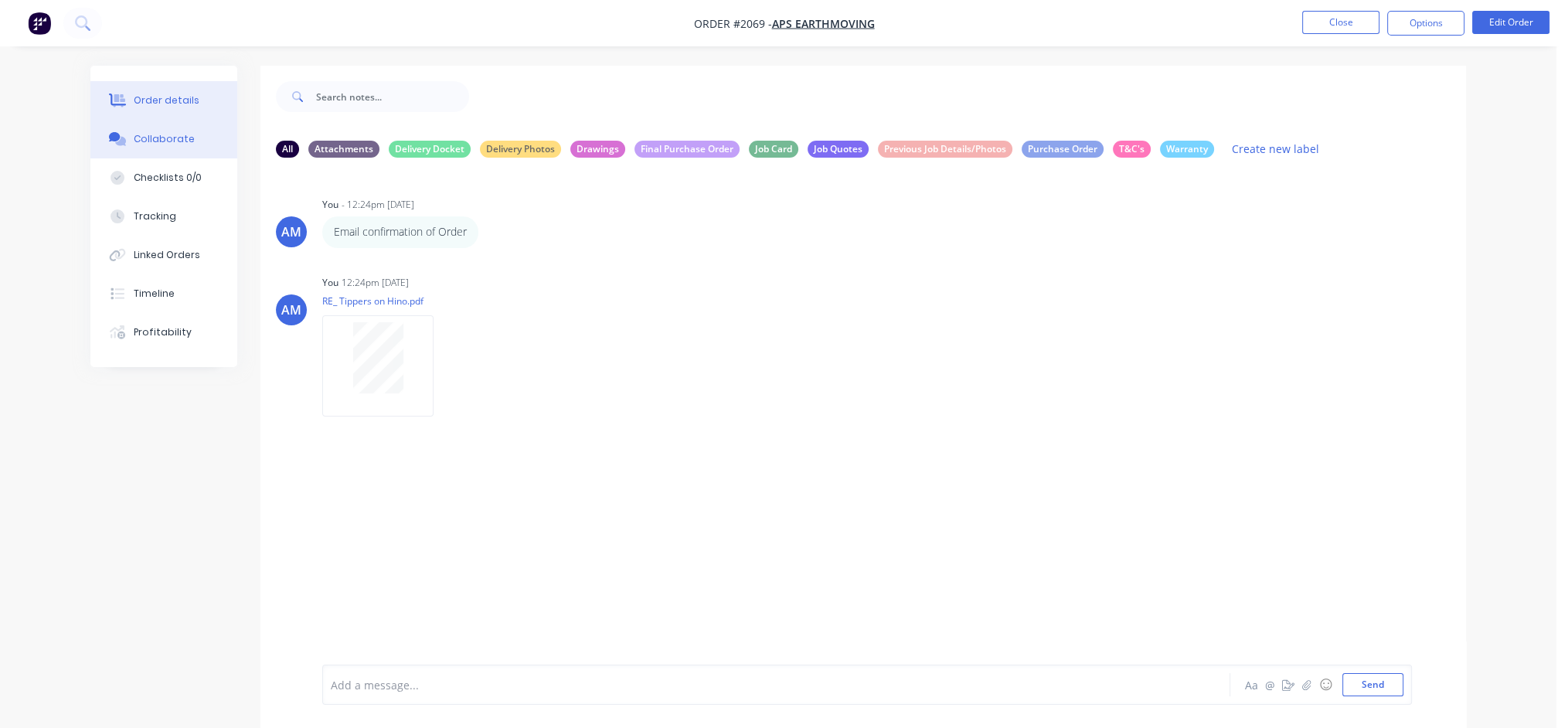
click at [192, 98] on div "Order details" at bounding box center [167, 100] width 66 height 14
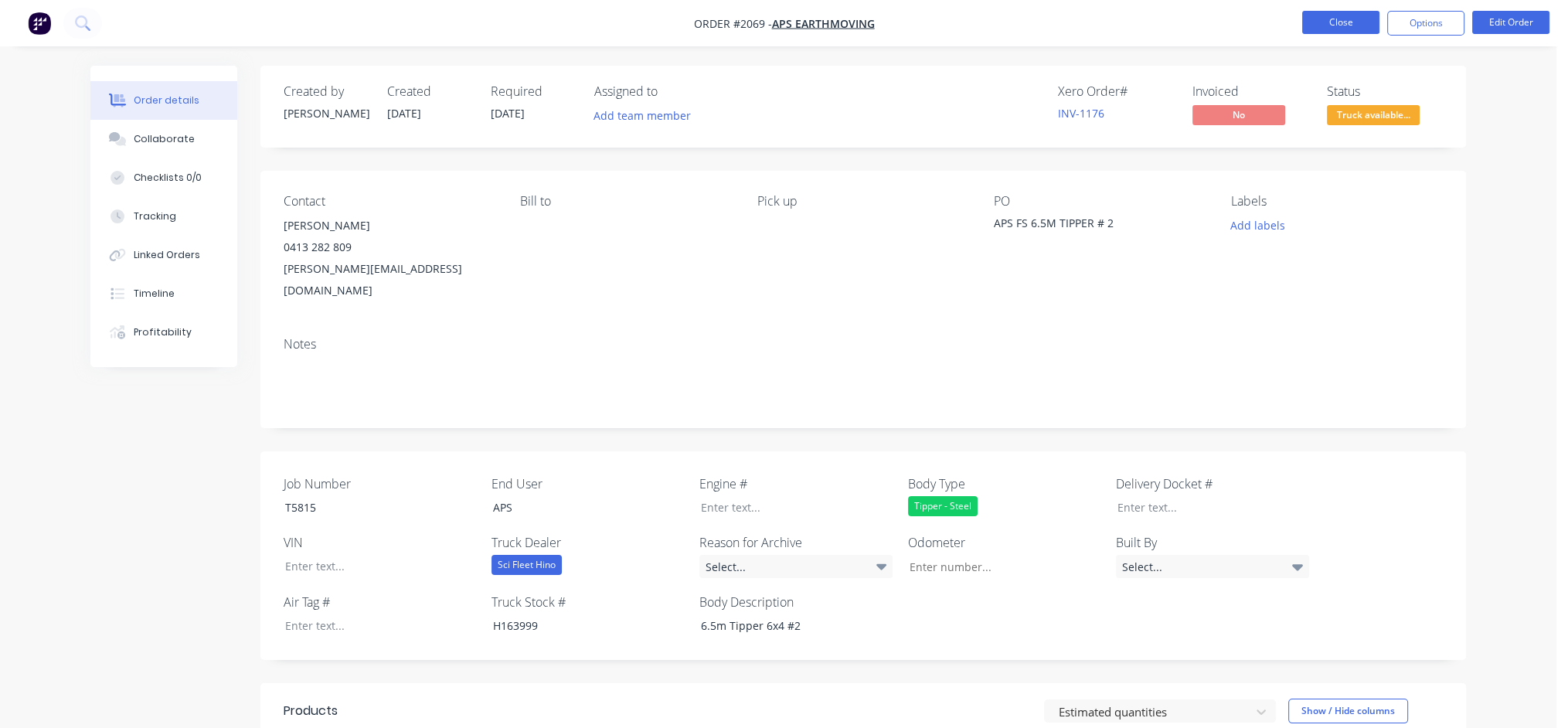
click at [1330, 19] on button "Close" at bounding box center [1341, 22] width 77 height 23
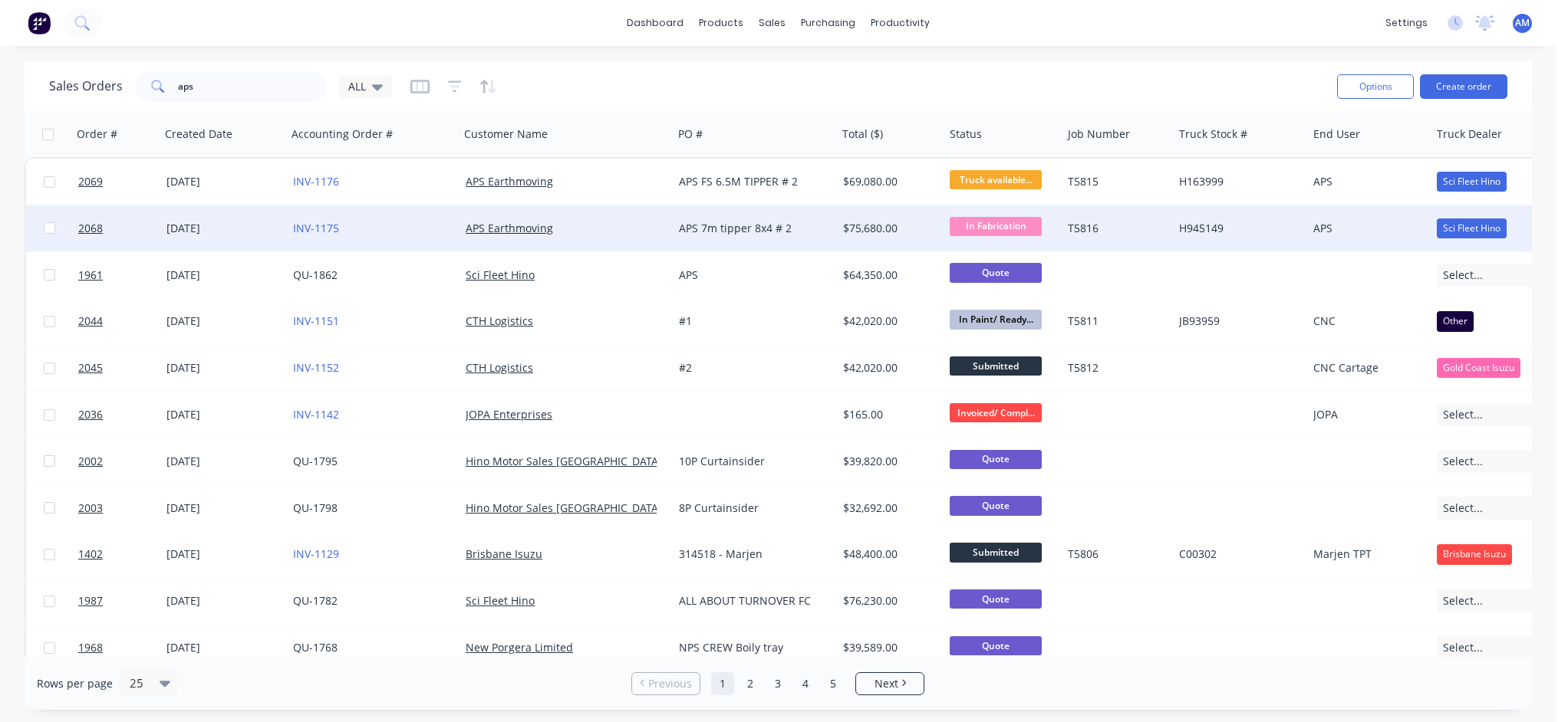
click at [183, 231] on div "[DATE]" at bounding box center [224, 228] width 115 height 15
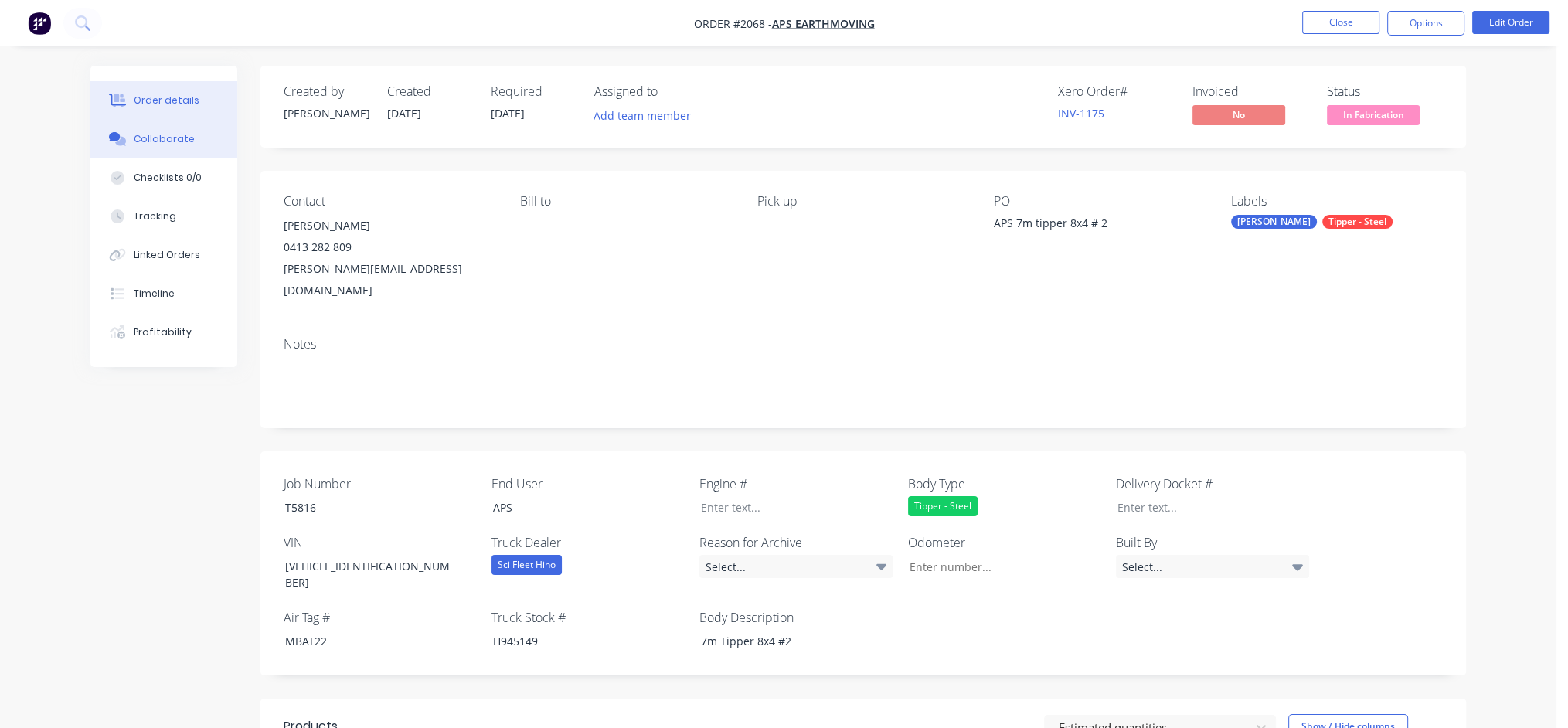
click at [154, 131] on button "Collaborate" at bounding box center [164, 139] width 147 height 38
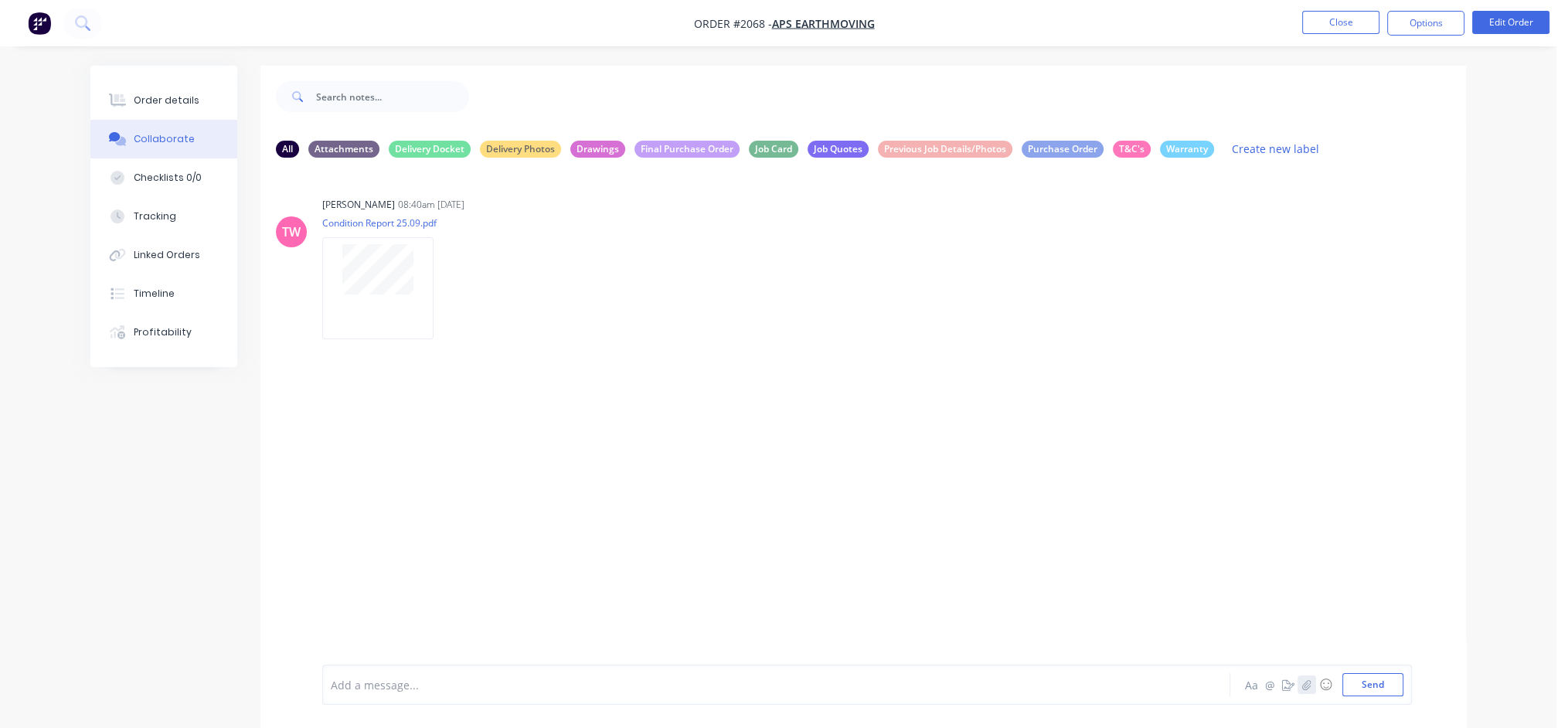
click at [1305, 686] on icon "button" at bounding box center [1307, 685] width 9 height 10
click at [363, 682] on div at bounding box center [733, 686] width 804 height 16
click at [1380, 686] on button "Send" at bounding box center [1373, 685] width 61 height 23
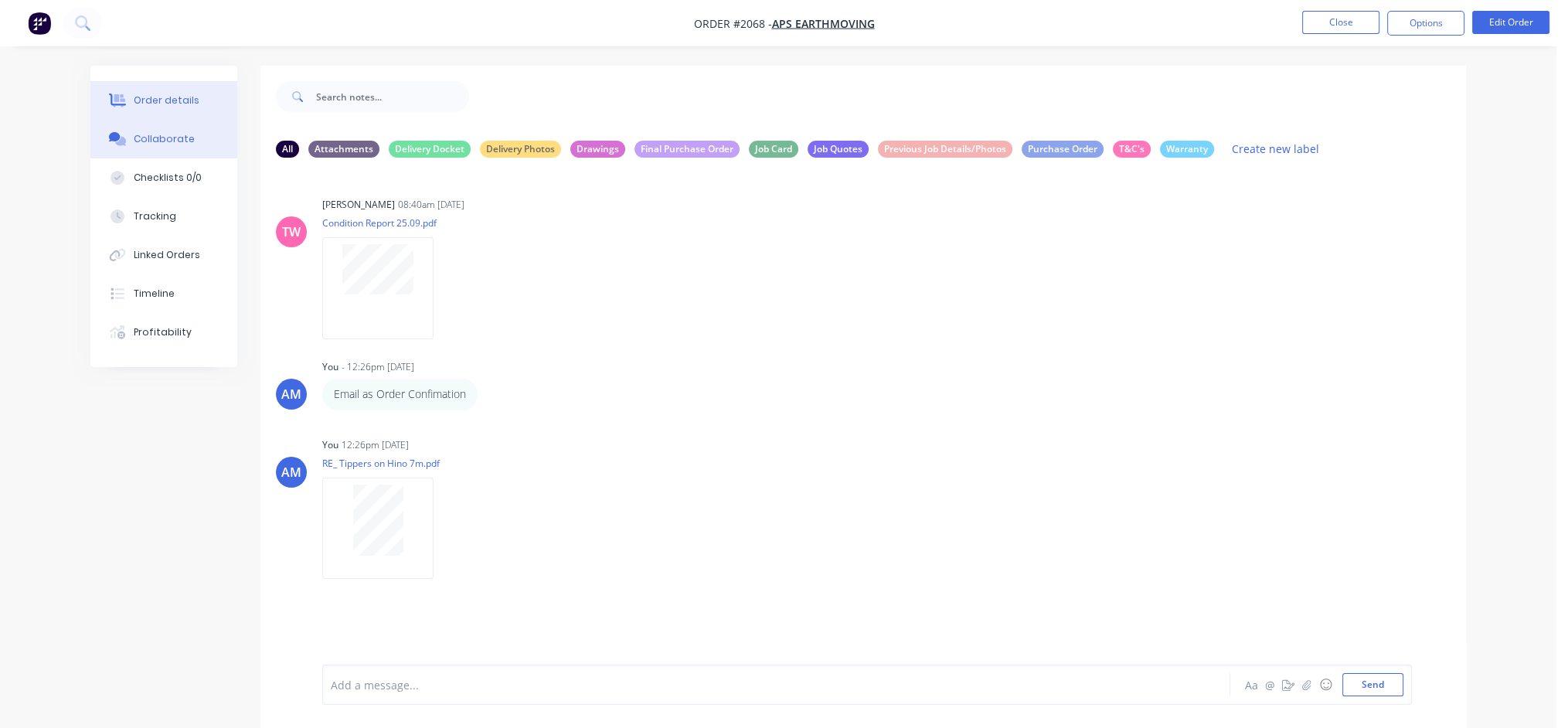
click at [145, 92] on button "Order details" at bounding box center [164, 100] width 147 height 38
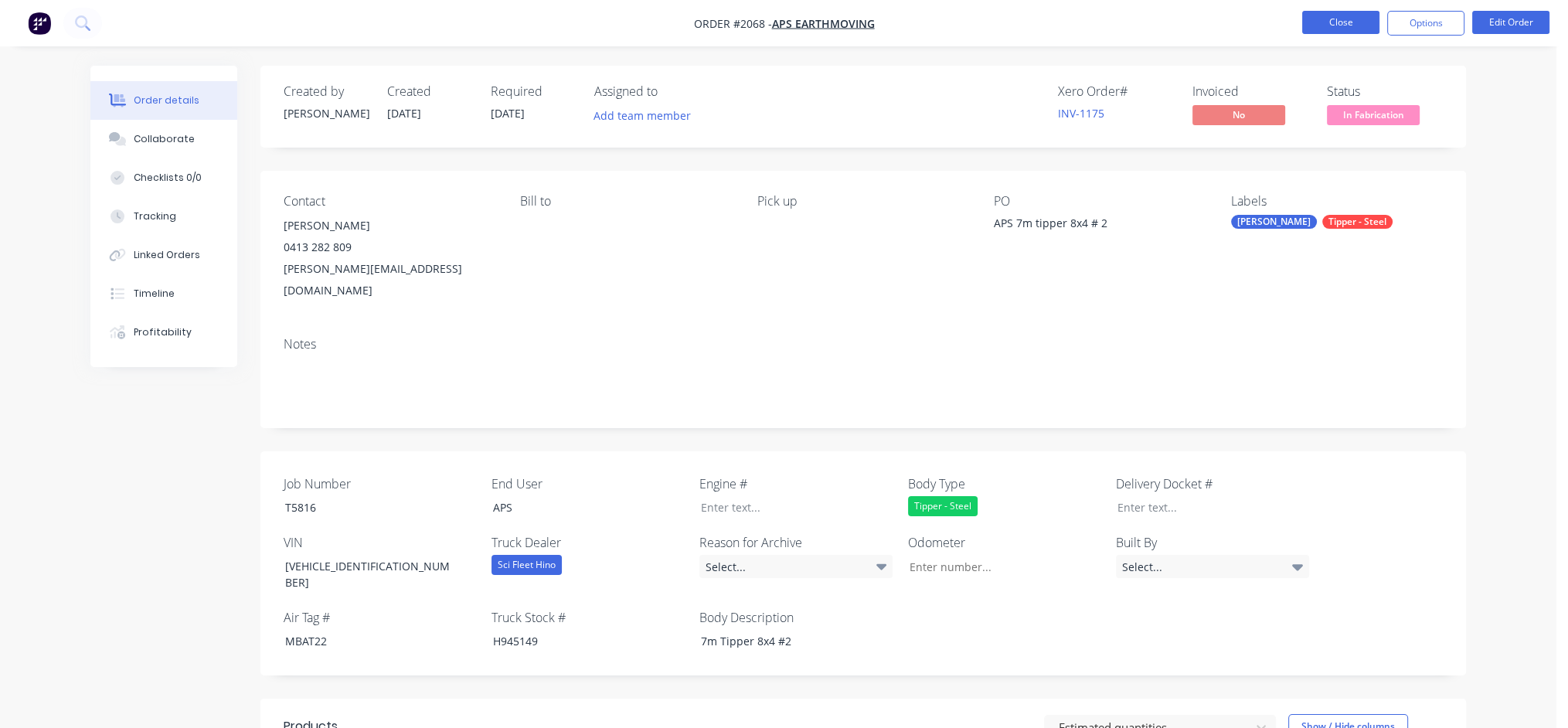
click at [1351, 24] on button "Close" at bounding box center [1341, 22] width 77 height 23
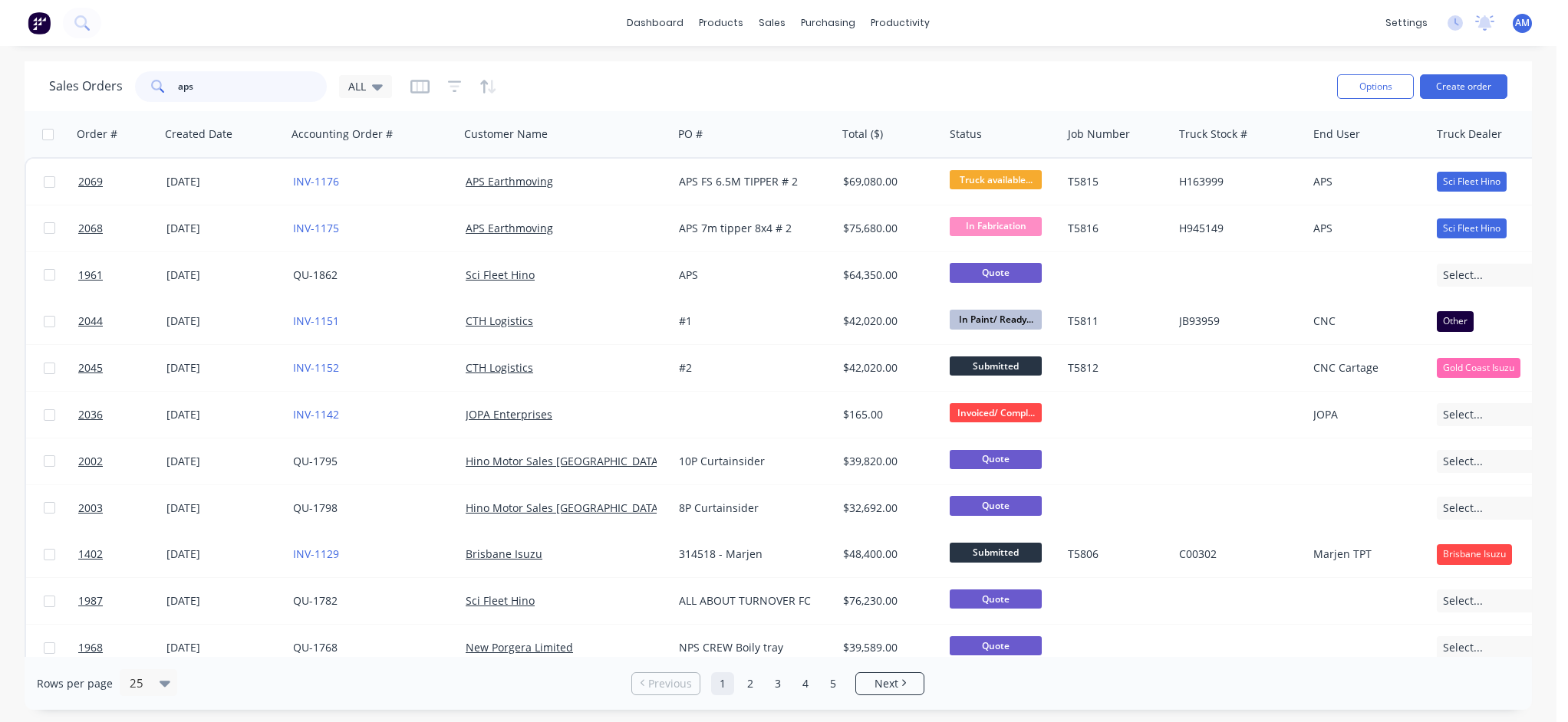
drag, startPoint x: 224, startPoint y: 89, endPoint x: 104, endPoint y: 99, distance: 120.4
click at [105, 99] on div "Sales Orders aps ALL" at bounding box center [220, 87] width 343 height 31
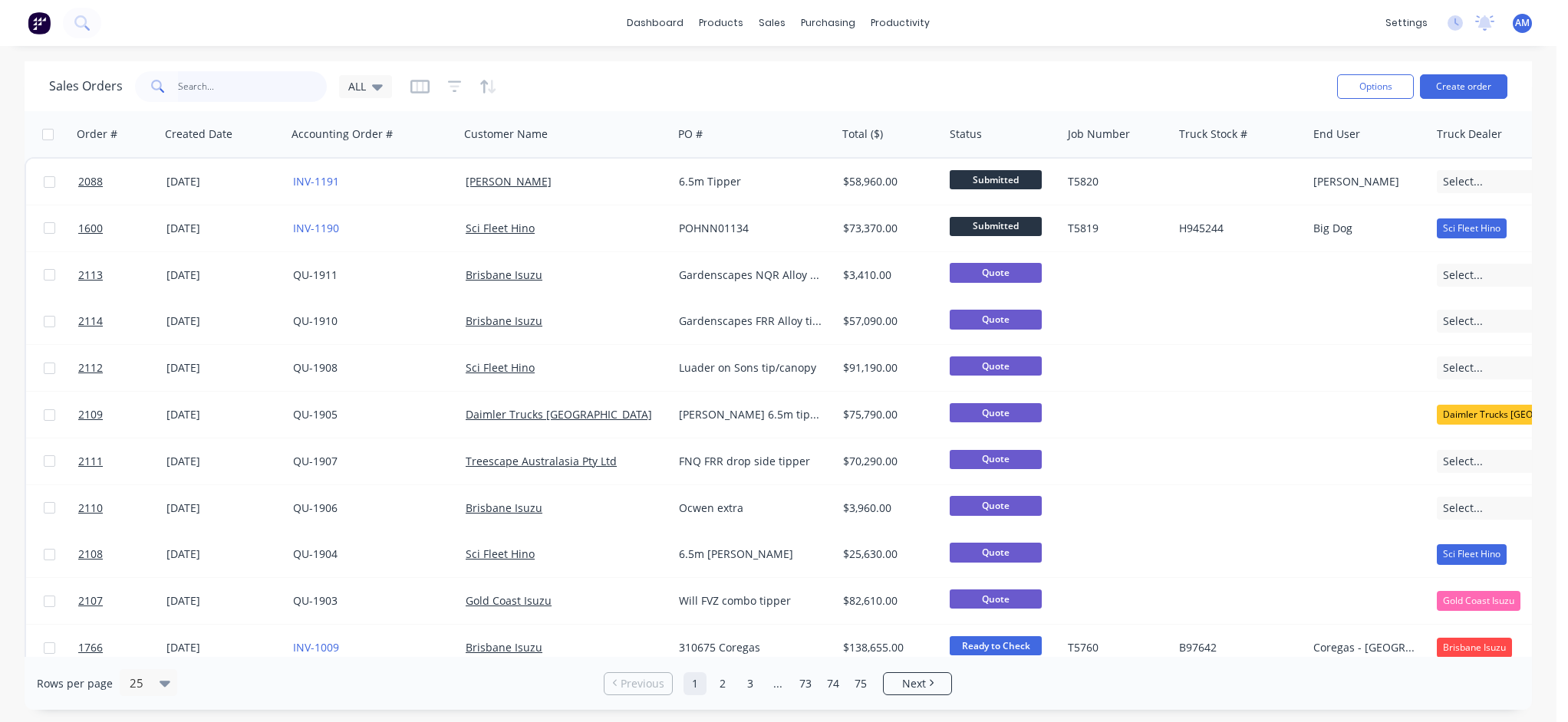
click at [301, 75] on input "text" at bounding box center [253, 87] width 150 height 31
paste input "H164367"
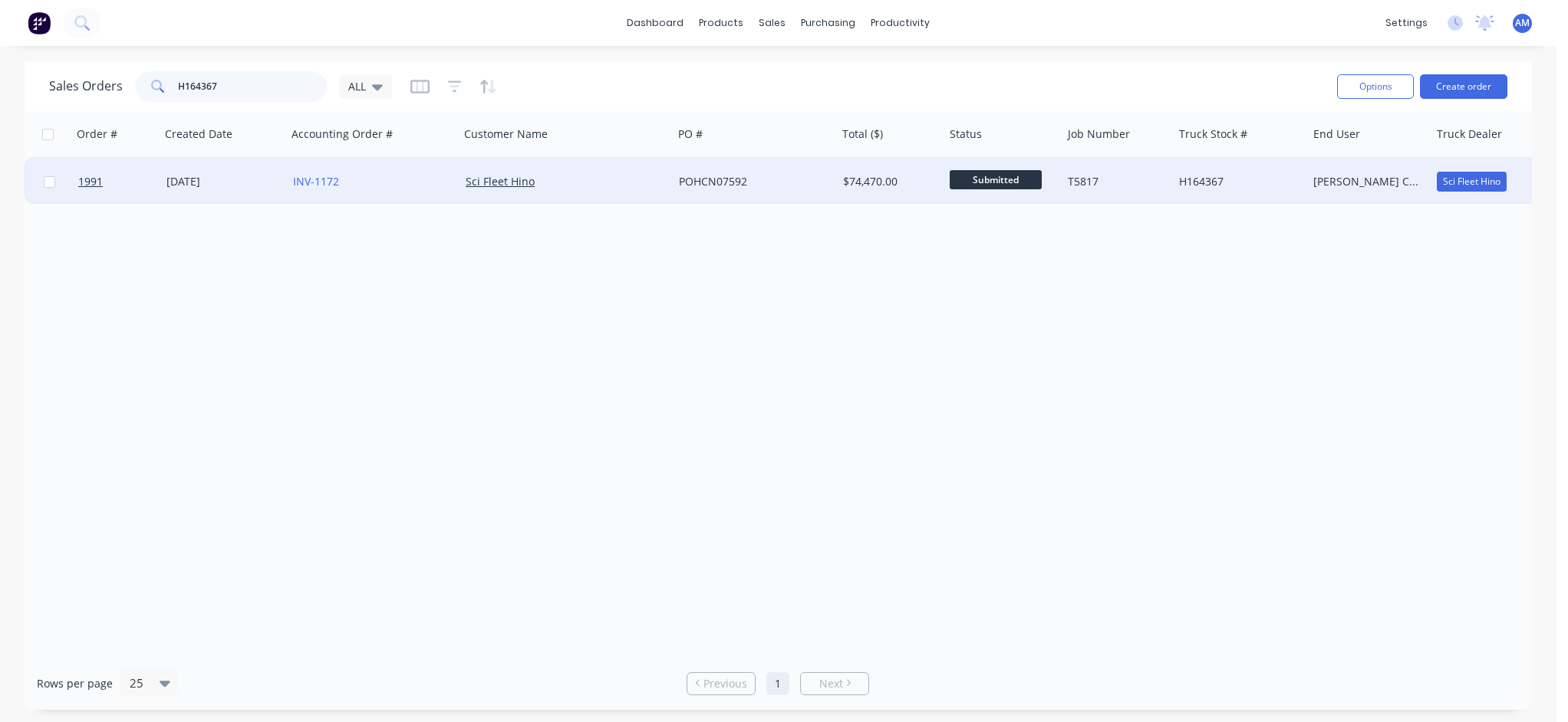
type input "H164367"
click at [203, 182] on div "[DATE]" at bounding box center [224, 181] width 115 height 15
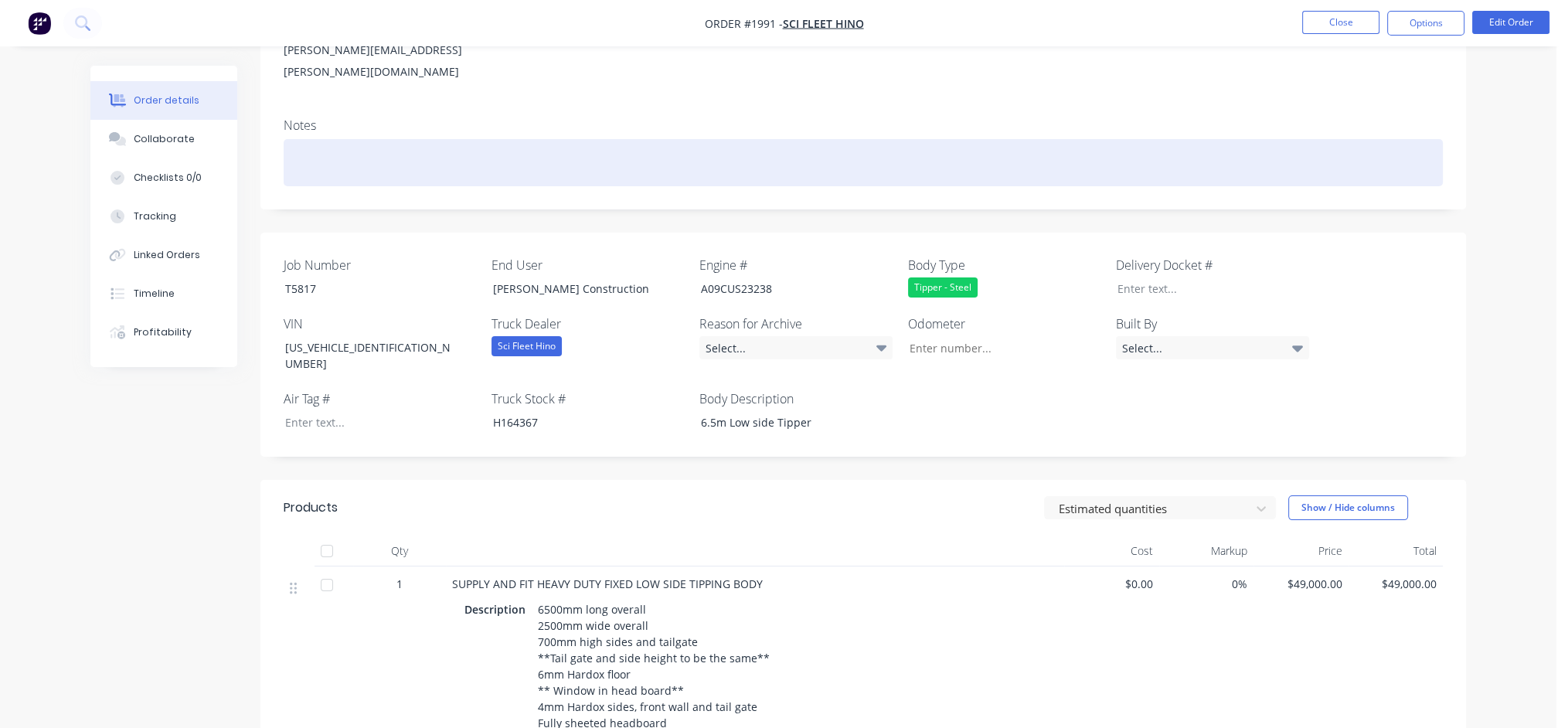
scroll to position [232, 0]
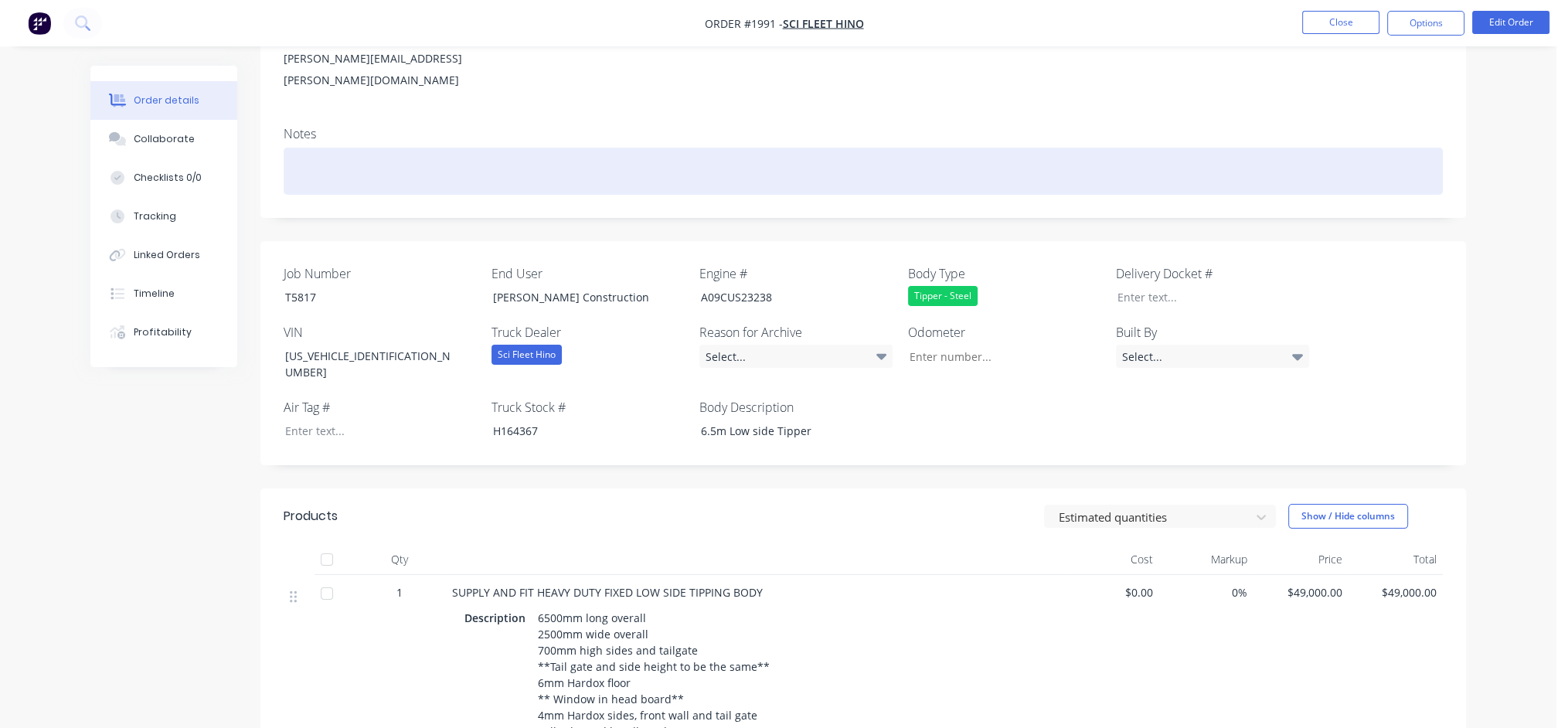
click at [435, 157] on div at bounding box center [863, 171] width 1159 height 47
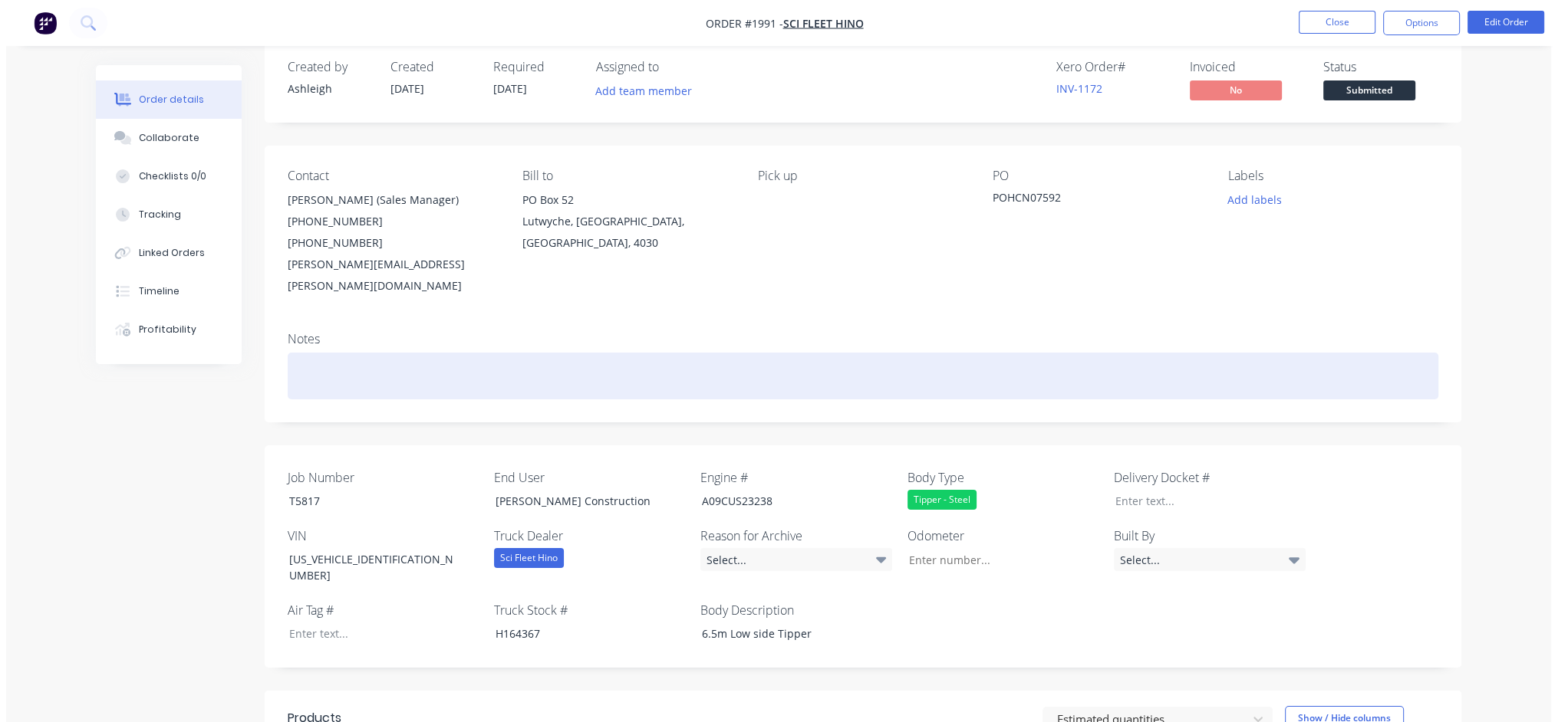
scroll to position [0, 0]
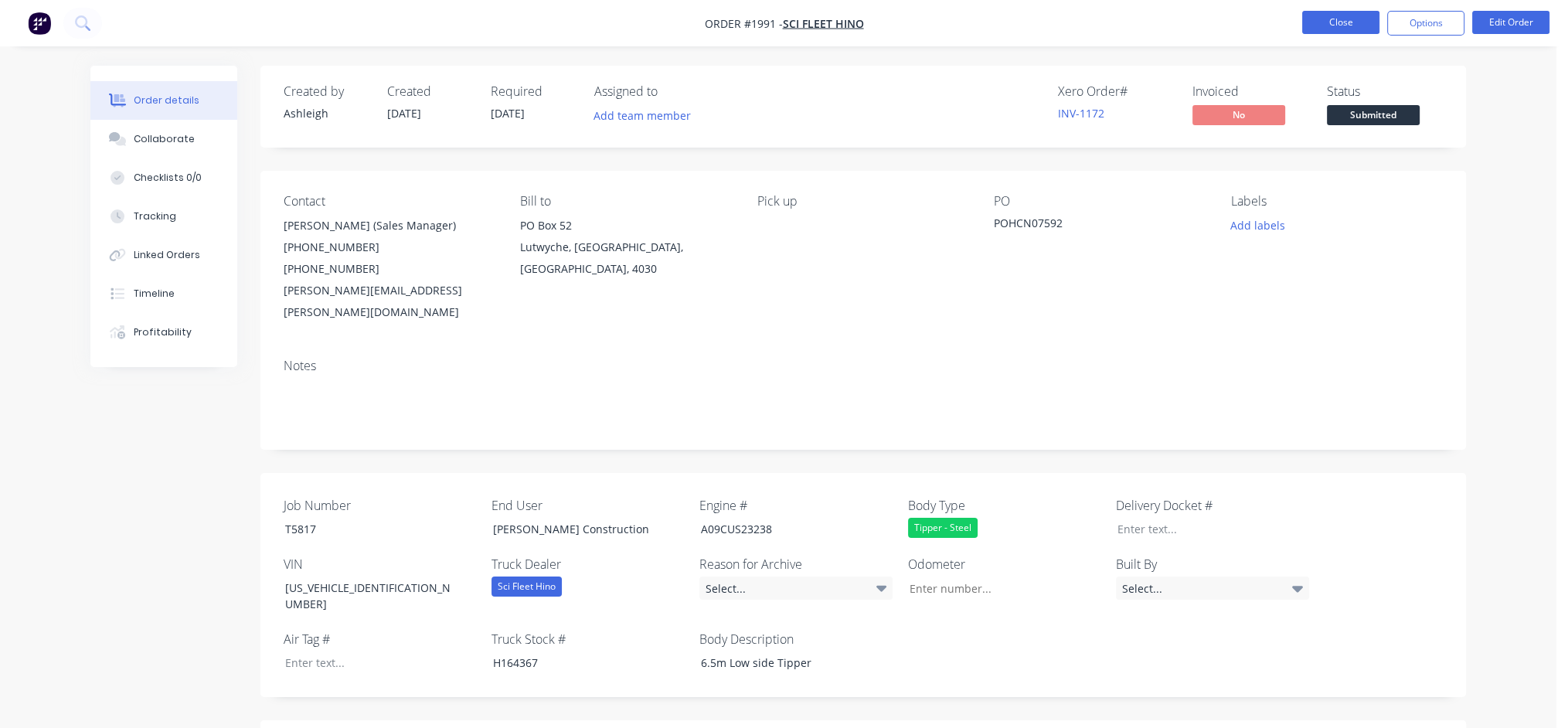
click at [1351, 14] on button "Close" at bounding box center [1341, 22] width 77 height 23
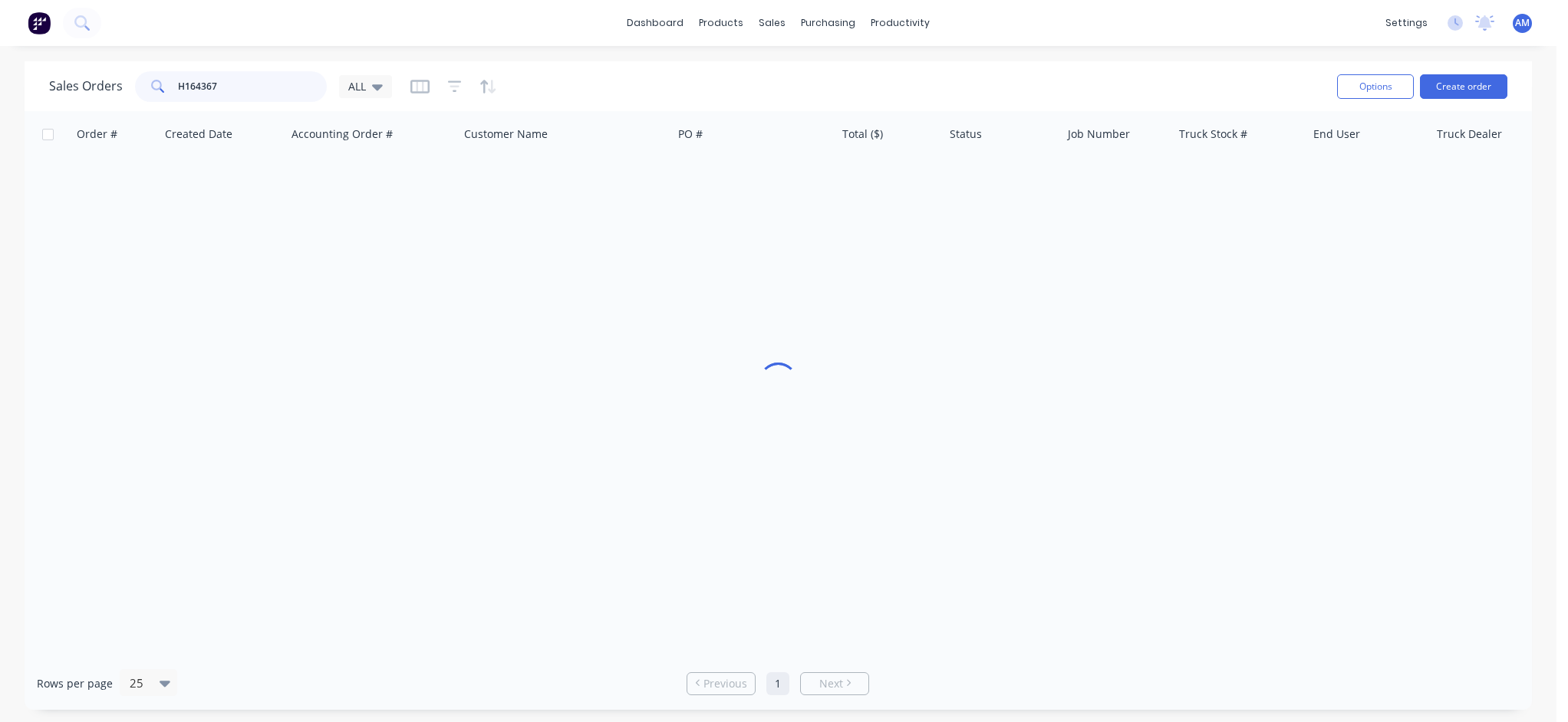
drag, startPoint x: 235, startPoint y: 86, endPoint x: 142, endPoint y: 86, distance: 93.0
click at [142, 86] on div "H164367" at bounding box center [231, 87] width 192 height 31
paste input "266"
type input "H164266"
